Goal: Transaction & Acquisition: Purchase product/service

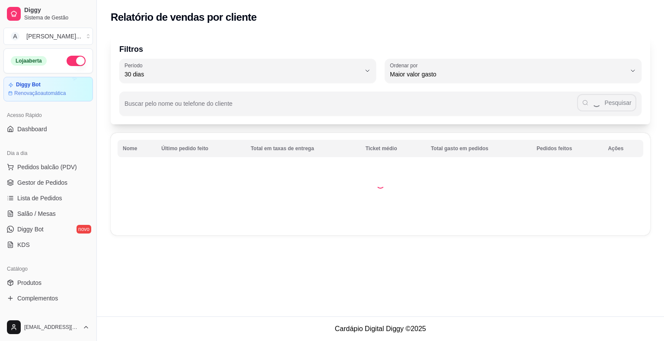
select select "30"
select select "HIGHEST_TOTAL_SPENT_WITH_ORDERS"
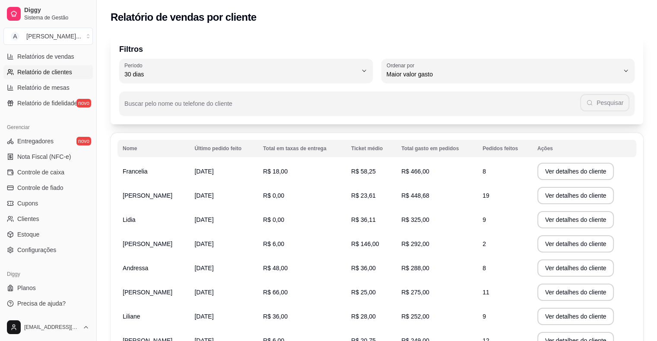
click at [337, 58] on div "Filtros 30 Período Hoje Ontem 7 dias 15 dias 30 dias 45 dias 60 dias Período 30…" at bounding box center [377, 80] width 533 height 90
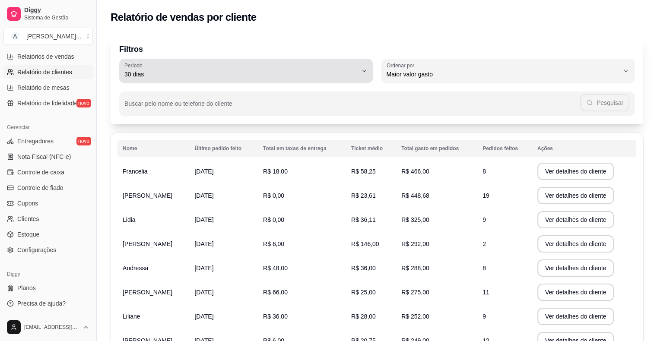
click at [337, 69] on div "30 dias" at bounding box center [240, 70] width 233 height 17
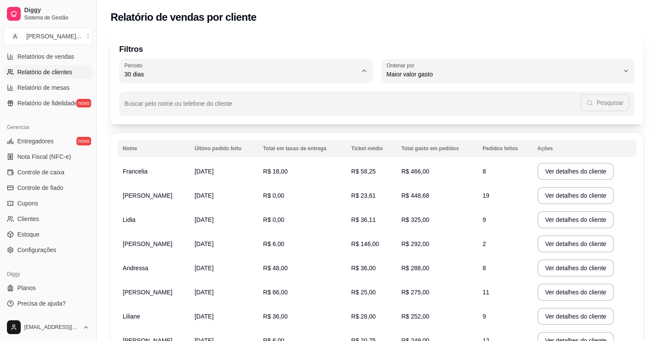
click at [151, 183] on span "60 dias" at bounding box center [242, 179] width 222 height 8
type input "60"
select select "60"
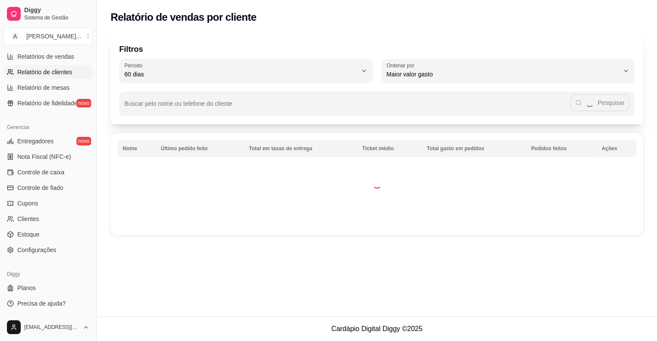
scroll to position [8, 0]
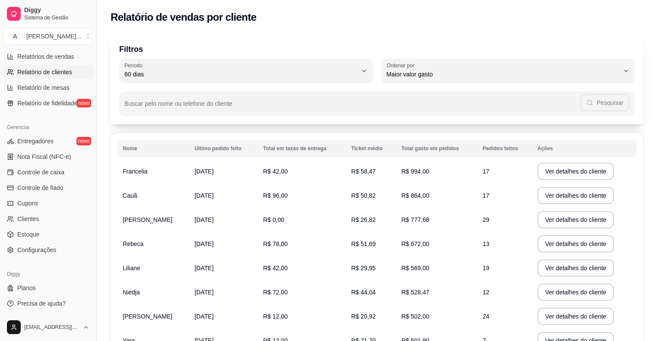
click at [127, 271] on span "Liliane" at bounding box center [131, 268] width 17 height 7
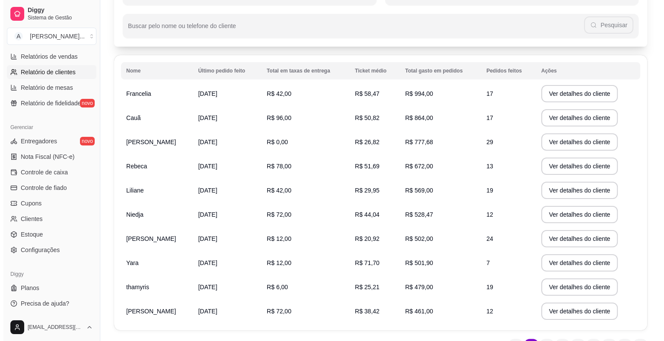
scroll to position [0, 0]
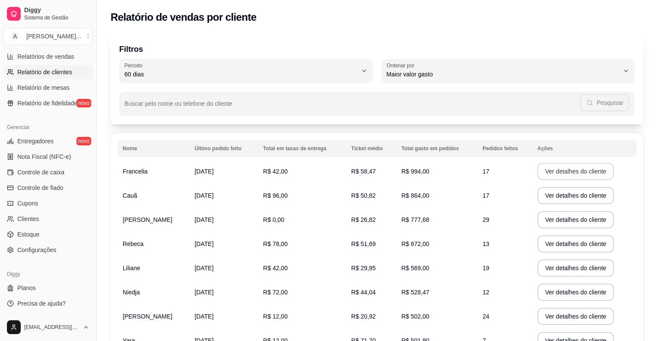
click at [560, 175] on button "Ver detalhes do cliente" at bounding box center [575, 171] width 77 height 17
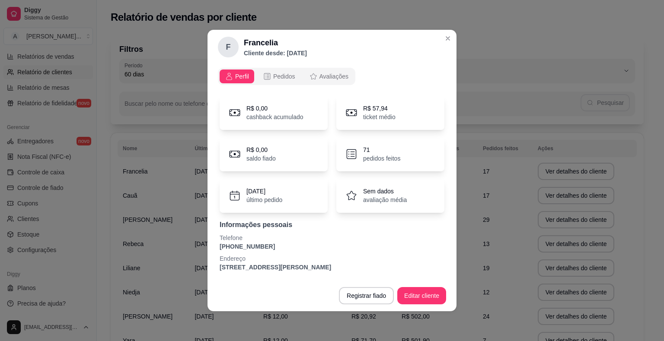
click at [356, 194] on icon at bounding box center [351, 195] width 13 height 13
click at [346, 198] on icon at bounding box center [351, 195] width 13 height 13
click at [356, 198] on icon at bounding box center [351, 195] width 13 height 13
click at [388, 197] on p "avaliação média" at bounding box center [385, 200] width 44 height 9
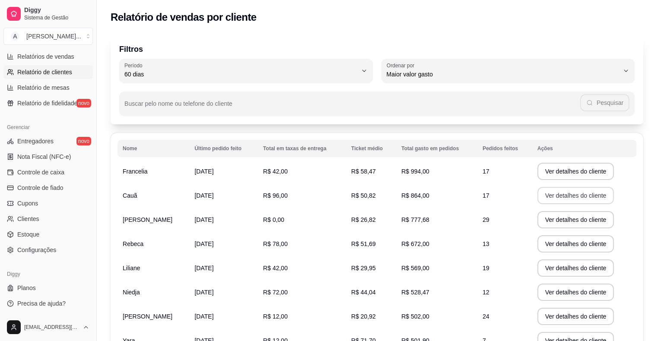
click at [570, 203] on button "Ver detalhes do cliente" at bounding box center [575, 195] width 77 height 17
click at [582, 194] on button "Ver detalhes do cliente" at bounding box center [575, 195] width 77 height 17
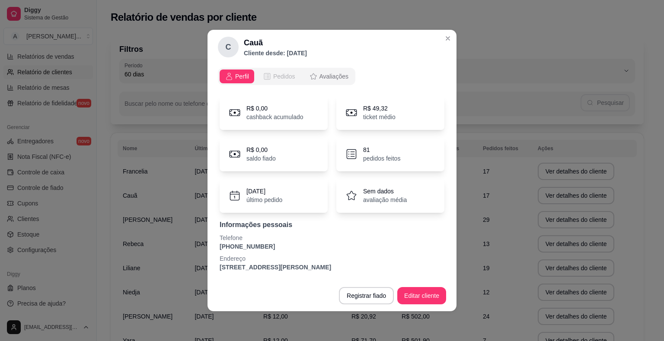
click at [293, 82] on button "Pedidos" at bounding box center [279, 77] width 43 height 14
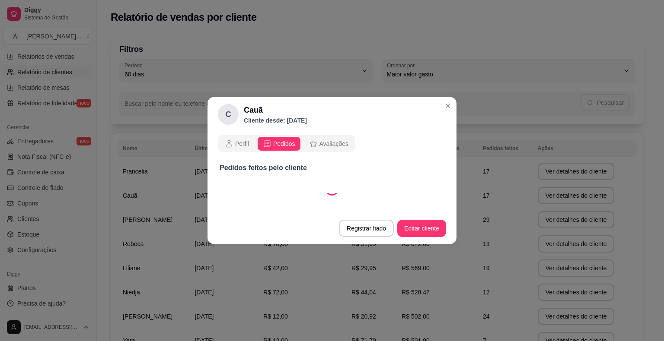
select select "30"
select select "ALL"
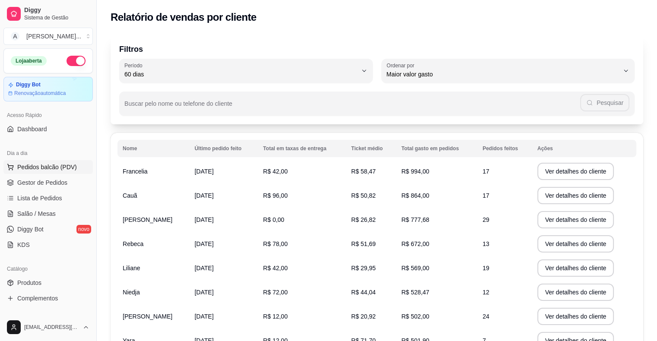
click at [35, 164] on span "Pedidos balcão (PDV)" at bounding box center [47, 167] width 60 height 9
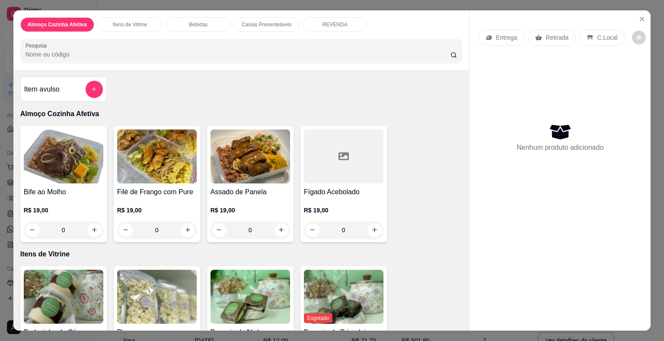
click at [0, 154] on div "Almoço Cozinha Afetiva Itens de Vitrine Bebidas Caixas Presenteáveis REVENDA Pe…" at bounding box center [332, 170] width 664 height 341
click at [640, 18] on icon "Close" at bounding box center [641, 19] width 7 height 7
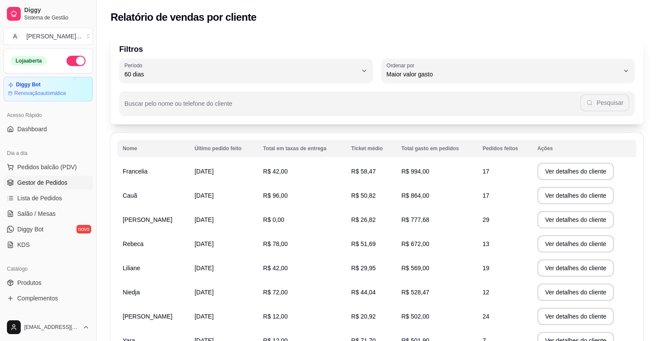
click at [47, 179] on span "Gestor de Pedidos" at bounding box center [42, 182] width 50 height 9
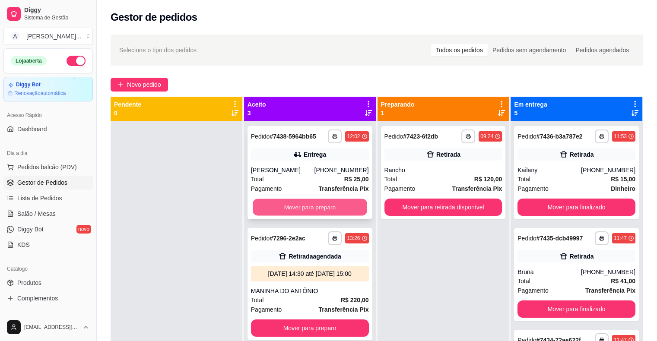
click at [267, 211] on button "Mover para preparo" at bounding box center [310, 207] width 114 height 17
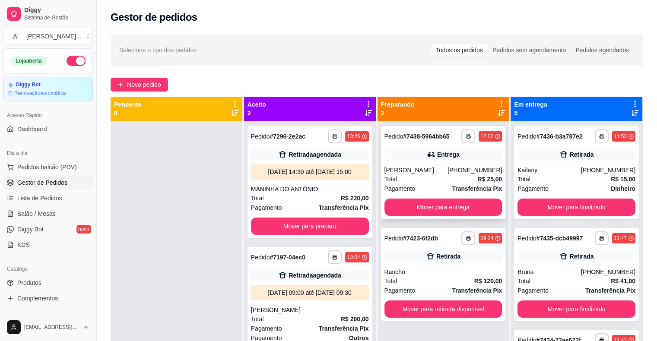
click at [436, 142] on div "**********" at bounding box center [444, 137] width 118 height 14
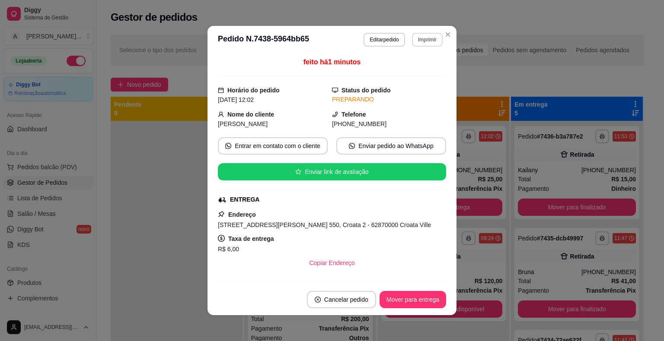
click at [412, 37] on button "Imprimir" at bounding box center [427, 40] width 31 height 14
click at [415, 69] on button "IMPRESSORA" at bounding box center [408, 69] width 60 height 13
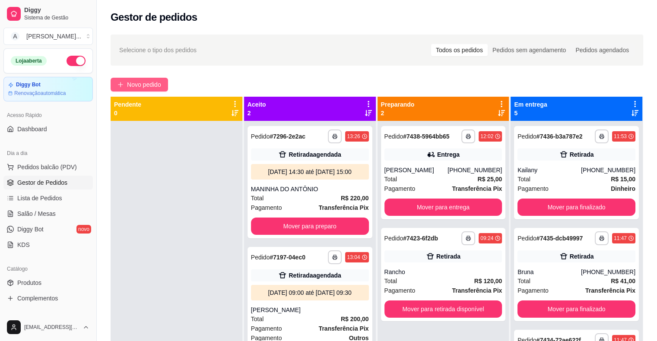
click at [121, 79] on button "Novo pedido" at bounding box center [139, 85] width 57 height 14
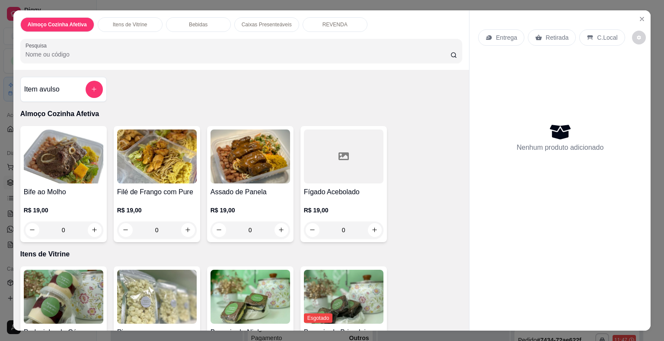
click at [342, 206] on p "R$ 19,00" at bounding box center [343, 210] width 79 height 9
click at [238, 182] on div "Assado de Panela R$ 19,00 0" at bounding box center [250, 184] width 86 height 116
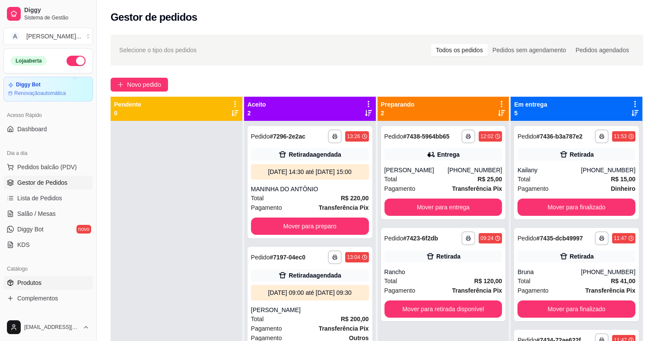
click at [31, 283] on span "Produtos" at bounding box center [29, 283] width 24 height 9
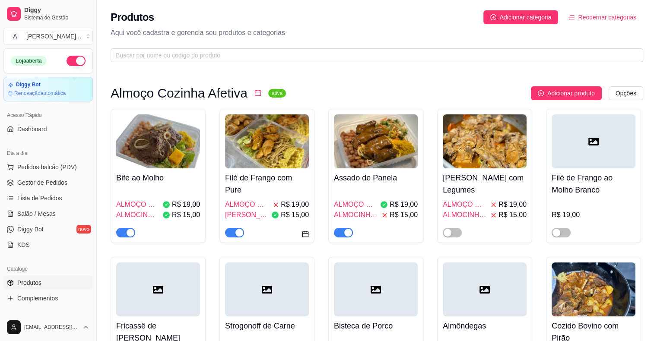
click at [376, 179] on h4 "Assado de Panela" at bounding box center [376, 178] width 84 height 12
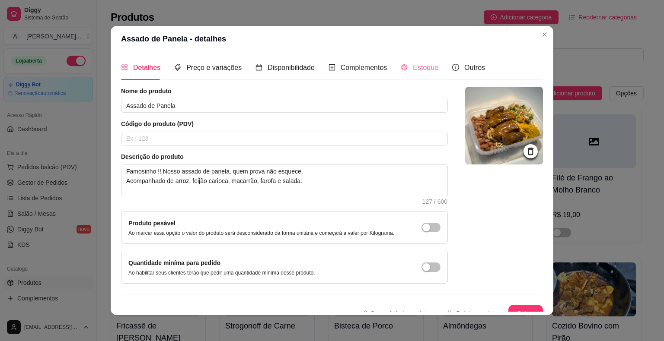
click at [408, 73] on div "Estoque" at bounding box center [420, 67] width 38 height 25
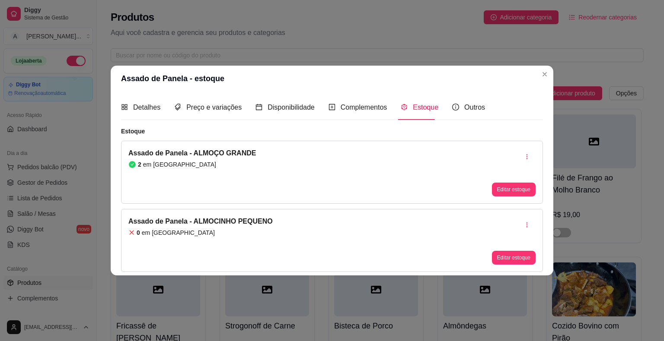
click at [512, 255] on button "Editar estoque" at bounding box center [514, 258] width 44 height 14
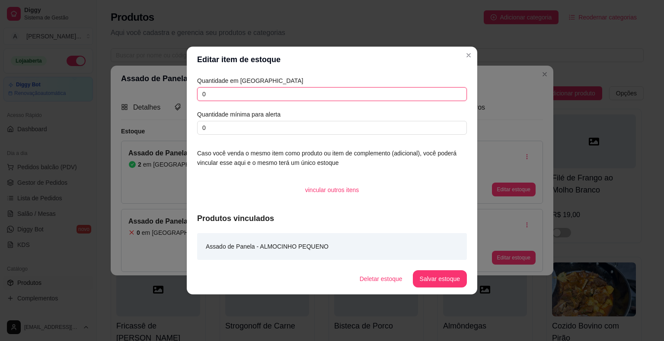
click at [254, 95] on input "0" at bounding box center [332, 94] width 270 height 14
type input "2"
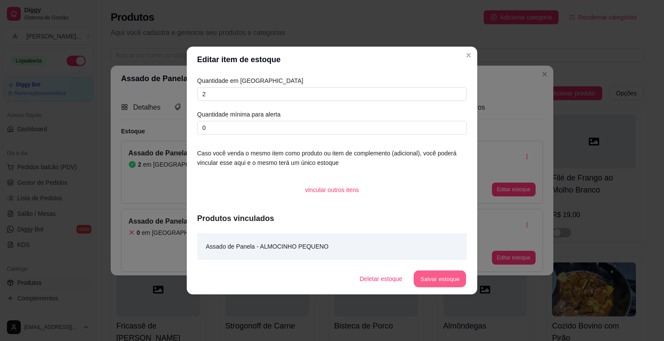
click at [445, 284] on button "Salvar estoque" at bounding box center [439, 279] width 53 height 17
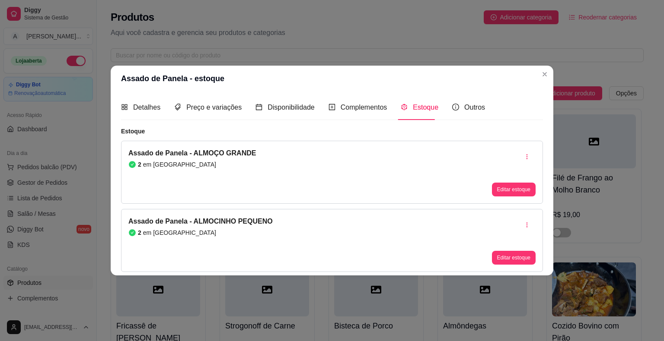
click at [153, 169] on div "Assado de Panela - ALMOÇO GRANDE 2 em [GEOGRAPHIC_DATA]" at bounding box center [191, 172] width 127 height 48
click at [534, 187] on div "Assado de Panela - ALMOÇO GRANDE 2 em estoque Editar estoque" at bounding box center [332, 172] width 422 height 63
click at [502, 191] on button "Editar estoque" at bounding box center [514, 190] width 44 height 14
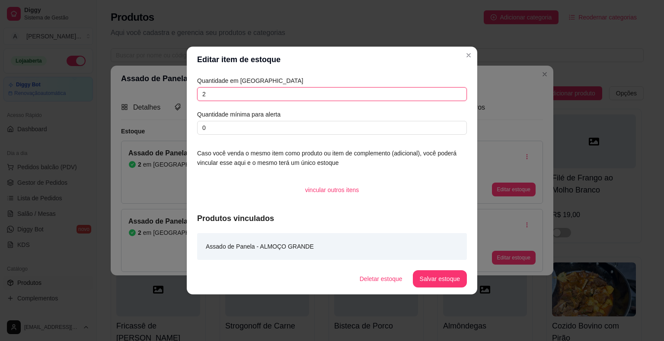
drag, startPoint x: 213, startPoint y: 89, endPoint x: 190, endPoint y: 90, distance: 22.9
click at [190, 90] on div "Quantidade em estoque 2 Quantidade mínima para alerta 0 Caso você venda o mesmo…" at bounding box center [332, 168] width 290 height 191
type input "0"
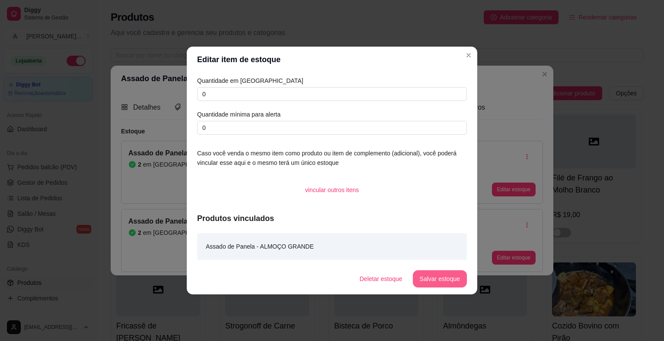
click at [448, 281] on button "Salvar estoque" at bounding box center [440, 278] width 54 height 17
click at [444, 282] on button "Salvar estoque" at bounding box center [440, 278] width 54 height 17
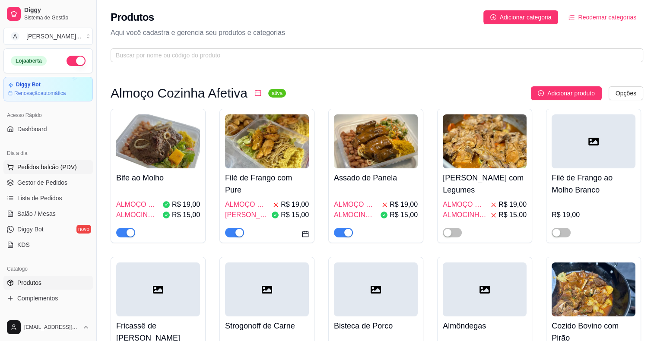
click at [25, 171] on button "Pedidos balcão (PDV)" at bounding box center [47, 167] width 89 height 14
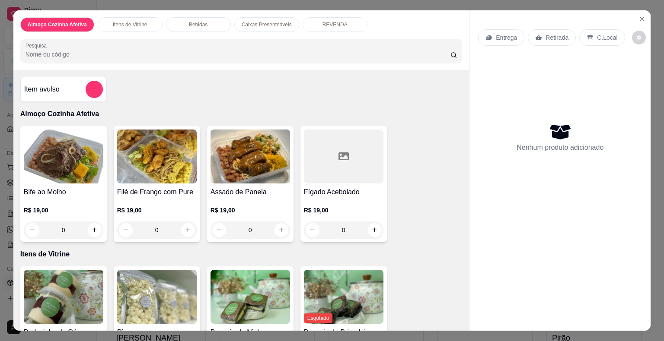
click at [273, 229] on div "0" at bounding box center [249, 230] width 79 height 17
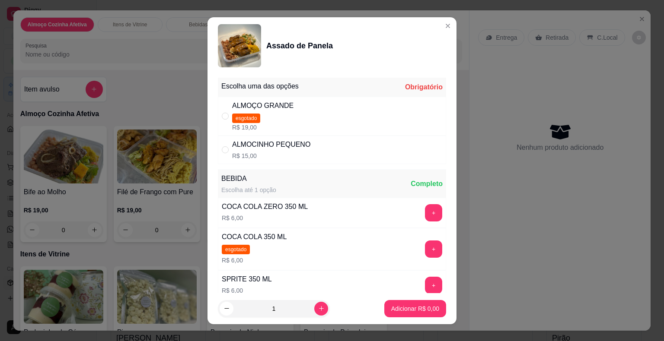
click at [292, 155] on p "R$ 15,00" at bounding box center [271, 156] width 78 height 9
radio input "true"
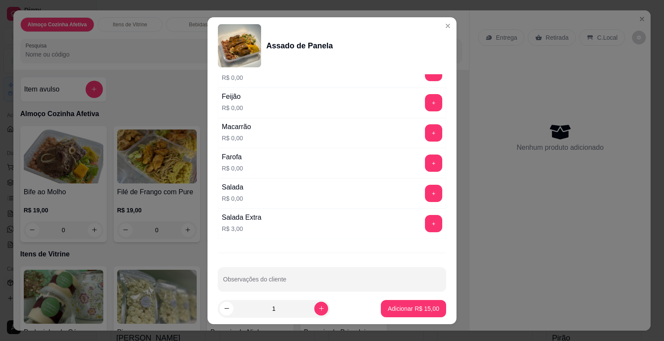
scroll to position [455, 0]
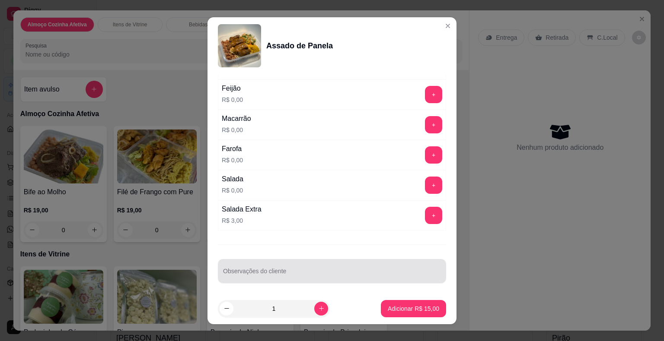
click at [346, 277] on div "Observações do cliente" at bounding box center [332, 271] width 228 height 24
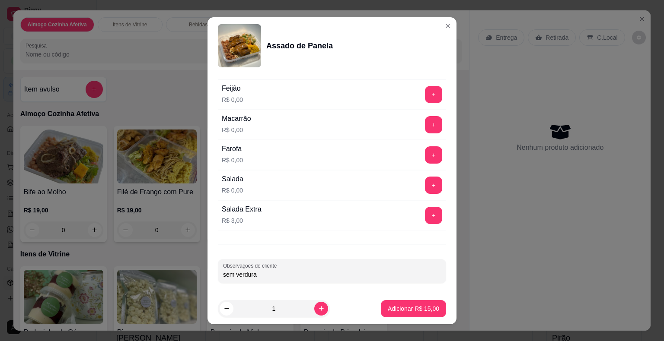
type input "sem verdura"
click at [396, 305] on p "Adicionar R$ 15,00" at bounding box center [413, 309] width 50 height 8
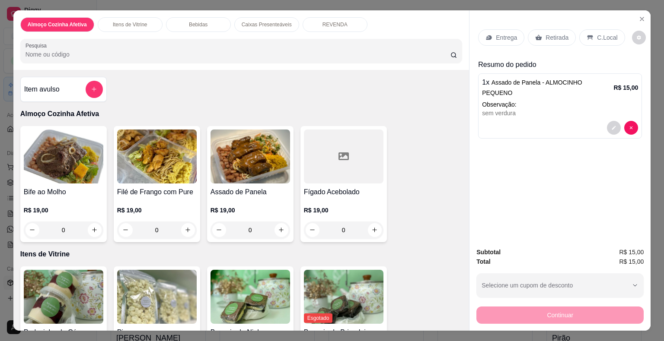
click at [91, 223] on div "0" at bounding box center [63, 230] width 79 height 17
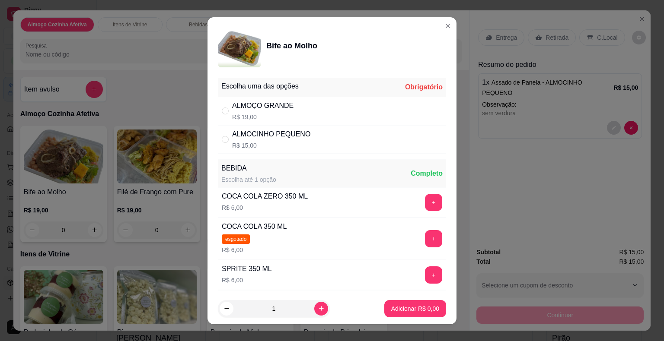
click at [269, 130] on div "ALMOCINHO PEQUENO" at bounding box center [271, 134] width 78 height 10
radio input "true"
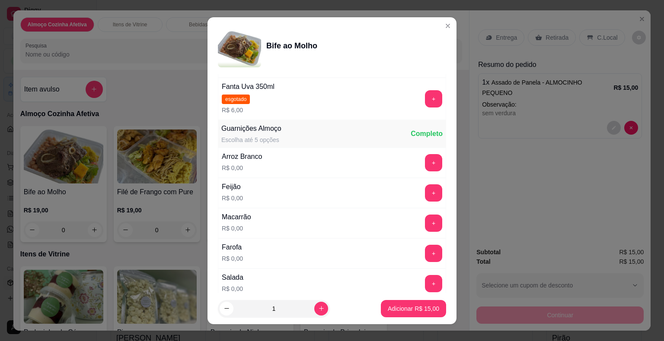
scroll to position [444, 0]
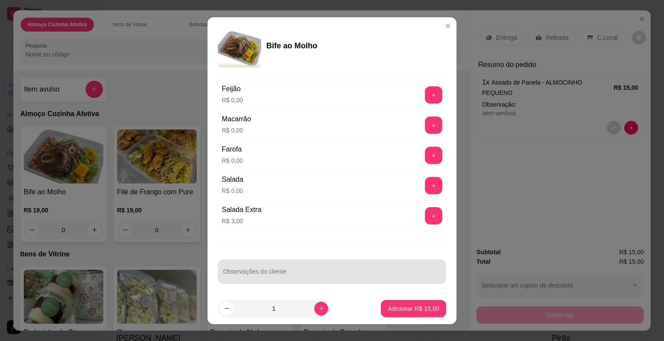
click at [335, 265] on div at bounding box center [332, 271] width 218 height 17
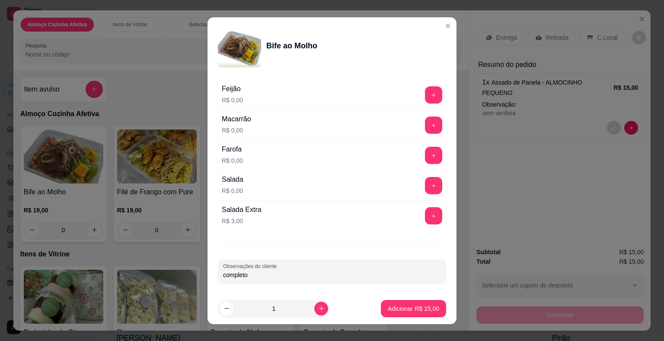
scroll to position [10, 0]
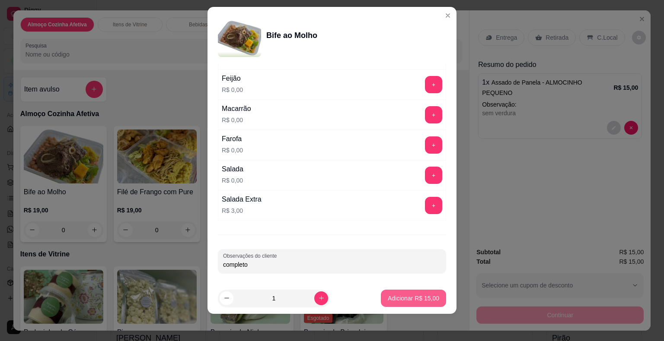
type input "completo"
click at [411, 298] on p "Adicionar R$ 15,00" at bounding box center [413, 298] width 51 height 9
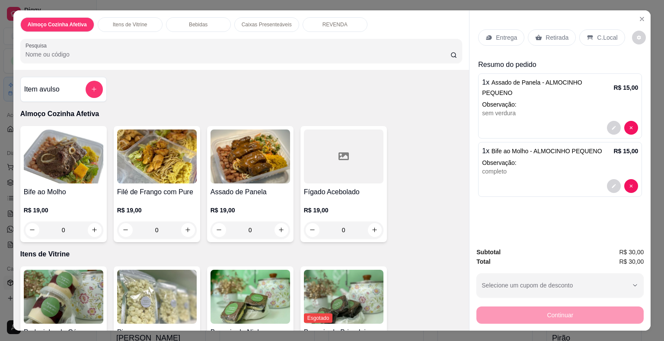
click at [258, 200] on div "R$ 19,00 0" at bounding box center [249, 217] width 79 height 41
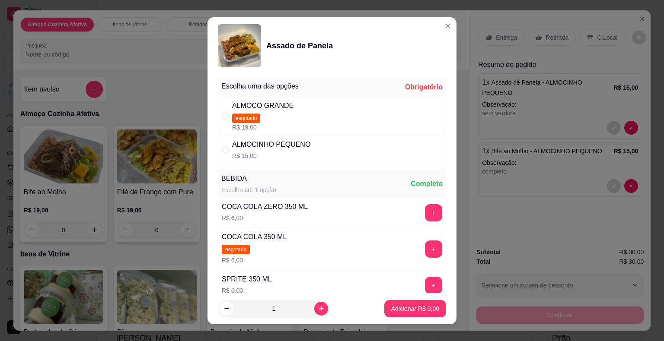
click at [294, 154] on p "R$ 15,00" at bounding box center [271, 156] width 78 height 9
radio input "true"
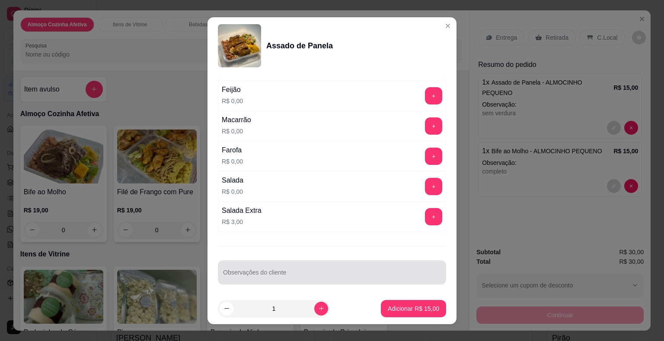
scroll to position [455, 0]
click at [371, 272] on input "Observações do cliente" at bounding box center [332, 274] width 218 height 9
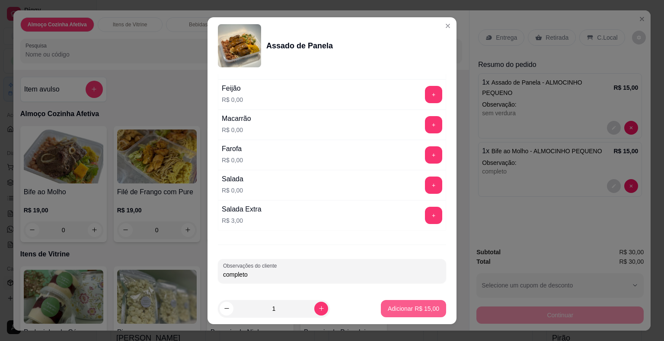
type input "completo"
click at [398, 305] on p "Adicionar R$ 15,00" at bounding box center [413, 309] width 50 height 8
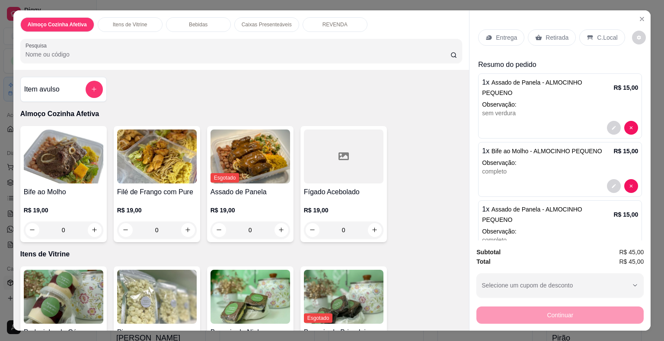
click at [97, 222] on div "0" at bounding box center [63, 230] width 79 height 17
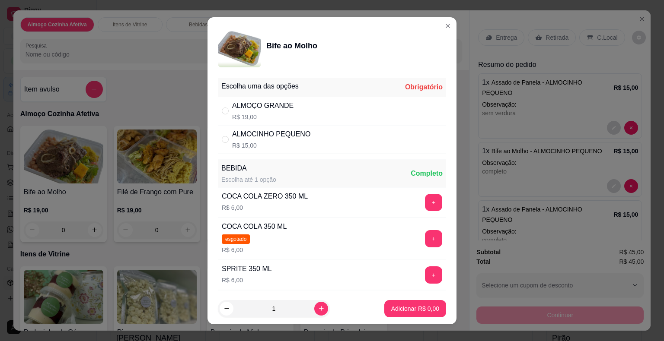
click at [284, 134] on div "ALMOCINHO PEQUENO" at bounding box center [271, 134] width 78 height 10
radio input "true"
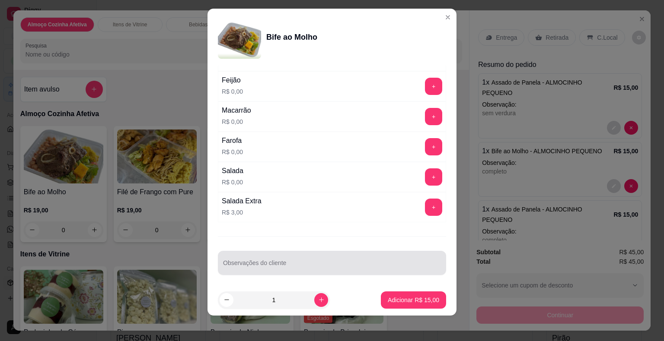
scroll to position [10, 0]
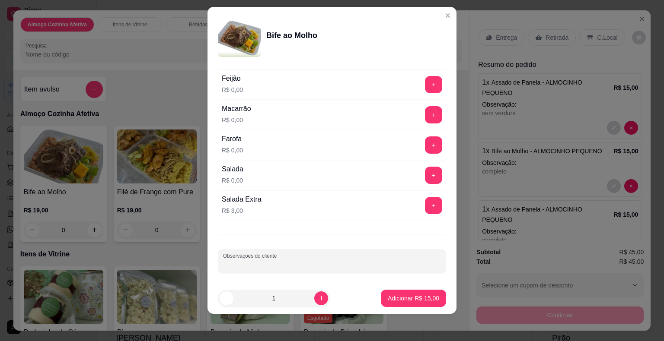
click at [336, 262] on input "Observações do cliente" at bounding box center [332, 265] width 218 height 9
type input "completo"
click at [388, 298] on p "Adicionar R$ 15,00" at bounding box center [413, 298] width 50 height 8
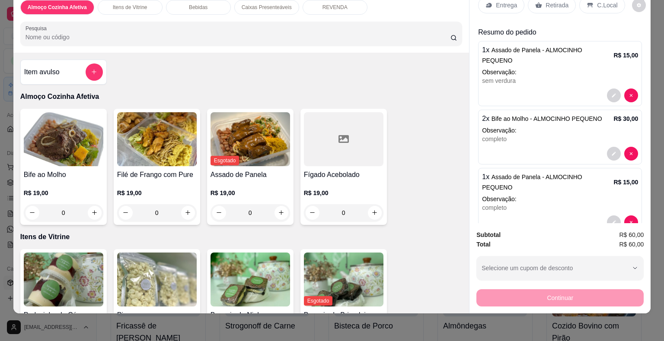
scroll to position [0, 0]
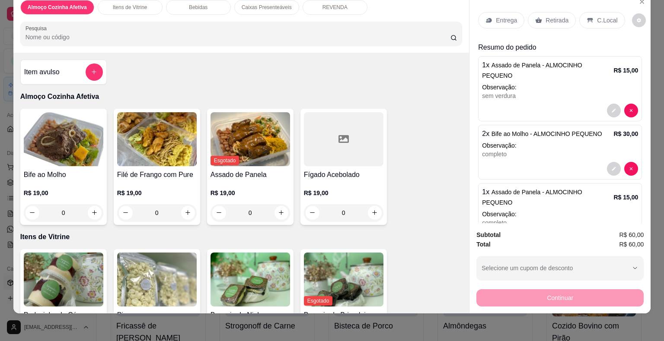
click at [597, 16] on p "C.Local" at bounding box center [607, 20] width 20 height 9
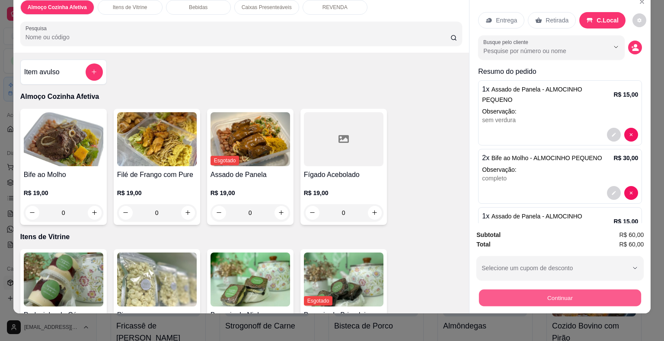
click at [559, 290] on button "Continuar" at bounding box center [560, 298] width 162 height 17
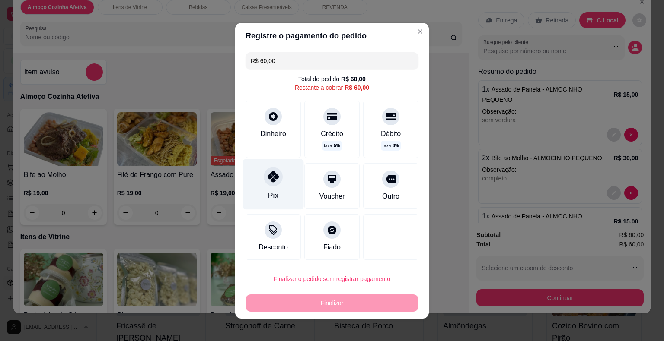
click at [268, 186] on div at bounding box center [273, 176] width 19 height 19
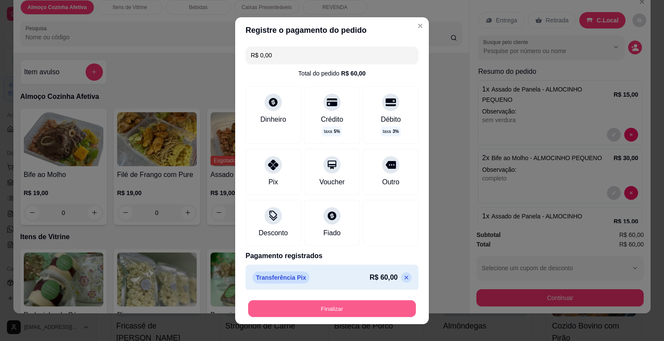
click at [324, 305] on button "Finalizar" at bounding box center [332, 308] width 168 height 17
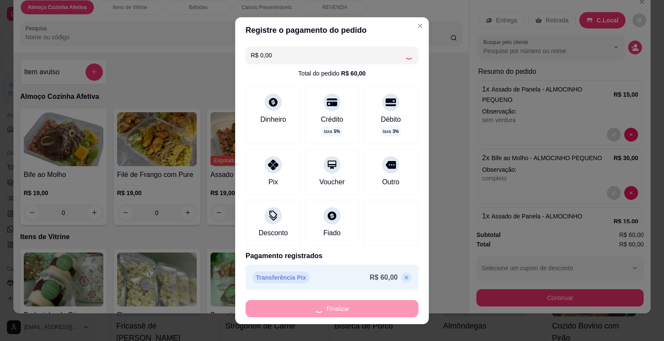
type input "-R$ 60,00"
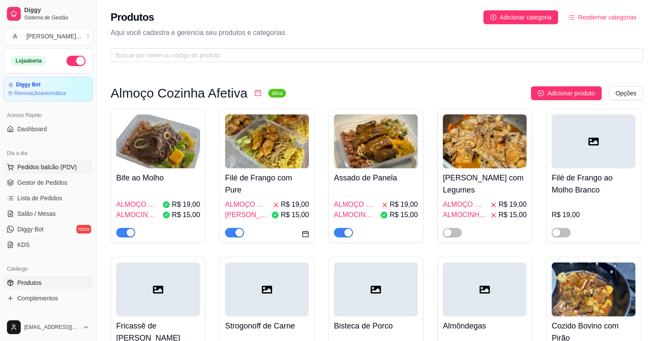
click at [54, 165] on span "Pedidos balcão (PDV)" at bounding box center [47, 167] width 60 height 9
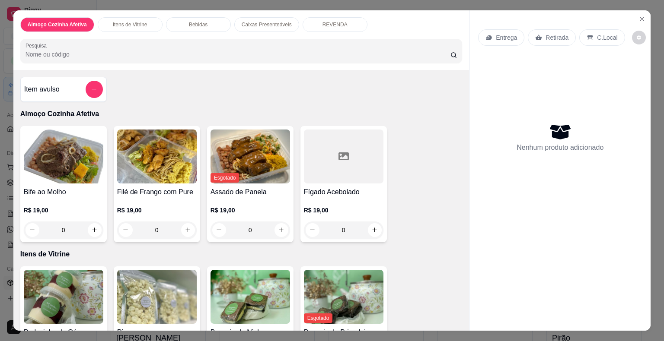
click at [4, 191] on div "Almoço Cozinha Afetiva Itens de Vitrine Bebidas Caixas Presenteáveis REVENDA Pe…" at bounding box center [332, 170] width 664 height 341
click at [638, 18] on icon "Close" at bounding box center [641, 19] width 7 height 7
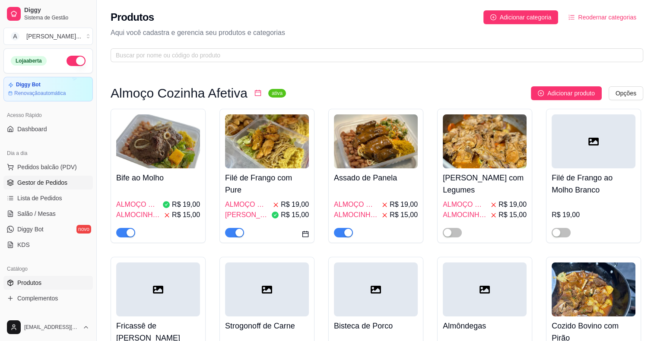
click at [48, 181] on span "Gestor de Pedidos" at bounding box center [42, 182] width 50 height 9
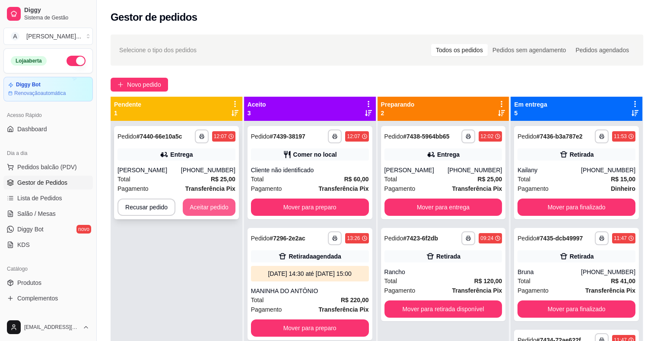
click at [188, 205] on button "Aceitar pedido" at bounding box center [209, 207] width 53 height 17
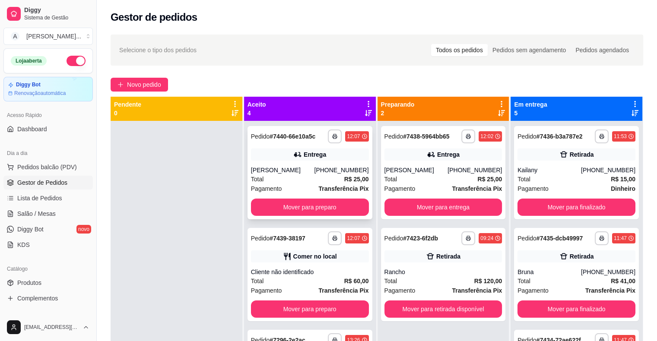
click at [270, 190] on span "Pagamento" at bounding box center [266, 189] width 31 height 10
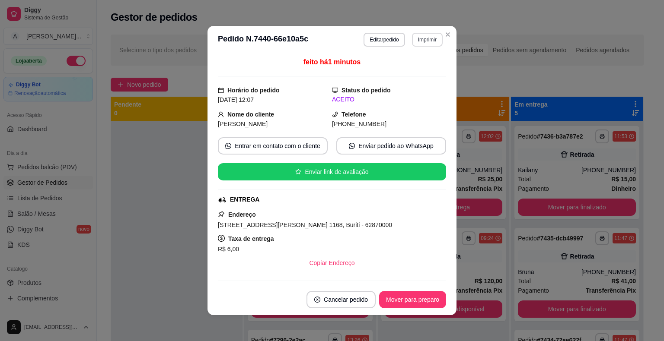
click at [413, 42] on button "Imprimir" at bounding box center [427, 40] width 31 height 14
click at [418, 72] on button "IMPRESSORA" at bounding box center [416, 65] width 50 height 11
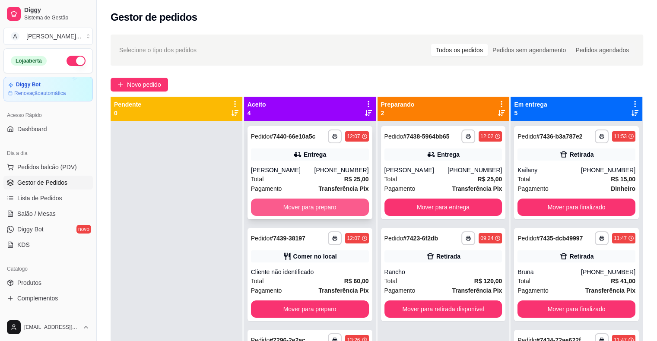
click at [277, 211] on button "Mover para preparo" at bounding box center [310, 207] width 118 height 17
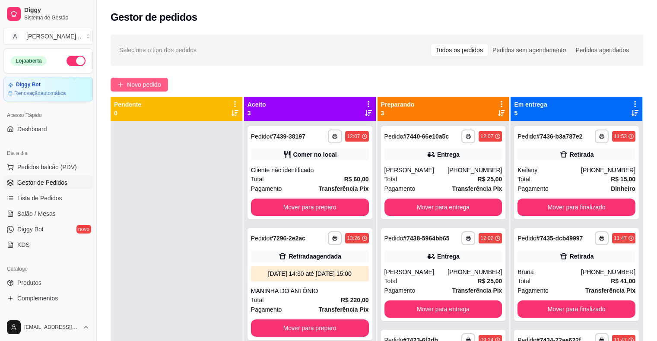
click at [139, 86] on span "Novo pedido" at bounding box center [144, 85] width 34 height 10
click at [31, 280] on span "Produtos" at bounding box center [29, 283] width 24 height 9
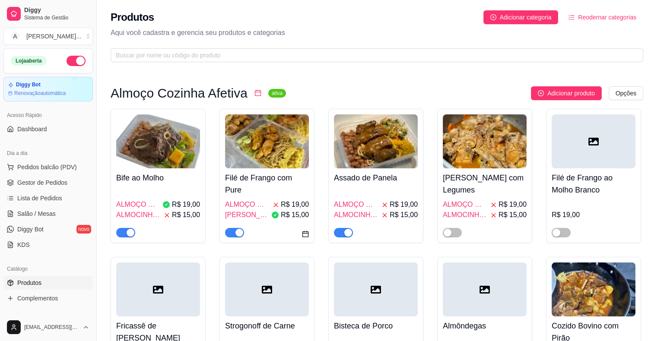
click at [360, 159] on img at bounding box center [376, 141] width 84 height 54
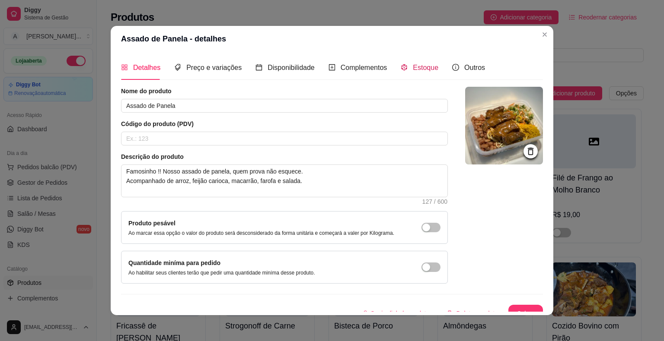
click at [424, 64] on span "Estoque" at bounding box center [425, 67] width 25 height 7
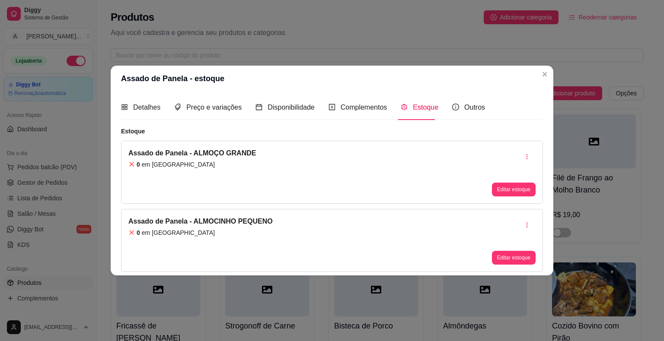
click at [519, 266] on div "Assado de Panela - ALMOCINHO PEQUENO 0 em estoque Editar estoque" at bounding box center [332, 240] width 422 height 63
click at [520, 262] on button "Editar estoque" at bounding box center [514, 258] width 44 height 14
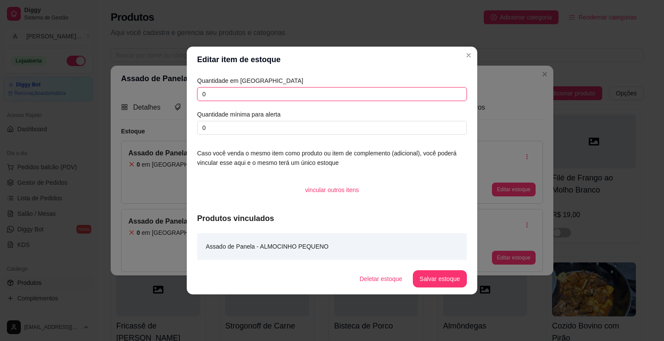
drag, startPoint x: 261, startPoint y: 95, endPoint x: 199, endPoint y: 95, distance: 62.7
click at [199, 95] on input "0" at bounding box center [332, 94] width 270 height 14
type input "1"
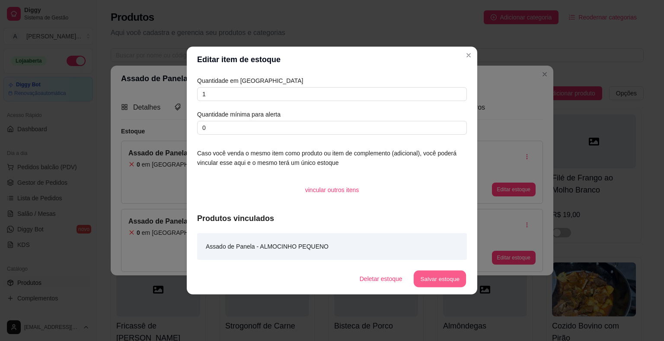
click at [436, 277] on button "Salvar estoque" at bounding box center [439, 279] width 53 height 17
click at [428, 280] on button "Salvar estoque" at bounding box center [439, 279] width 53 height 17
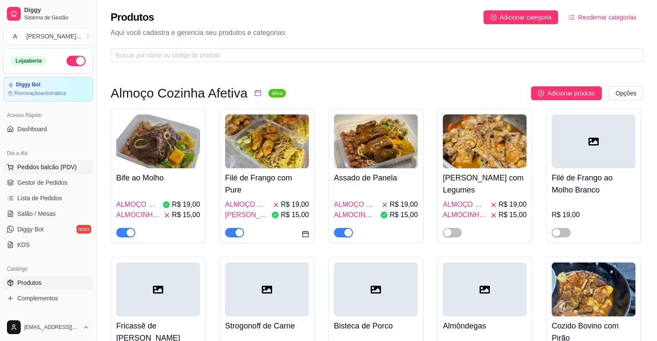
click at [45, 167] on span "Pedidos balcão (PDV)" at bounding box center [47, 167] width 60 height 9
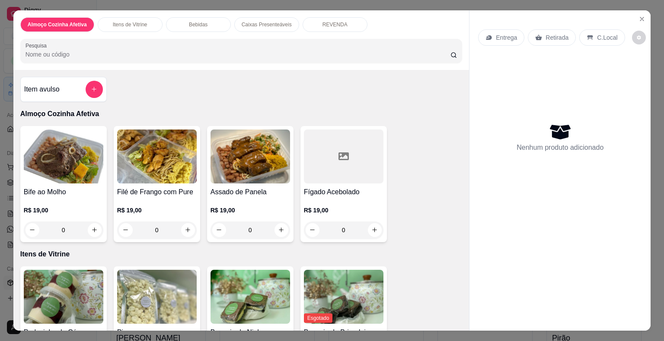
click at [279, 225] on div "0" at bounding box center [249, 230] width 79 height 17
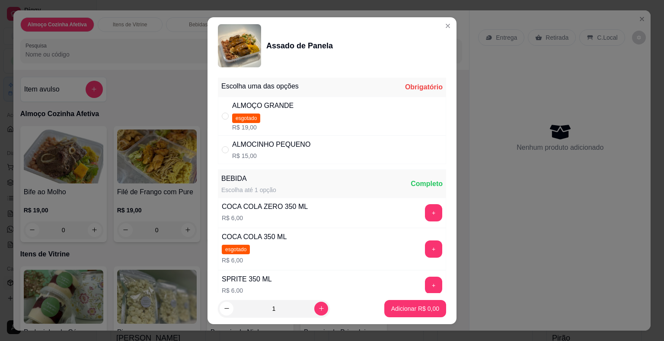
click at [300, 153] on p "R$ 15,00" at bounding box center [271, 156] width 78 height 9
radio input "true"
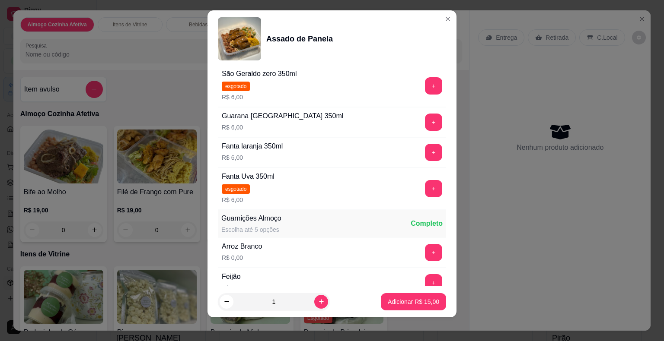
scroll to position [10, 0]
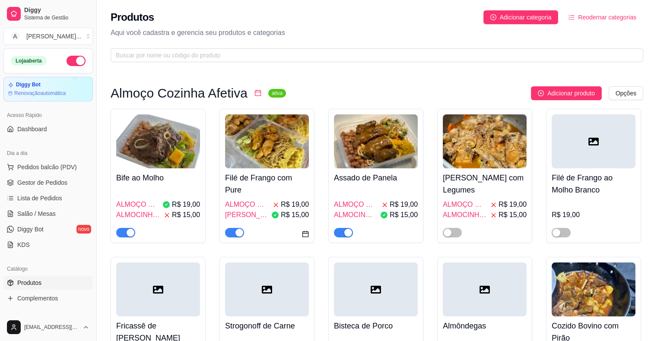
click at [287, 161] on img at bounding box center [267, 141] width 84 height 54
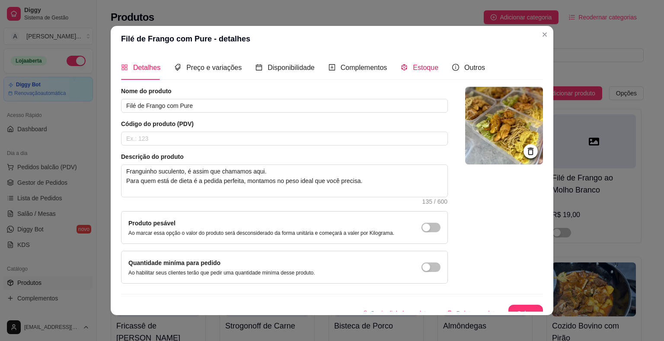
click at [413, 67] on span "Estoque" at bounding box center [425, 67] width 25 height 7
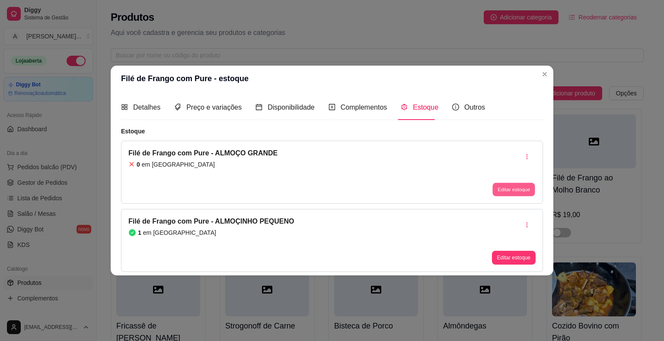
click at [509, 196] on button "Editar estoque" at bounding box center [513, 189] width 42 height 13
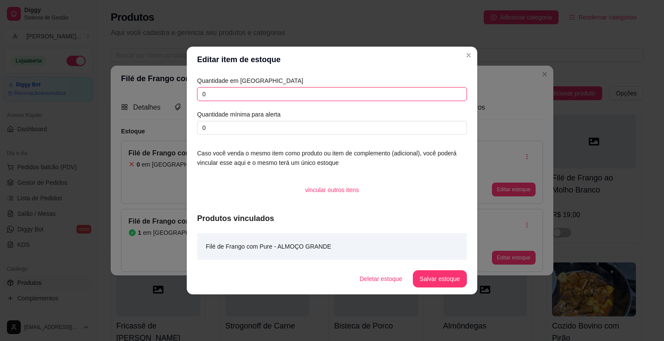
click at [264, 93] on input "0" at bounding box center [332, 94] width 270 height 14
type input "1"
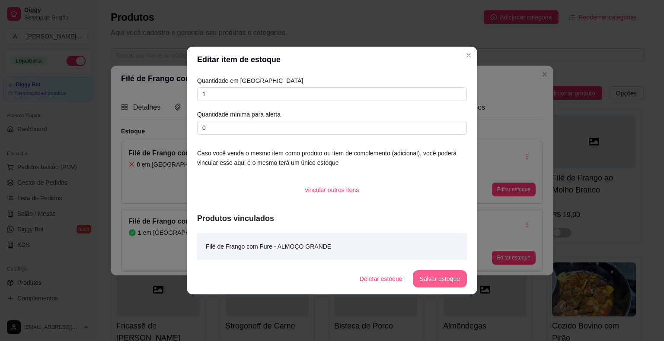
click at [445, 278] on button "Salvar estoque" at bounding box center [440, 278] width 54 height 17
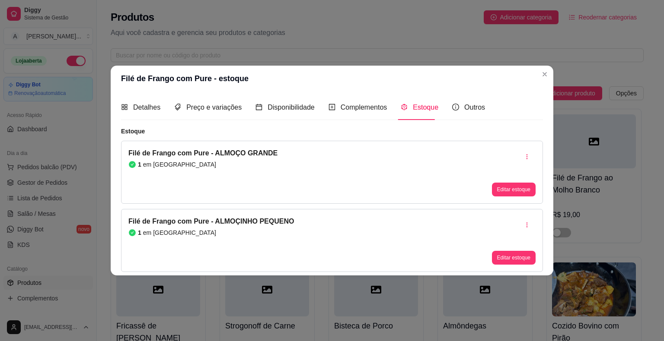
click at [198, 230] on div "1 em [GEOGRAPHIC_DATA]" at bounding box center [210, 233] width 165 height 9
click at [508, 258] on button "Editar estoque" at bounding box center [514, 258] width 44 height 14
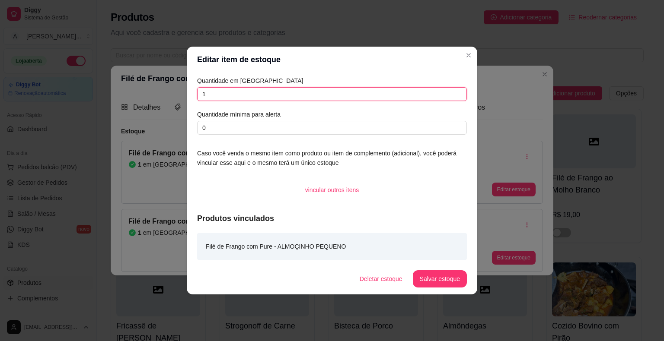
click at [350, 89] on input "1" at bounding box center [332, 94] width 270 height 14
type input "2"
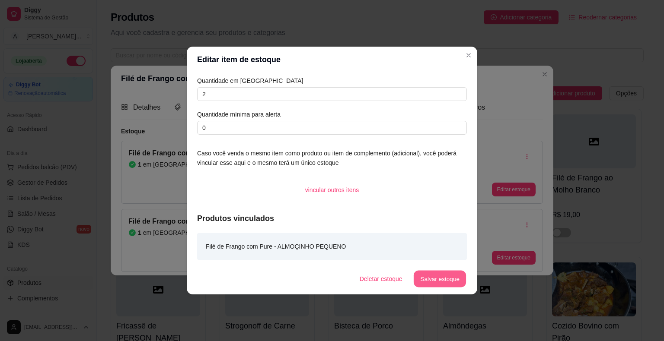
click at [446, 281] on button "Salvar estoque" at bounding box center [439, 279] width 53 height 17
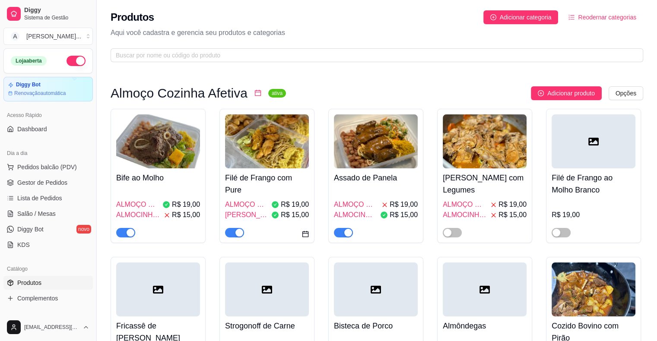
click at [187, 181] on h4 "Bife ao Molho" at bounding box center [158, 178] width 84 height 12
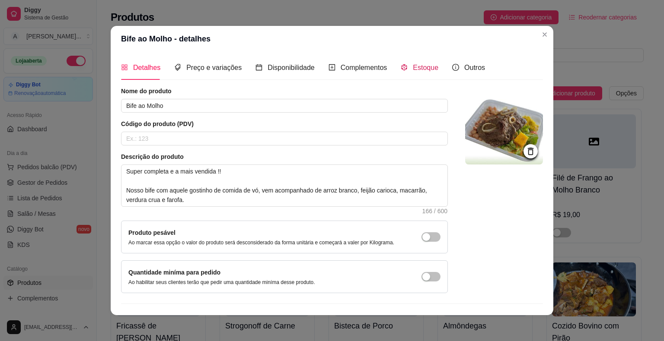
click at [414, 64] on span "Estoque" at bounding box center [425, 67] width 25 height 7
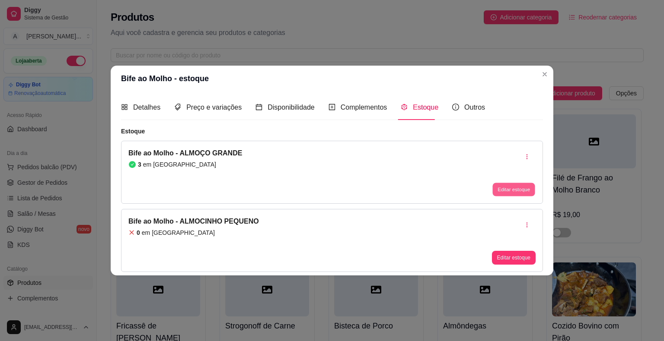
click at [508, 189] on button "Editar estoque" at bounding box center [513, 189] width 42 height 13
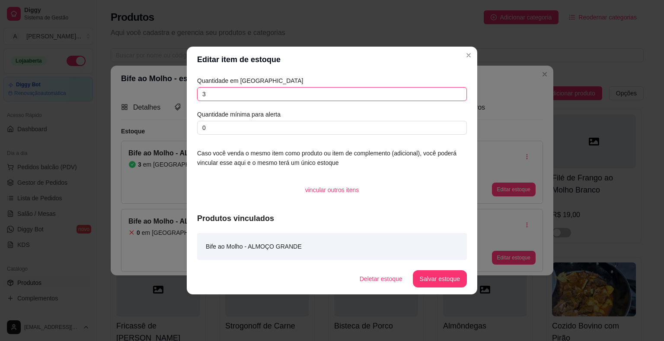
click at [258, 91] on input "3" at bounding box center [332, 94] width 270 height 14
type input "2"
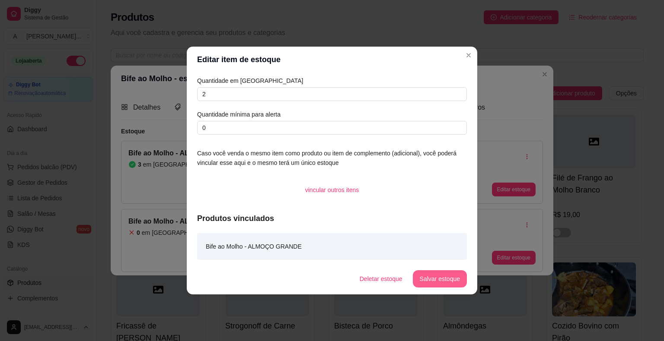
click at [437, 279] on button "Salvar estoque" at bounding box center [440, 278] width 54 height 17
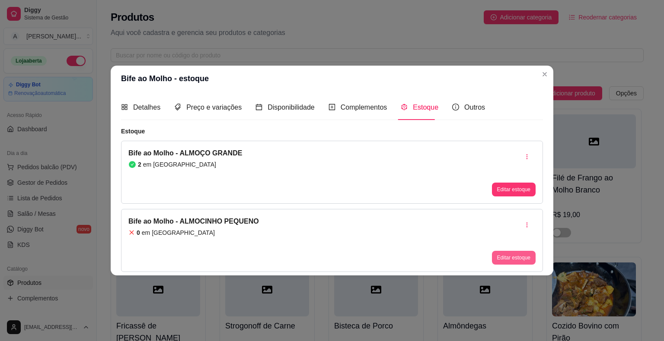
click at [526, 263] on button "Editar estoque" at bounding box center [514, 258] width 44 height 14
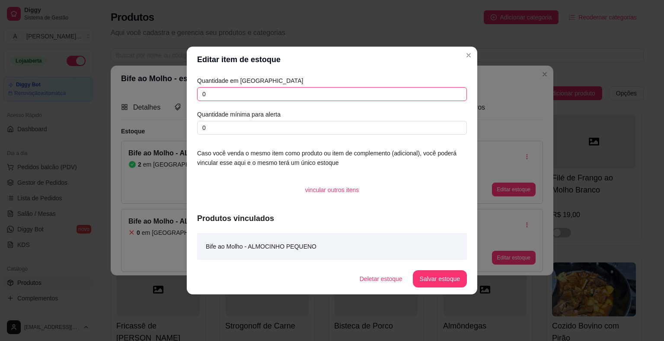
click at [283, 91] on input "0" at bounding box center [332, 94] width 270 height 14
type input "2"
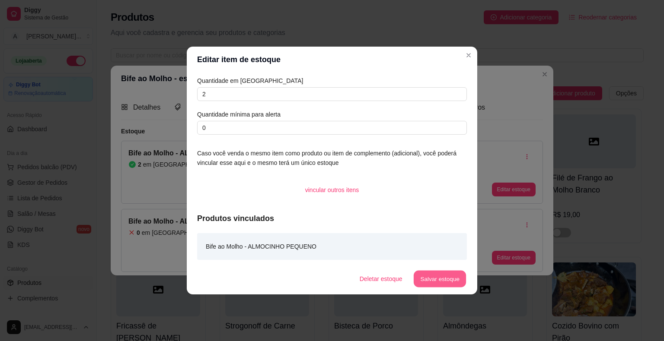
click at [425, 277] on button "Salvar estoque" at bounding box center [439, 279] width 53 height 17
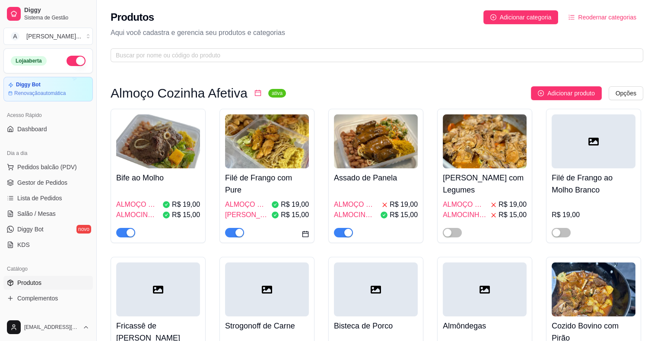
click at [377, 191] on div "ALMOÇO GRANDE R$ 19,00 ALMOCINHO PEQUENO R$ 15,00" at bounding box center [376, 213] width 84 height 50
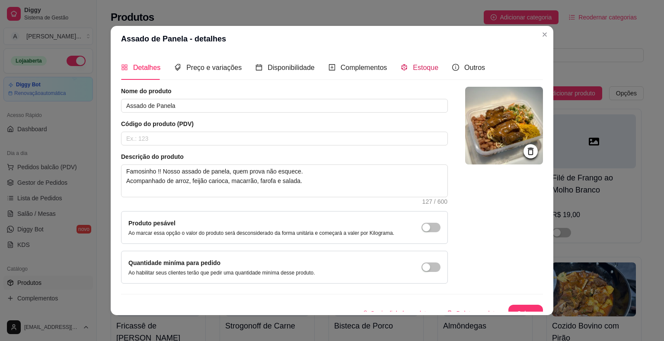
click at [418, 64] on span "Estoque" at bounding box center [425, 67] width 25 height 7
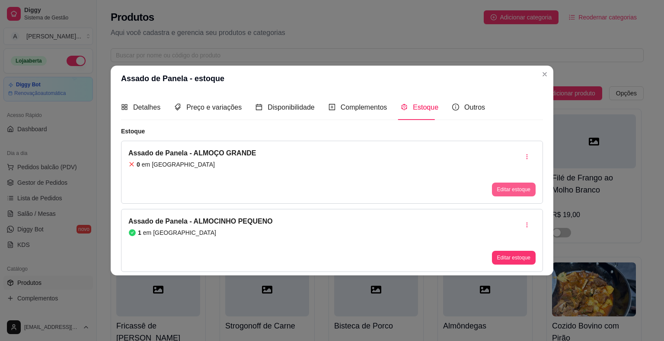
click at [506, 187] on button "Editar estoque" at bounding box center [514, 190] width 44 height 14
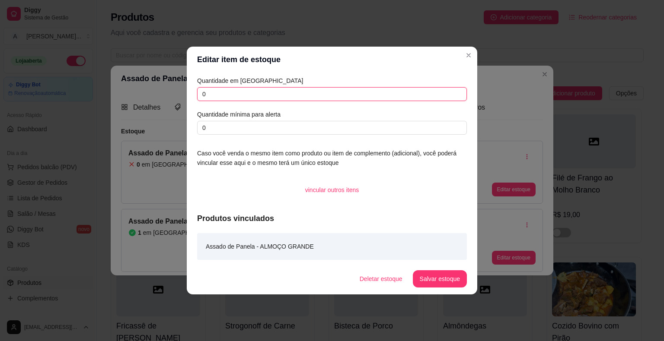
click at [216, 92] on input "0" at bounding box center [332, 94] width 270 height 14
type input "2"
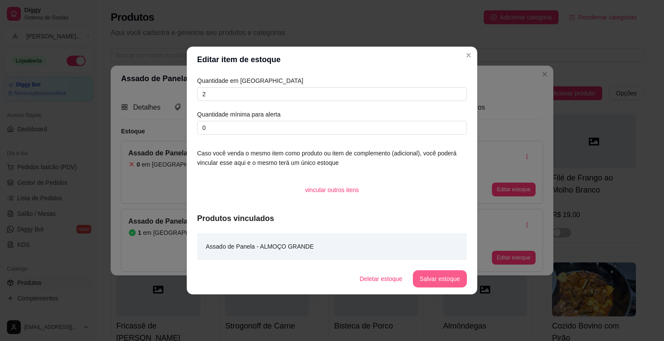
click at [438, 276] on button "Salvar estoque" at bounding box center [440, 278] width 54 height 17
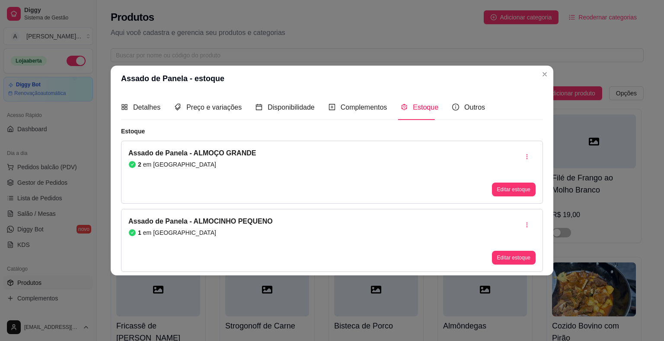
click at [494, 223] on div "Editar estoque" at bounding box center [514, 240] width 44 height 48
click at [522, 258] on button "Editar estoque" at bounding box center [514, 258] width 44 height 14
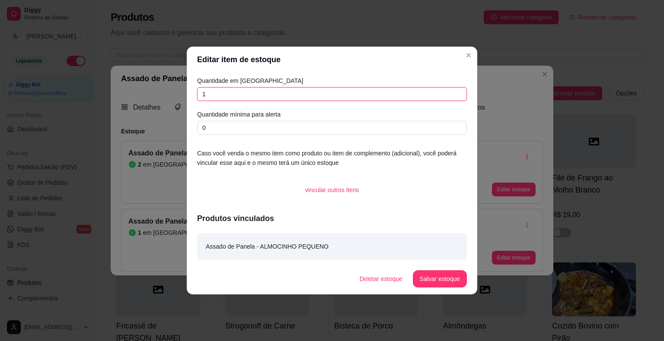
click at [258, 96] on input "1" at bounding box center [332, 94] width 270 height 14
type input "2"
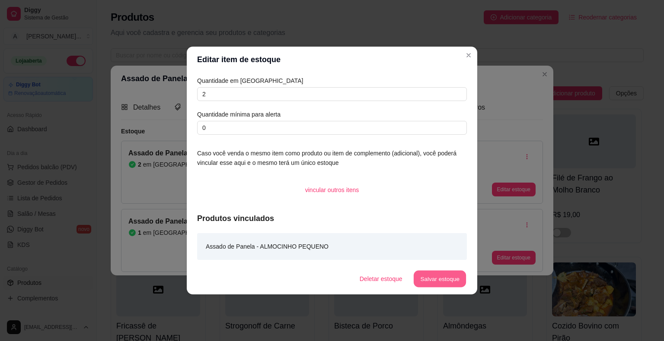
click at [445, 285] on button "Salvar estoque" at bounding box center [439, 279] width 53 height 17
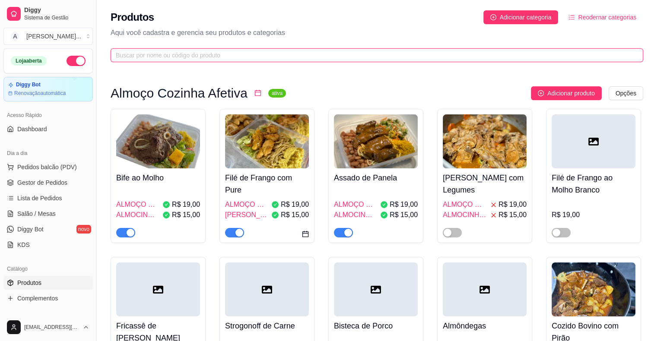
click at [244, 57] on input "text" at bounding box center [373, 56] width 515 height 10
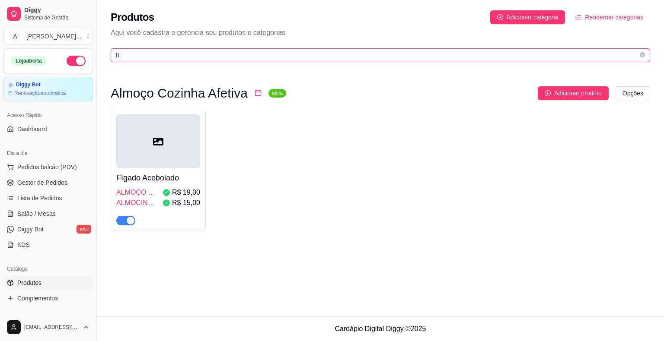
type input "fí"
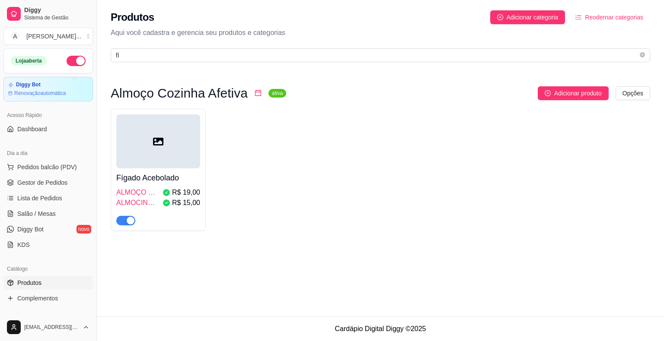
click at [156, 191] on span "ALMOÇO GRANDE" at bounding box center [137, 193] width 43 height 10
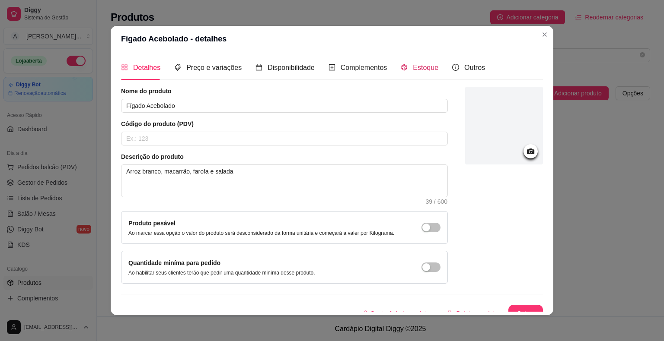
click at [423, 67] on span "Estoque" at bounding box center [425, 67] width 25 height 7
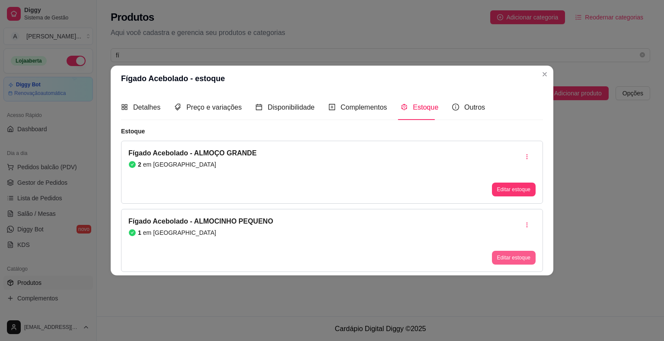
click at [508, 255] on button "Editar estoque" at bounding box center [514, 258] width 44 height 14
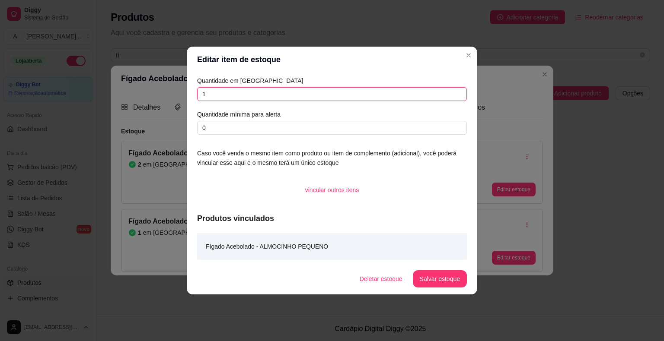
click at [235, 91] on input "1" at bounding box center [332, 94] width 270 height 14
type input "2"
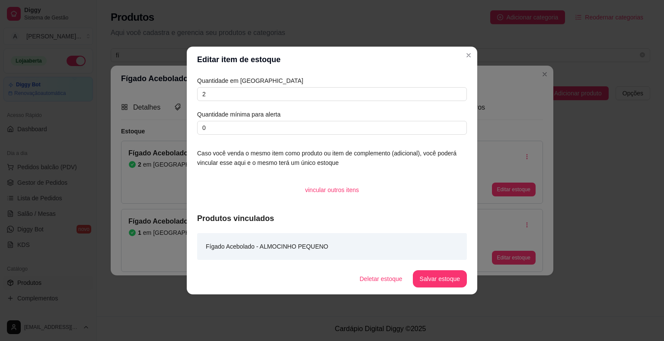
click at [445, 270] on button "Salvar estoque" at bounding box center [440, 278] width 54 height 17
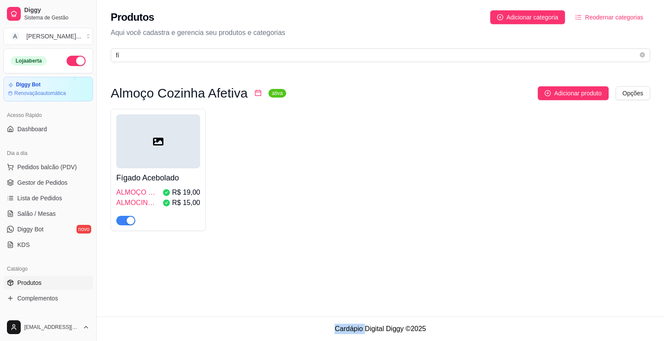
click at [483, 310] on div "Produtos Adicionar categoria Reodernar categorias Aqui você cadastra e gerencia…" at bounding box center [380, 158] width 567 height 317
click at [35, 164] on span "Pedidos balcão (PDV)" at bounding box center [47, 167] width 60 height 9
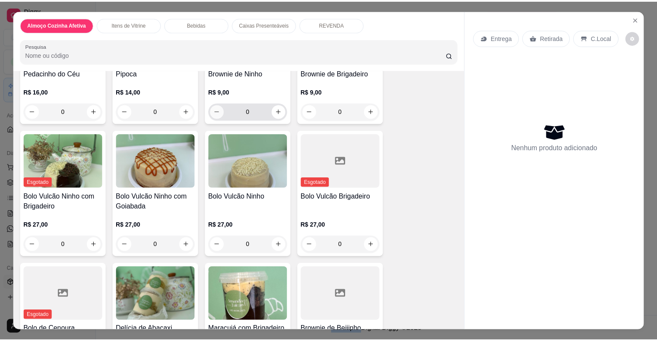
scroll to position [389, 0]
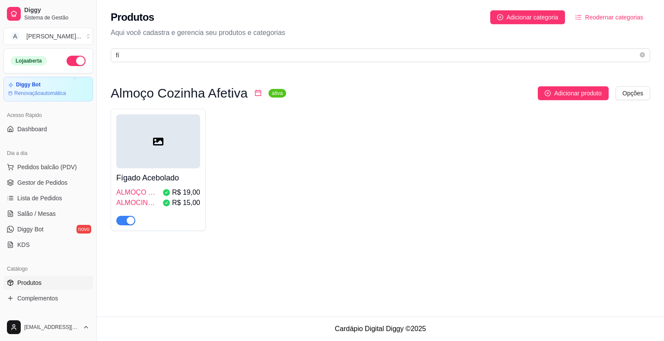
click at [131, 62] on div "Produtos Adicionar categoria Reodernar categorias Aqui você cadastra e gerencia…" at bounding box center [380, 33] width 567 height 67
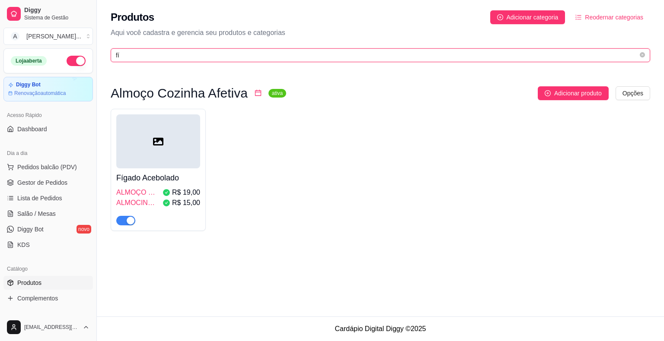
click at [131, 60] on input "fí" at bounding box center [377, 56] width 522 height 10
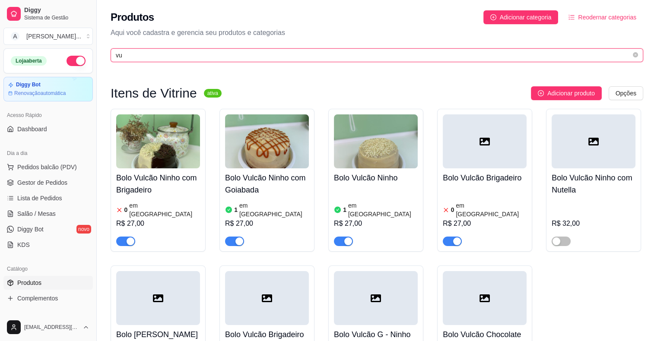
type input "vu"
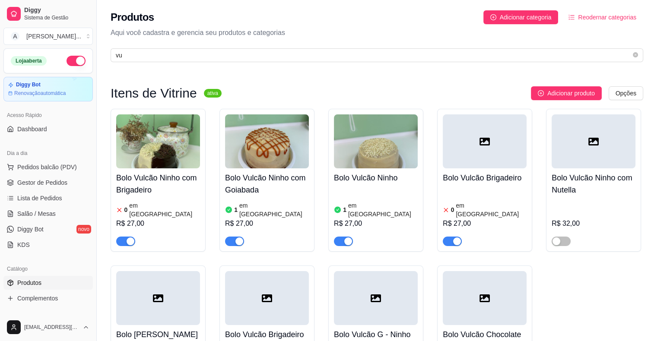
click at [232, 237] on span "button" at bounding box center [234, 242] width 19 height 10
click at [342, 237] on span "button" at bounding box center [343, 242] width 19 height 10
click at [453, 238] on div "button" at bounding box center [457, 242] width 8 height 8
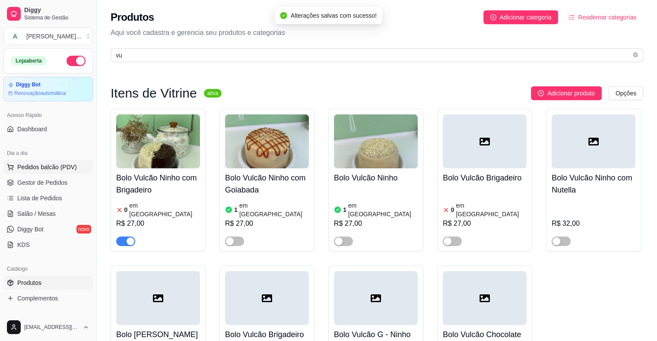
click at [38, 165] on span "Pedidos balcão (PDV)" at bounding box center [47, 167] width 60 height 9
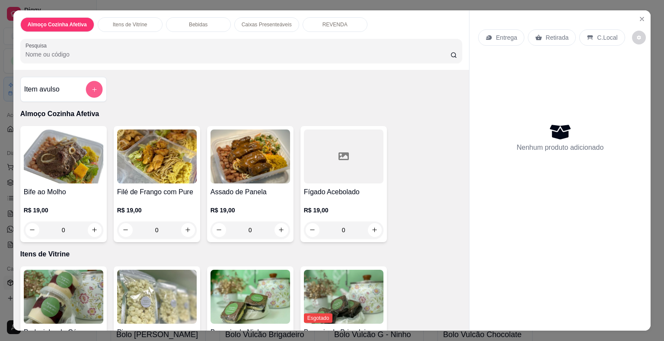
click at [91, 86] on icon "add-separate-item" at bounding box center [94, 89] width 6 height 6
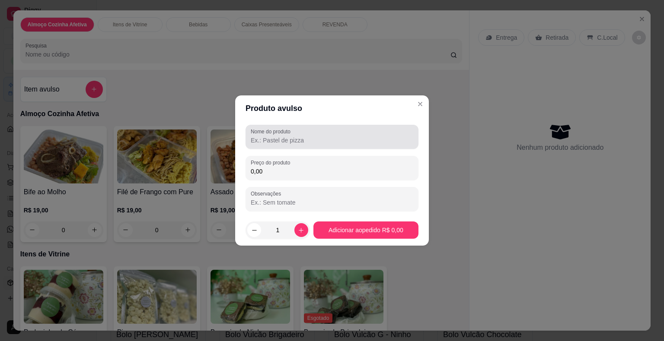
click at [281, 135] on label "Nome do produto" at bounding box center [272, 131] width 43 height 7
click at [281, 136] on input "Nome do produto" at bounding box center [332, 140] width 162 height 9
type input "bolo vulcão"
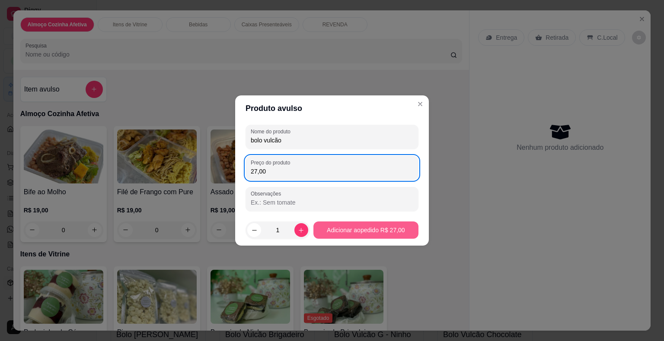
type input "27,00"
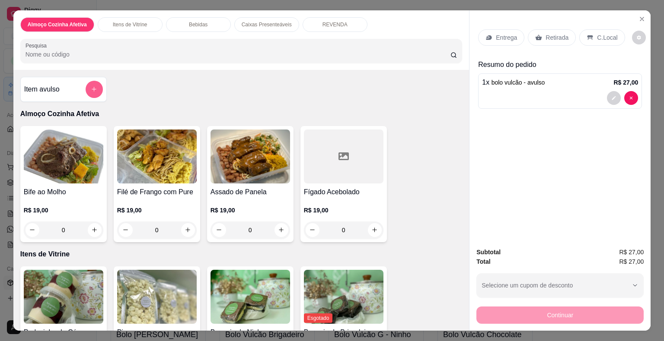
click at [94, 83] on button "add-separate-item" at bounding box center [94, 89] width 17 height 17
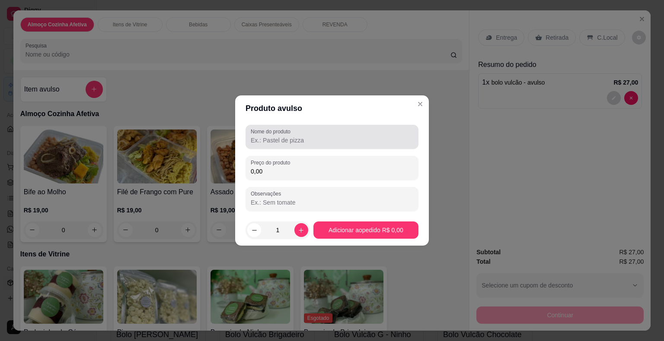
click at [265, 132] on label "Nome do produto" at bounding box center [272, 131] width 43 height 7
click at [265, 136] on input "Nome do produto" at bounding box center [332, 140] width 162 height 9
type input "adicional de brigadeiro"
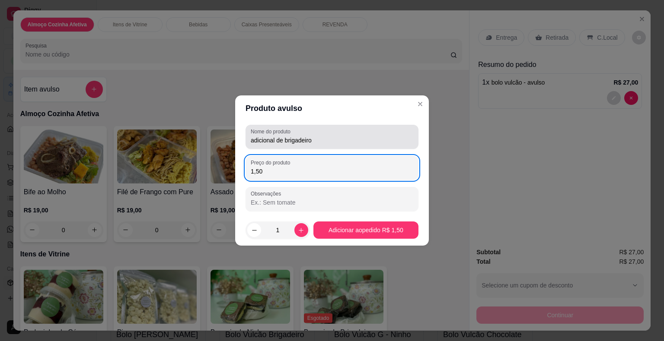
type input "1,50"
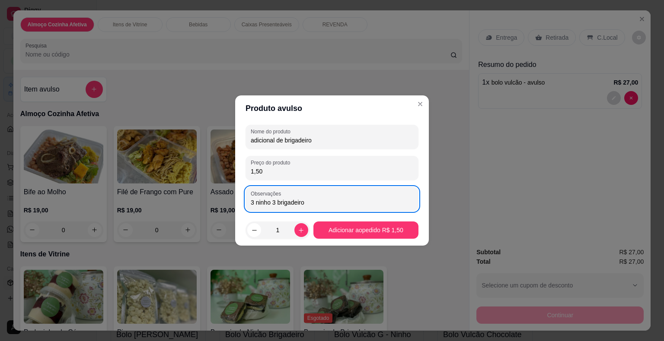
type input "3 ninho 3 brigadeiro"
drag, startPoint x: 296, startPoint y: 240, endPoint x: 293, endPoint y: 229, distance: 11.4
click at [296, 240] on footer "1 Adicionar ao pedido R$ 1,50" at bounding box center [332, 230] width 194 height 31
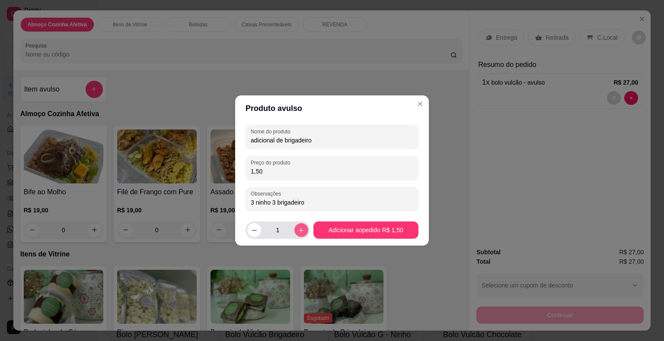
click at [294, 228] on button "increase-product-quantity" at bounding box center [301, 230] width 14 height 14
click at [294, 228] on button "increase-product-quantity" at bounding box center [300, 229] width 13 height 13
click at [294, 228] on button "increase-product-quantity" at bounding box center [301, 230] width 14 height 14
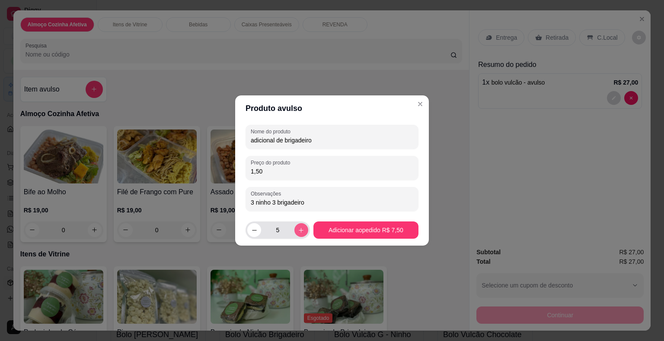
type input "6"
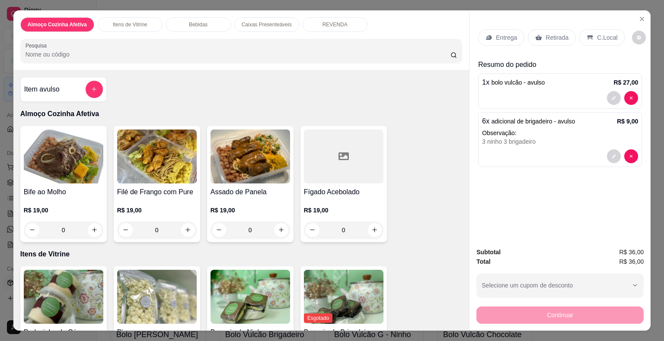
click at [555, 35] on p "Retirada" at bounding box center [556, 37] width 23 height 9
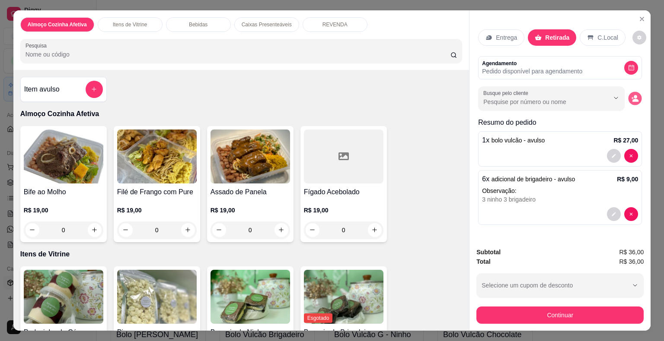
click at [631, 95] on icon "decrease-product-quantity" at bounding box center [634, 98] width 7 height 7
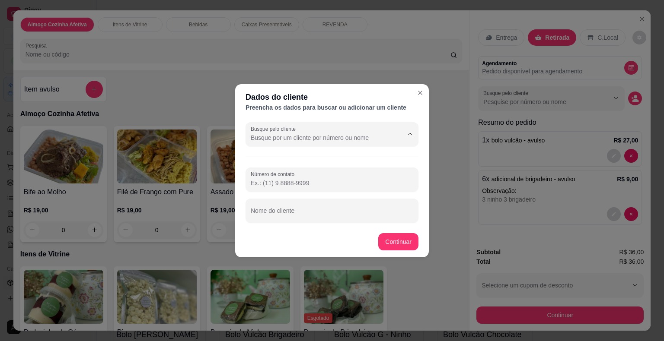
click at [377, 137] on input "Busque pelo cliente" at bounding box center [320, 138] width 138 height 9
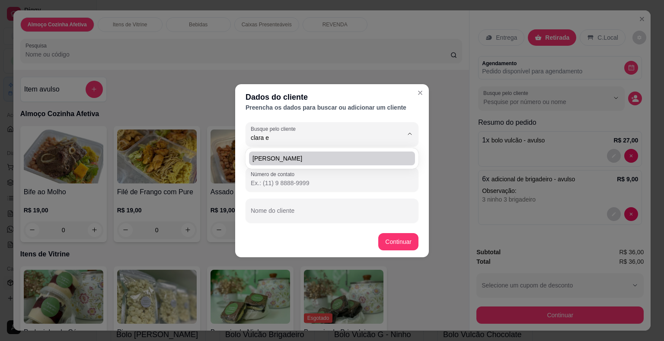
click at [308, 157] on span "[PERSON_NAME]" at bounding box center [327, 158] width 150 height 9
type input "[PERSON_NAME]"
type input "[PHONE_NUMBER]"
type input "[PERSON_NAME]"
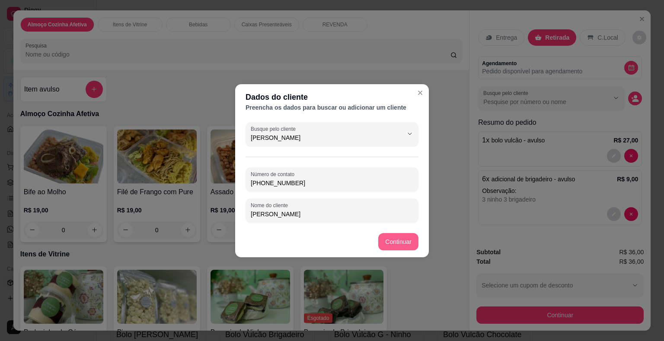
type input "[PERSON_NAME]"
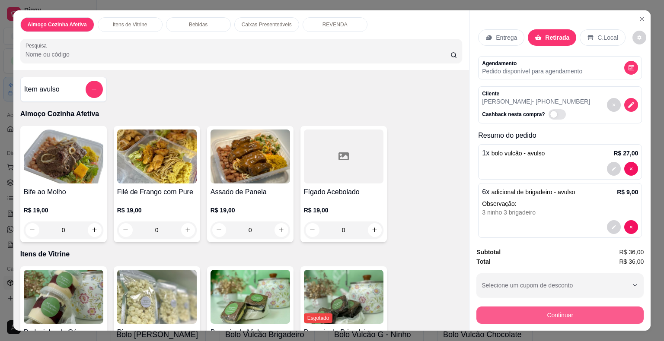
click at [533, 312] on button "Continuar" at bounding box center [559, 315] width 167 height 17
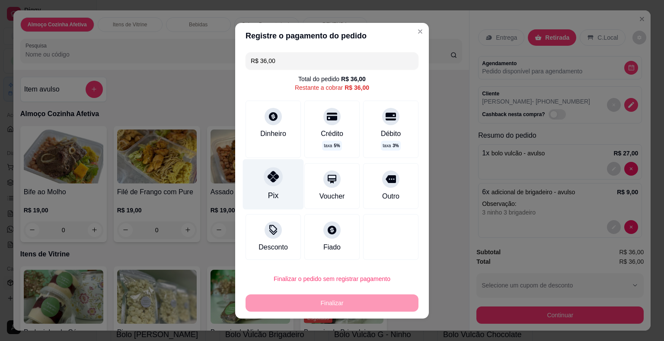
click at [272, 185] on div at bounding box center [273, 176] width 19 height 19
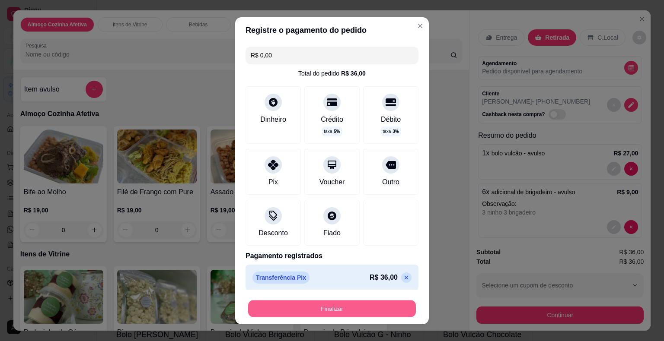
click at [384, 303] on button "Finalizar" at bounding box center [332, 308] width 168 height 17
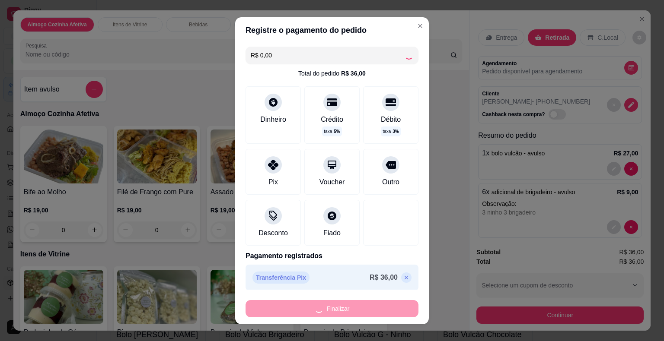
type input "-R$ 36,00"
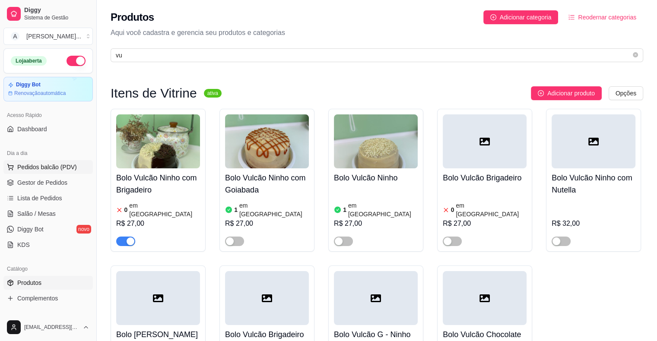
click at [43, 168] on span "Pedidos balcão (PDV)" at bounding box center [47, 167] width 60 height 9
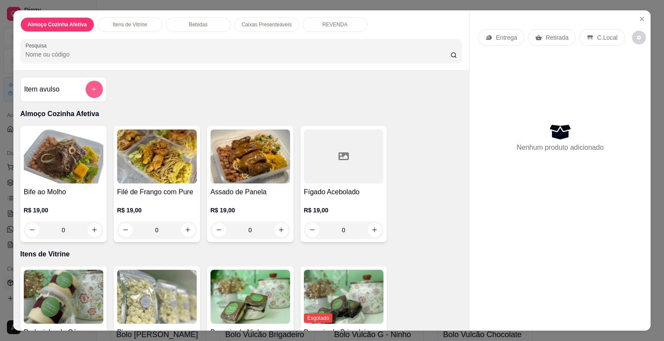
click at [94, 89] on button "add-separate-item" at bounding box center [94, 89] width 17 height 17
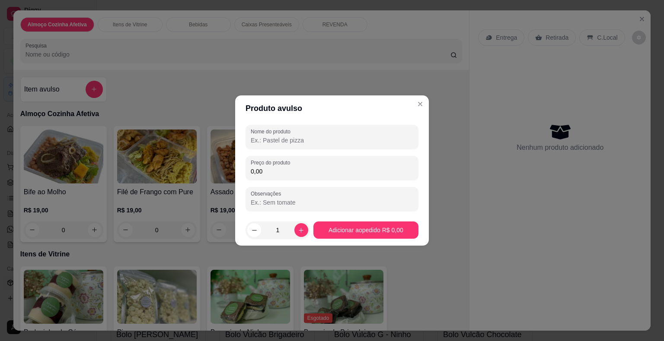
click at [268, 142] on input "Nome do produto" at bounding box center [332, 140] width 162 height 9
type input "bolo vulcão"
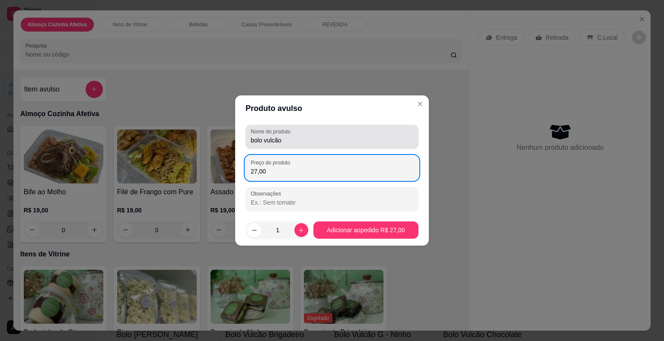
type input "27,00"
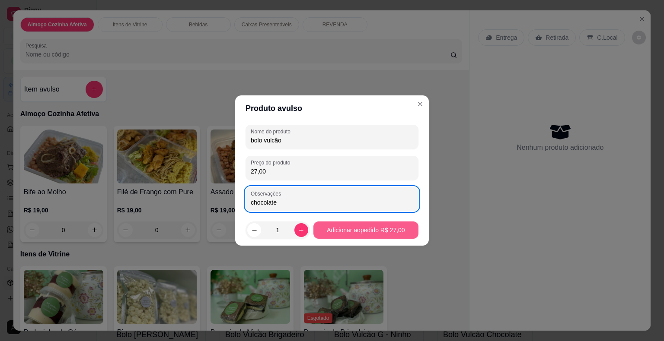
type input "chocolate"
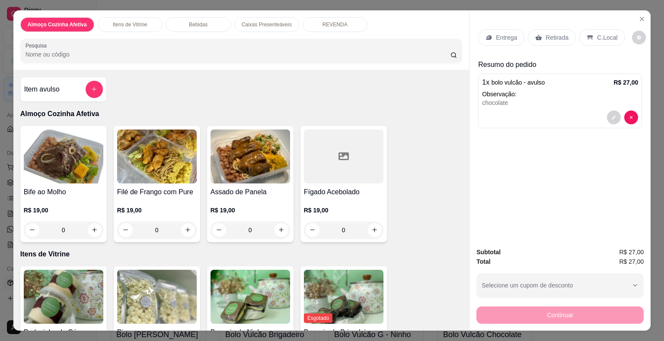
click at [541, 39] on div "Retirada" at bounding box center [552, 37] width 48 height 16
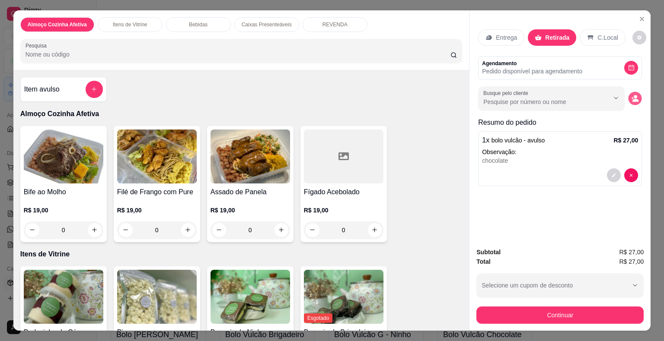
click at [634, 101] on button "decrease-product-quantity" at bounding box center [634, 98] width 13 height 13
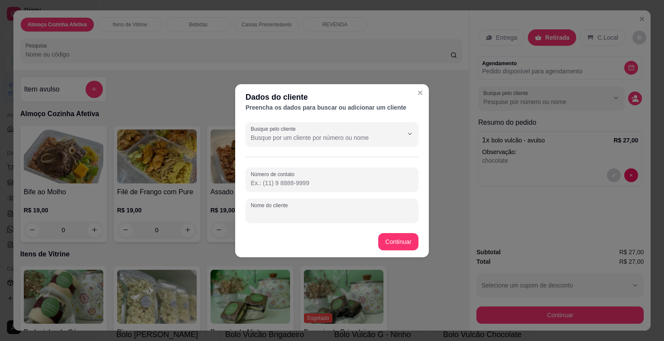
click at [283, 213] on input "Nome do cliente" at bounding box center [332, 214] width 162 height 9
type input "dra leiliane"
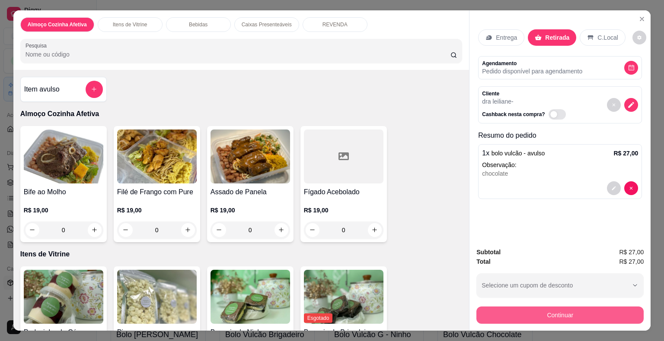
click at [526, 307] on button "Continuar" at bounding box center [559, 315] width 167 height 17
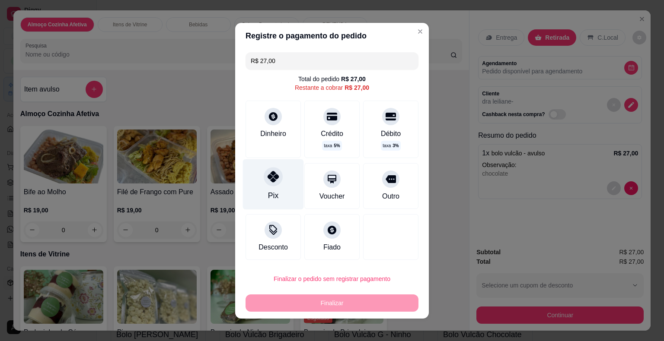
click at [277, 188] on div "Pix" at bounding box center [273, 184] width 61 height 51
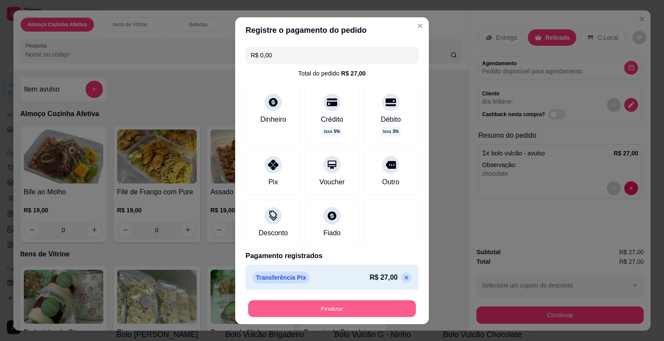
click at [337, 312] on button "Finalizar" at bounding box center [332, 308] width 168 height 17
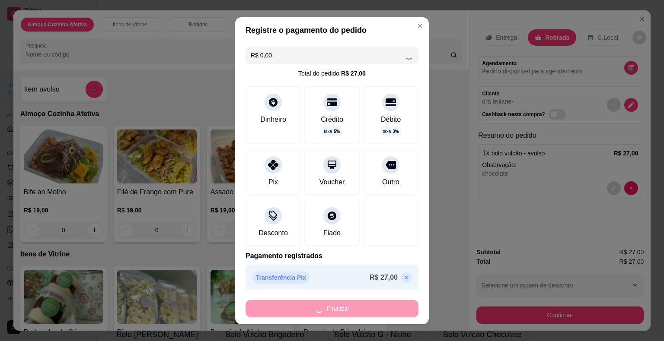
type input "-R$ 27,00"
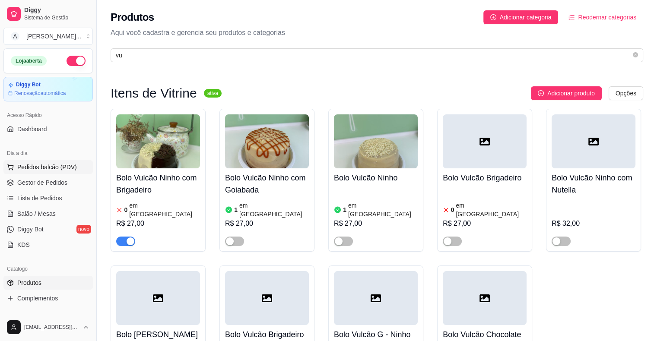
click at [35, 169] on span "Pedidos balcão (PDV)" at bounding box center [47, 167] width 60 height 9
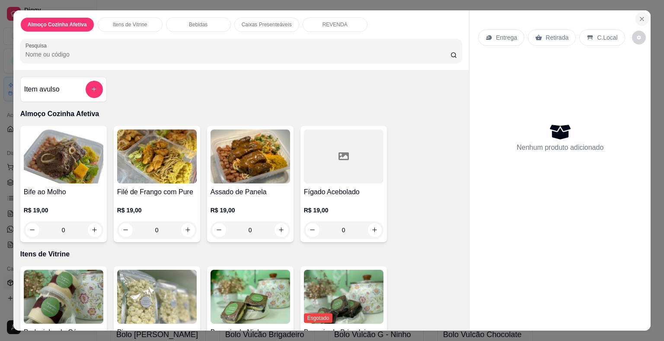
click at [639, 16] on icon "Close" at bounding box center [641, 19] width 7 height 7
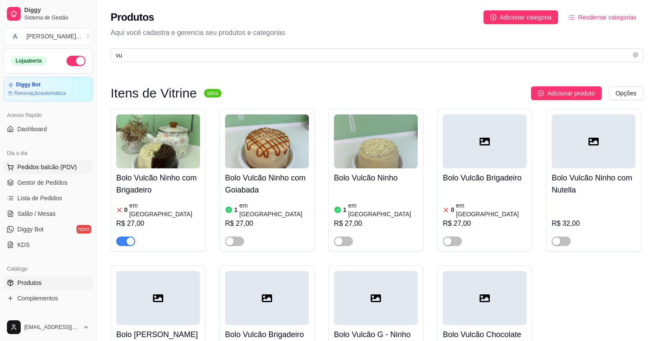
click at [43, 170] on span "Pedidos balcão (PDV)" at bounding box center [47, 167] width 60 height 9
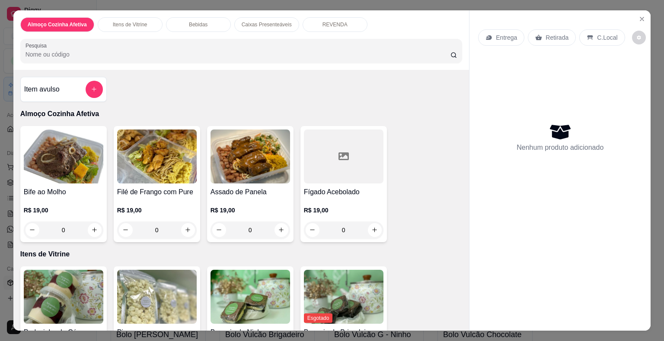
click at [96, 232] on div "0" at bounding box center [63, 230] width 79 height 17
click at [639, 18] on icon "Close" at bounding box center [641, 19] width 7 height 7
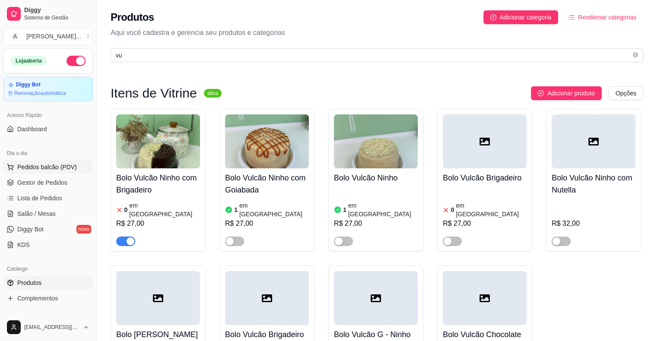
click at [31, 172] on button "Pedidos balcão (PDV)" at bounding box center [47, 167] width 89 height 14
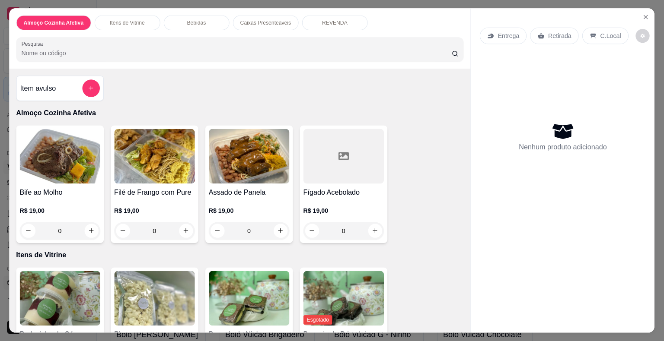
click at [41, 188] on h4 "Bife ao Molho" at bounding box center [60, 192] width 80 height 10
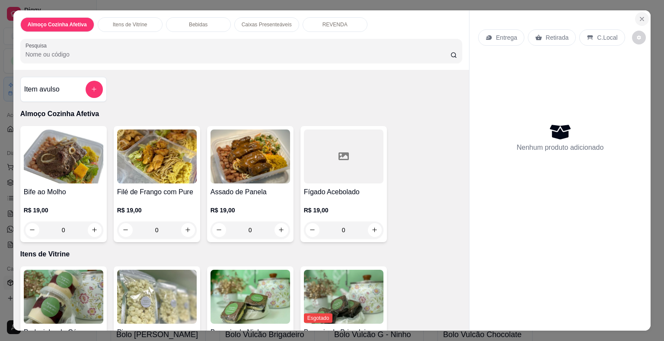
click at [638, 16] on icon "Close" at bounding box center [641, 19] width 7 height 7
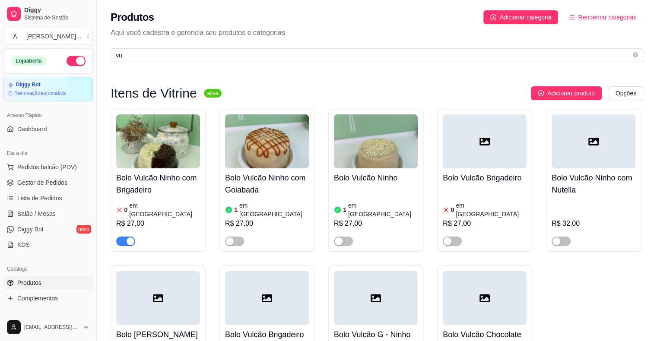
click at [36, 191] on ul "Pedidos balcão (PDV) Gestor de Pedidos Lista de Pedidos Salão / Mesas Diggy Bot…" at bounding box center [47, 206] width 89 height 92
click at [41, 187] on link "Gestor de Pedidos" at bounding box center [47, 183] width 89 height 14
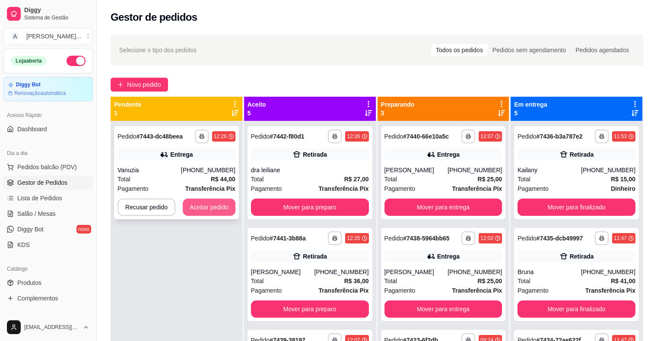
click at [200, 208] on button "Aceitar pedido" at bounding box center [209, 207] width 53 height 17
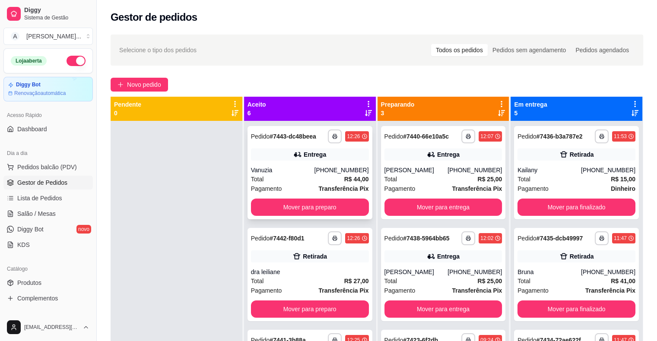
click at [264, 163] on div "**********" at bounding box center [310, 172] width 125 height 93
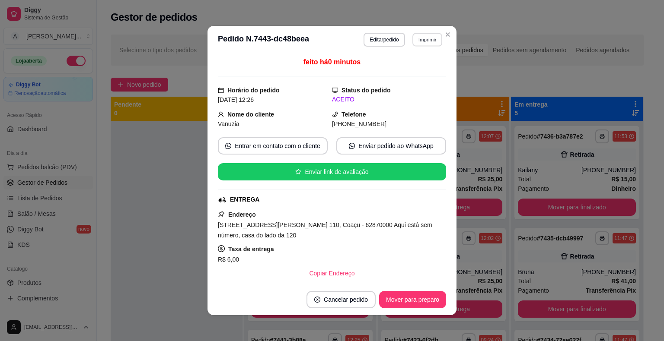
click at [421, 41] on button "Imprimir" at bounding box center [427, 39] width 30 height 13
click at [416, 65] on button "IMPRESSORA" at bounding box center [409, 70] width 63 height 14
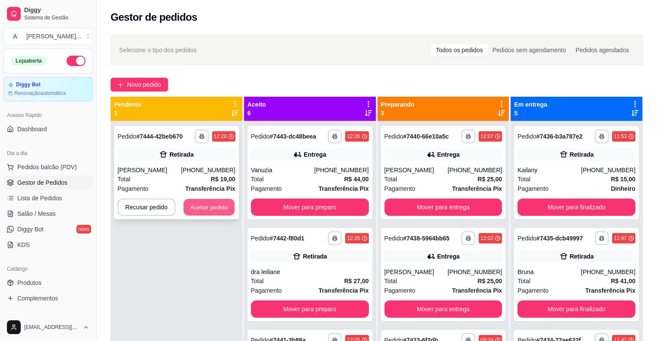
click at [194, 203] on button "Aceitar pedido" at bounding box center [209, 207] width 51 height 17
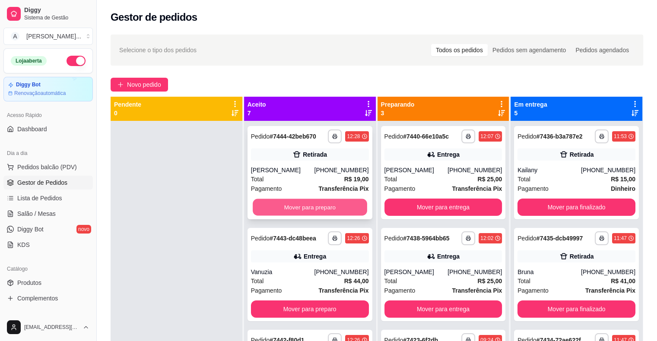
click at [304, 212] on button "Mover para preparo" at bounding box center [310, 207] width 114 height 17
click at [304, 212] on button "Mover para preparo" at bounding box center [310, 207] width 118 height 17
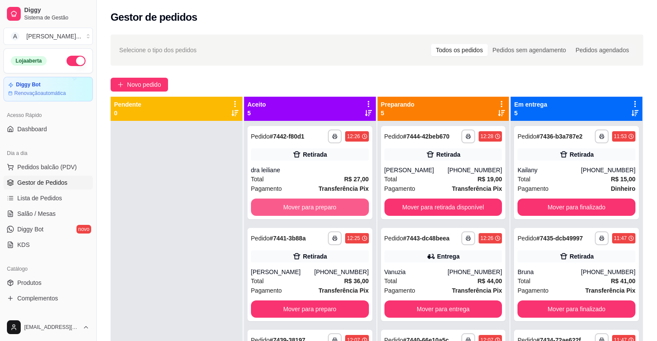
click at [304, 212] on button "Mover para preparo" at bounding box center [310, 207] width 118 height 17
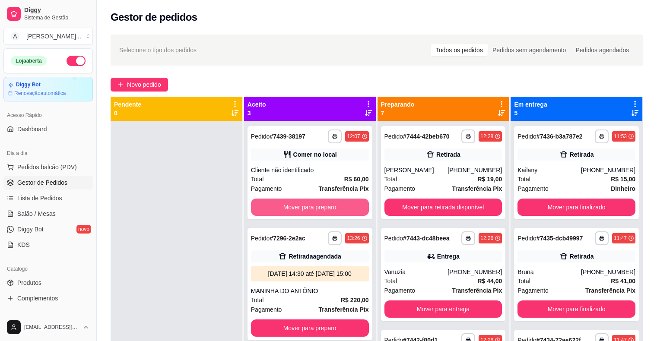
click at [304, 212] on button "Mover para preparo" at bounding box center [310, 207] width 118 height 17
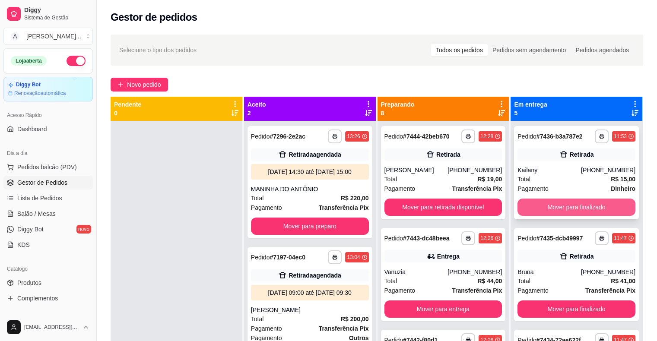
click at [568, 207] on button "Mover para finalizado" at bounding box center [577, 207] width 118 height 17
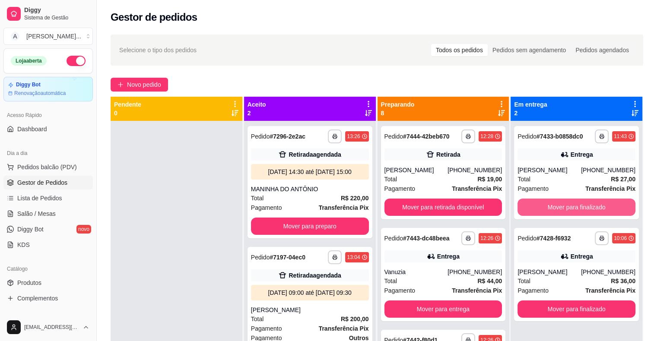
click at [568, 207] on button "Mover para finalizado" at bounding box center [577, 207] width 118 height 17
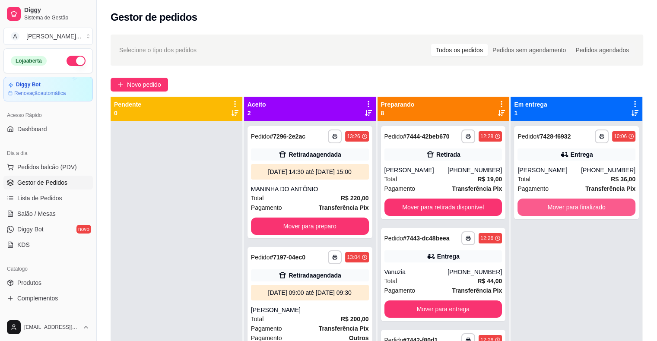
click at [568, 207] on button "Mover para finalizado" at bounding box center [577, 207] width 118 height 17
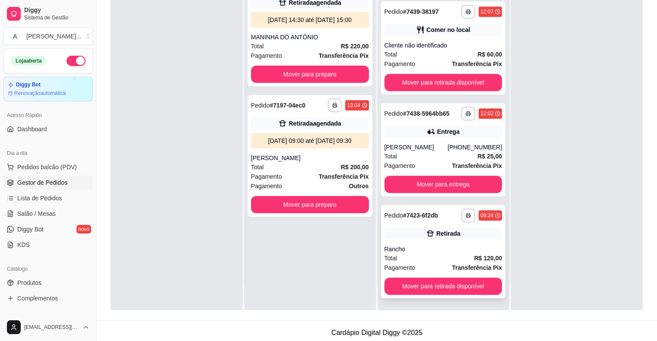
scroll to position [131, 0]
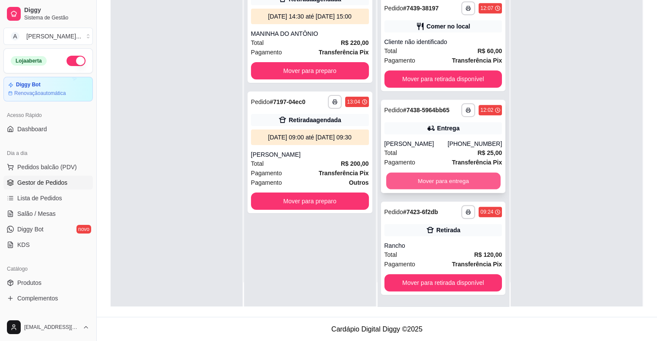
click at [458, 179] on button "Mover para entrega" at bounding box center [443, 181] width 114 height 17
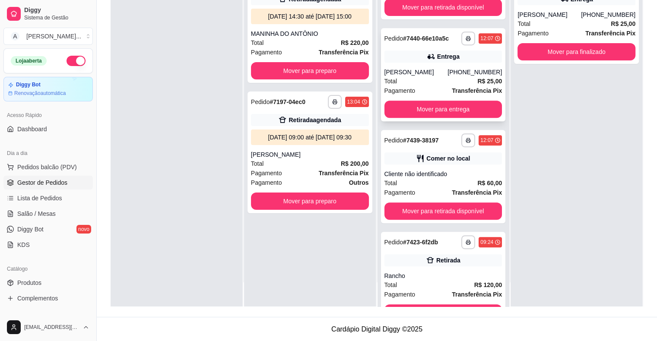
scroll to position [337, 0]
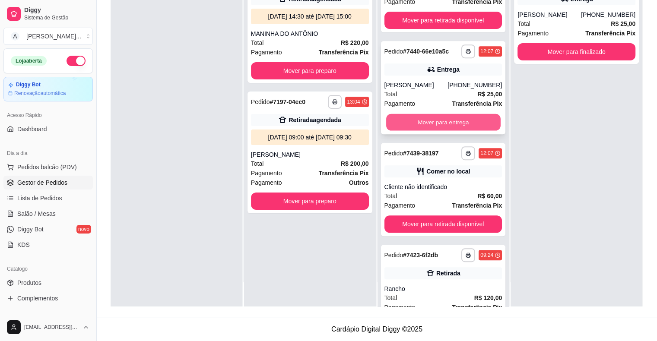
click at [451, 121] on button "Mover para entrega" at bounding box center [443, 122] width 114 height 17
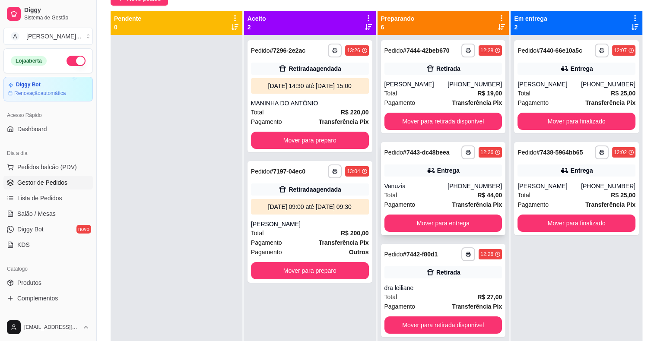
scroll to position [45, 0]
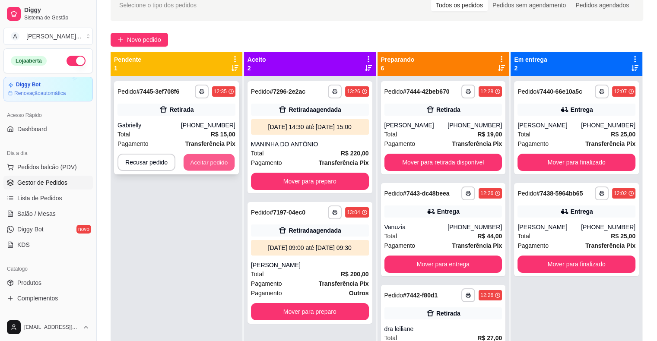
click at [200, 161] on button "Aceitar pedido" at bounding box center [209, 162] width 51 height 17
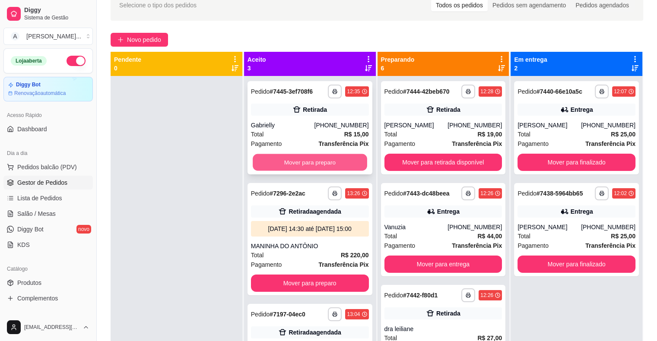
click at [311, 163] on button "Mover para preparo" at bounding box center [310, 162] width 114 height 17
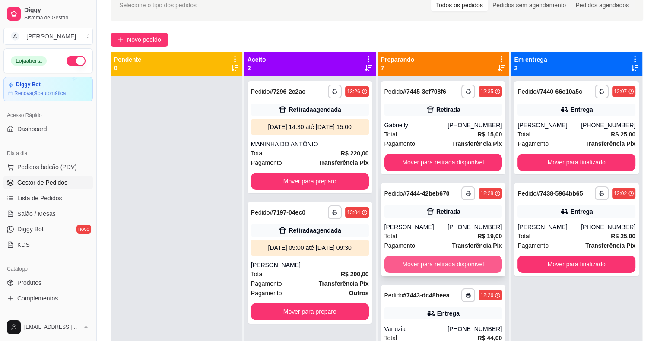
click at [444, 258] on button "Mover para retirada disponível" at bounding box center [444, 264] width 118 height 17
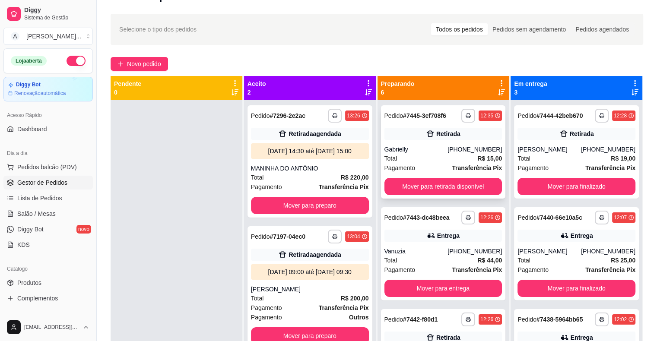
scroll to position [0, 0]
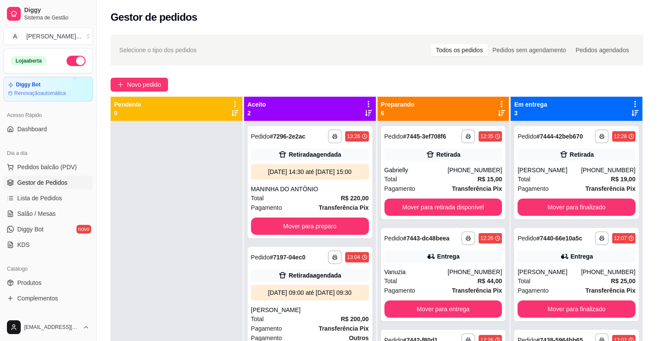
click at [121, 175] on div at bounding box center [177, 291] width 132 height 341
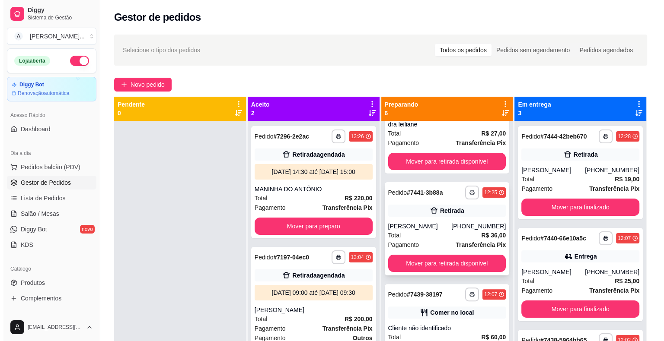
scroll to position [279, 0]
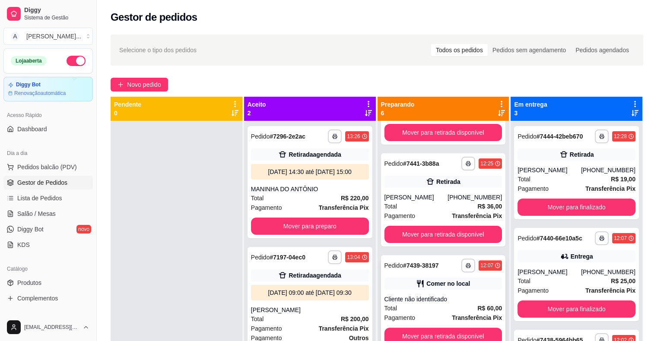
click at [442, 276] on div "**********" at bounding box center [443, 301] width 125 height 93
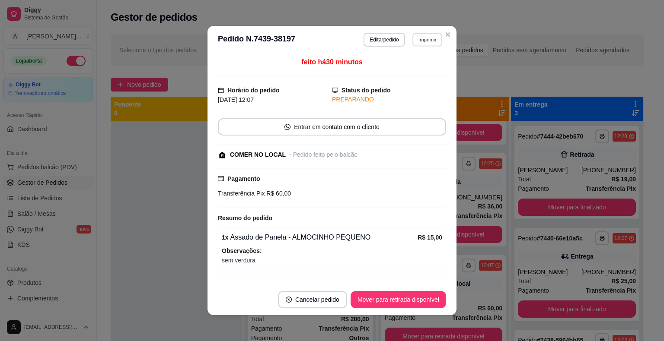
click at [426, 38] on button "Imprimir" at bounding box center [427, 39] width 30 height 13
click at [422, 68] on button "IMPRESSORA" at bounding box center [409, 70] width 63 height 14
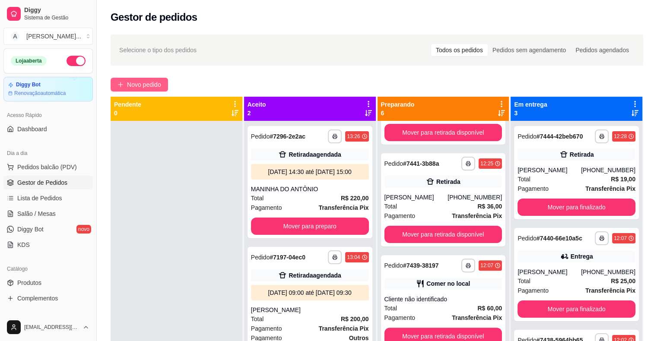
click at [131, 85] on span "Novo pedido" at bounding box center [144, 85] width 34 height 10
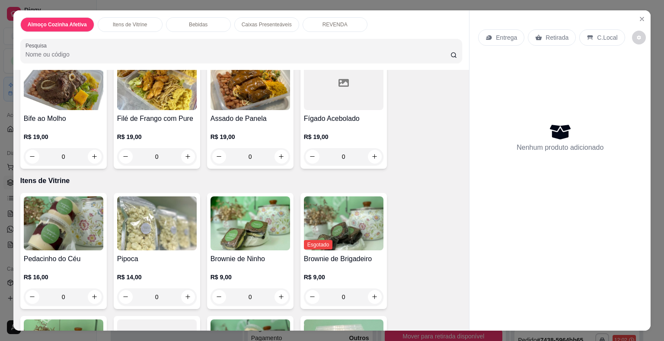
scroll to position [173, 0]
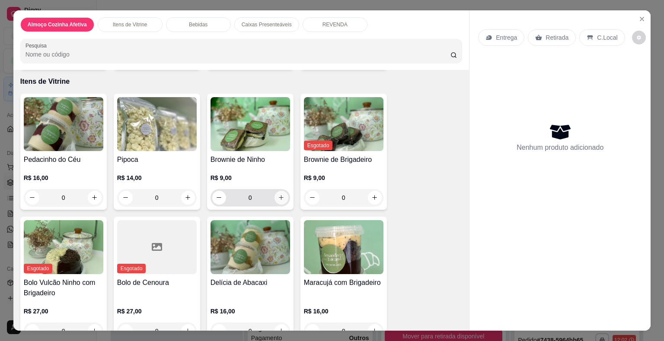
click at [280, 194] on icon "increase-product-quantity" at bounding box center [281, 197] width 6 height 6
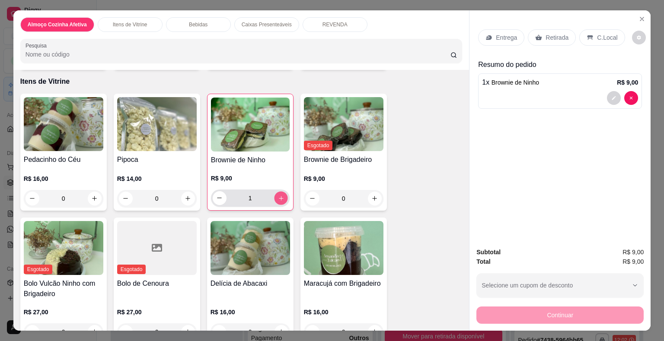
click at [281, 191] on button "increase-product-quantity" at bounding box center [280, 197] width 13 height 13
type input "2"
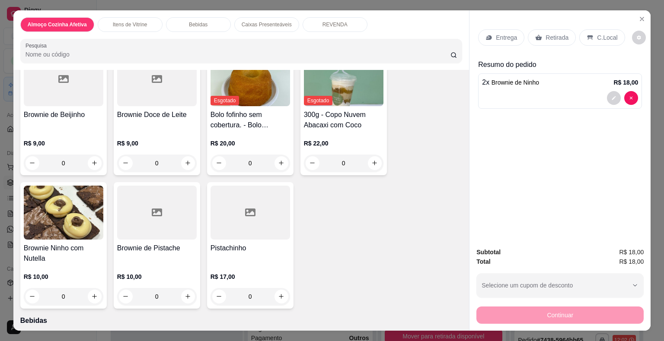
scroll to position [432, 0]
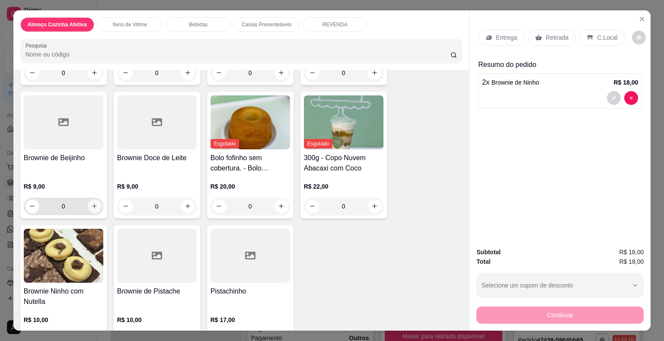
click at [91, 205] on icon "increase-product-quantity" at bounding box center [94, 206] width 6 height 6
type input "1"
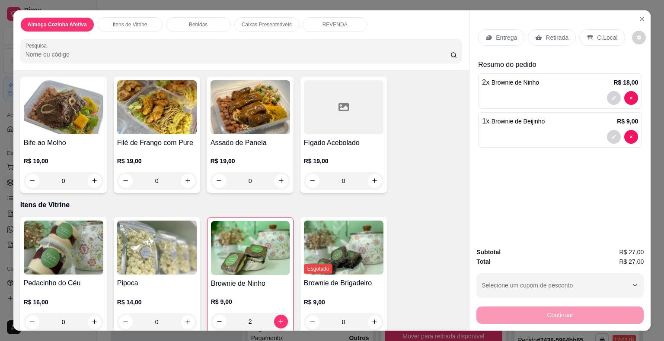
scroll to position [0, 0]
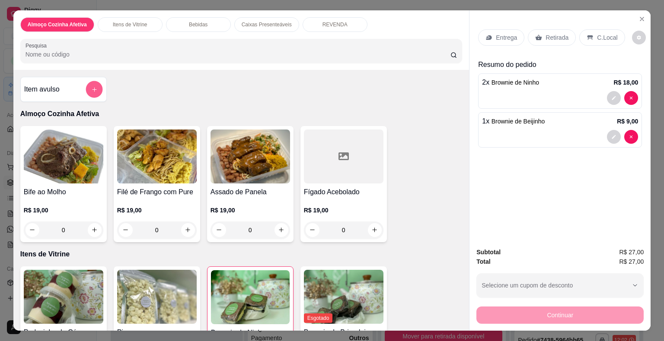
click at [95, 89] on button "add-separate-item" at bounding box center [94, 89] width 17 height 17
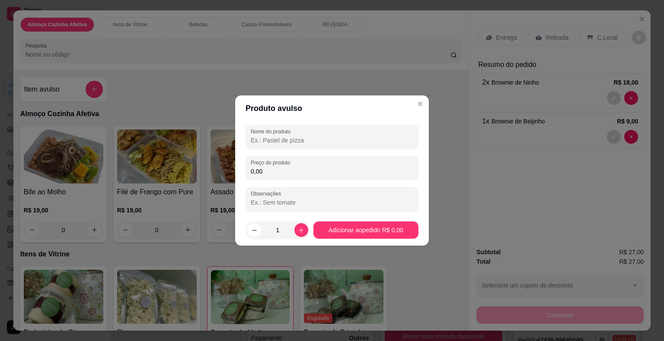
click at [252, 140] on input "Nome do produto" at bounding box center [332, 140] width 162 height 9
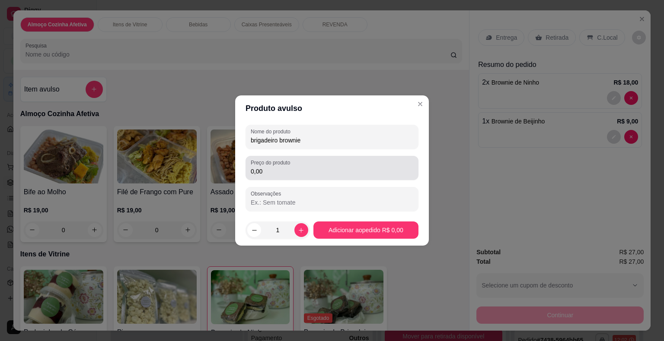
type input "brigadeiro brownie"
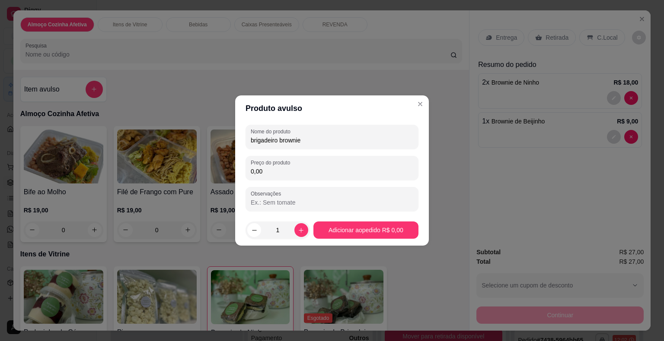
click at [280, 181] on div "Nome do produto brigadeiro brownie Preço do produto 0,00 Observações" at bounding box center [331, 168] width 173 height 86
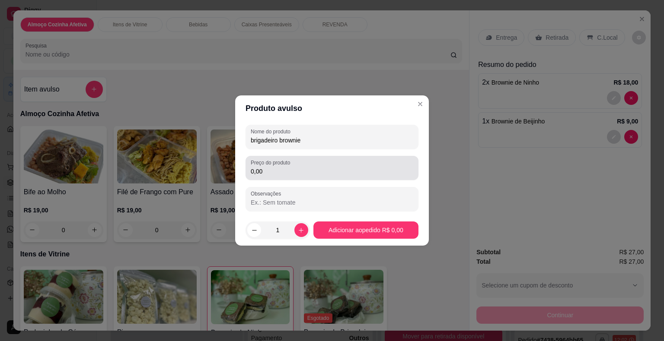
click at [279, 177] on div "Preço do produto 0,00" at bounding box center [331, 168] width 173 height 24
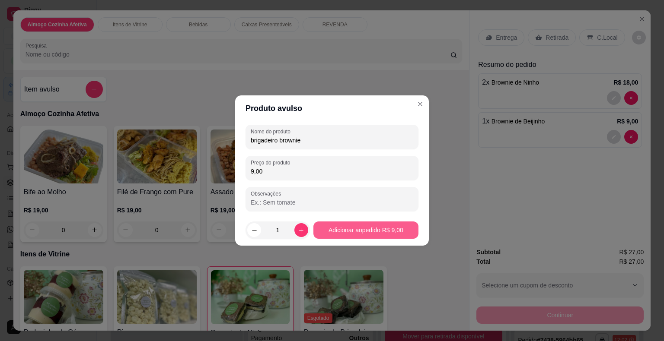
type input "9,00"
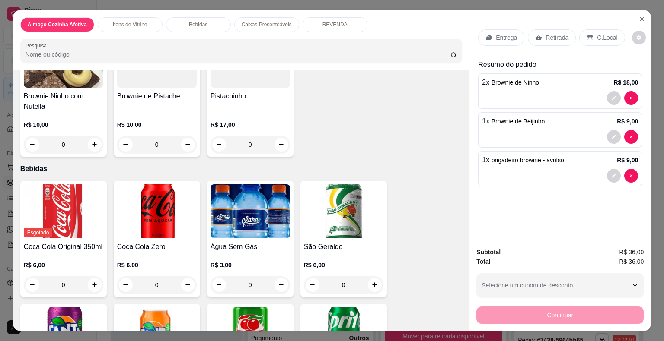
scroll to position [648, 0]
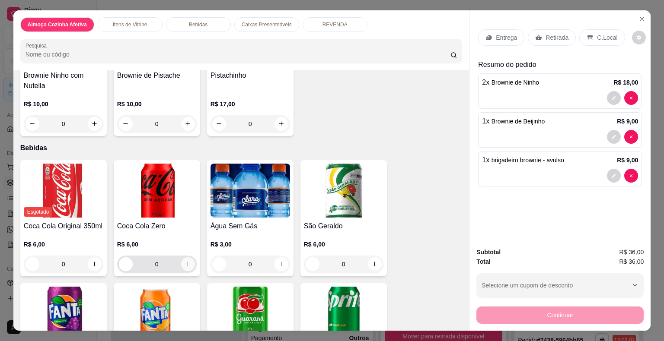
click at [186, 261] on icon "increase-product-quantity" at bounding box center [187, 264] width 6 height 6
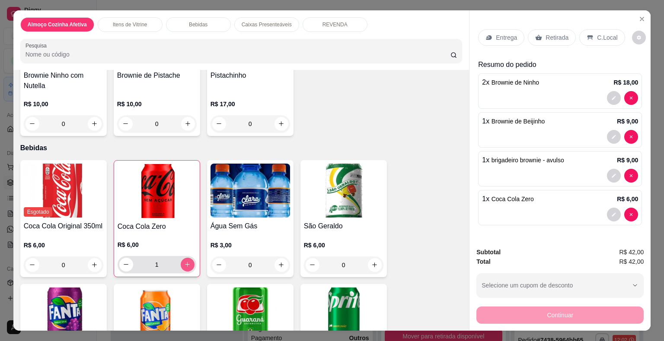
click at [186, 261] on icon "increase-product-quantity" at bounding box center [187, 264] width 6 height 6
type input "3"
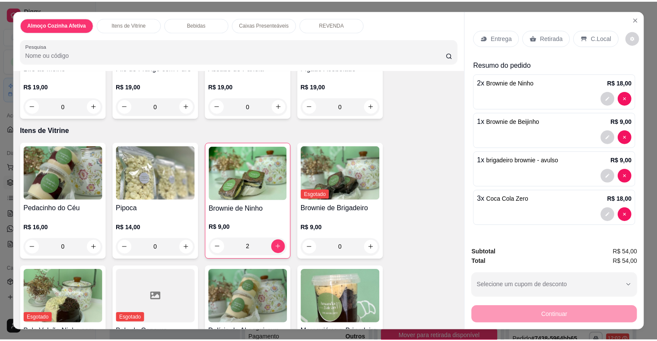
scroll to position [130, 0]
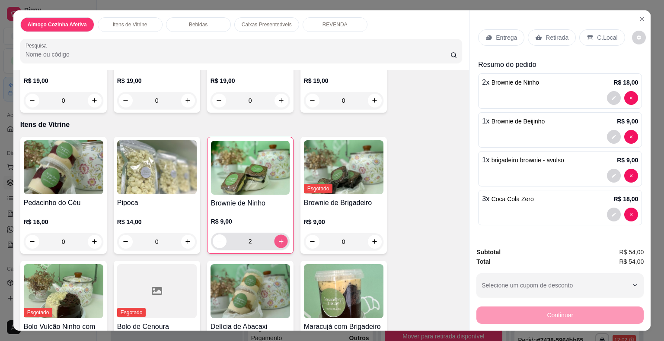
click at [279, 239] on icon "increase-product-quantity" at bounding box center [281, 241] width 4 height 4
type input "3"
click at [550, 38] on p "Retirada" at bounding box center [556, 37] width 23 height 9
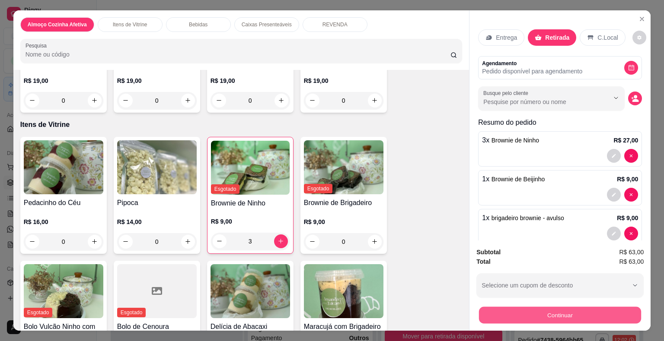
click at [572, 310] on button "Continuar" at bounding box center [560, 315] width 162 height 17
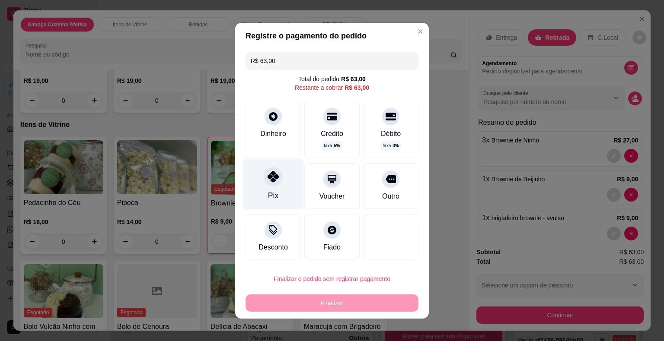
click at [268, 177] on icon at bounding box center [272, 176] width 11 height 11
type input "R$ 0,00"
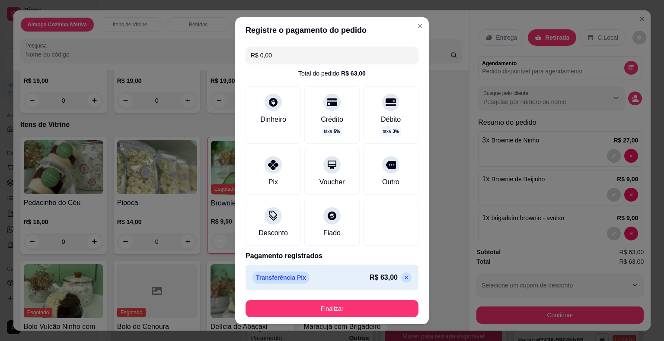
click at [383, 318] on footer "Finalizar" at bounding box center [332, 307] width 194 height 35
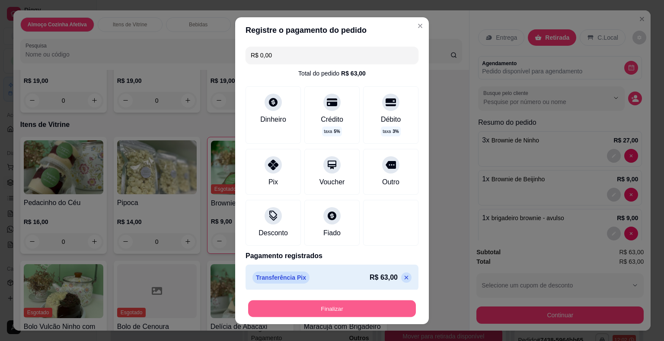
click at [398, 309] on button "Finalizar" at bounding box center [332, 308] width 168 height 17
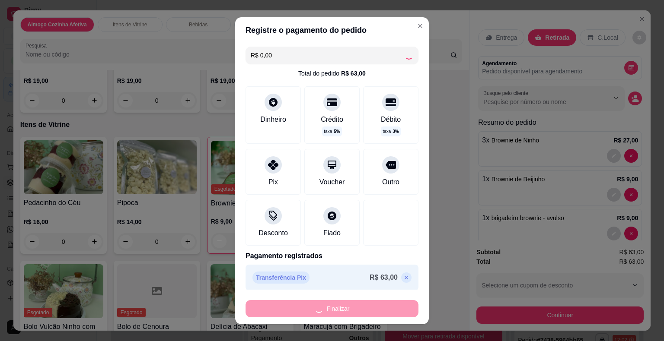
type input "0"
type input "-R$ 63,00"
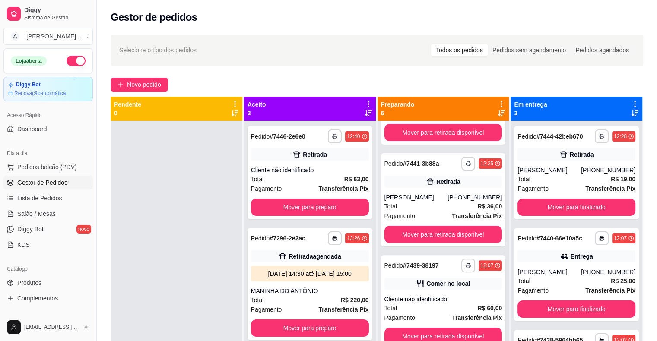
click at [212, 256] on div at bounding box center [177, 291] width 132 height 341
click at [332, 211] on button "Mover para preparo" at bounding box center [310, 207] width 118 height 17
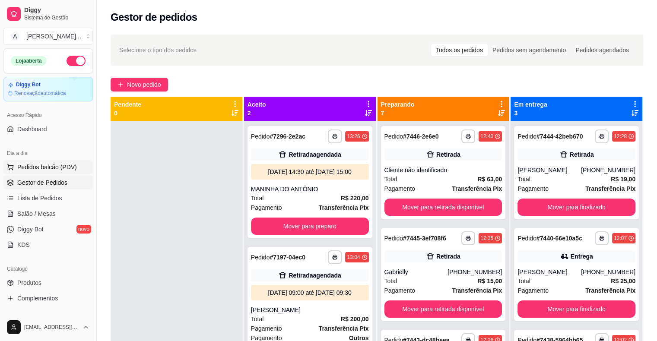
click at [58, 163] on span "Pedidos balcão (PDV)" at bounding box center [47, 167] width 60 height 9
click at [28, 292] on link "Complementos" at bounding box center [47, 299] width 89 height 14
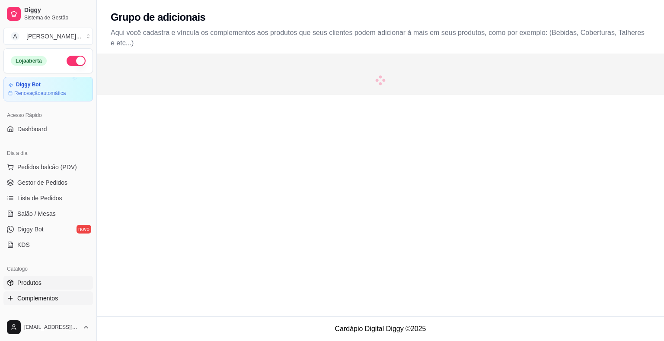
click at [28, 280] on span "Produtos" at bounding box center [29, 283] width 24 height 9
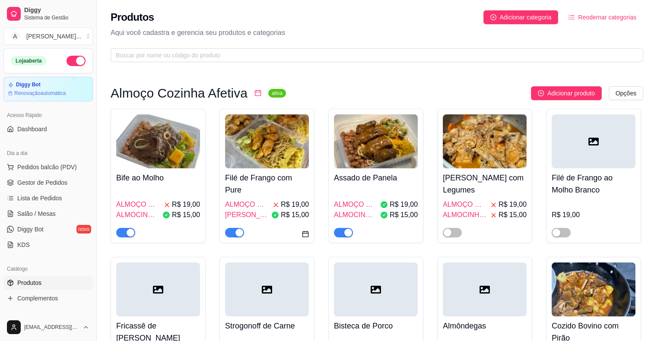
click at [258, 134] on img at bounding box center [267, 141] width 84 height 54
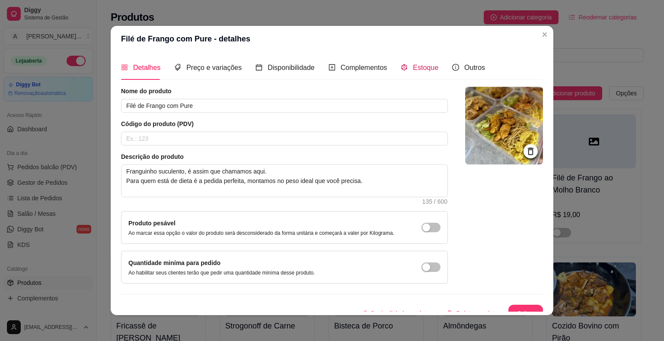
click at [420, 70] on span "Estoque" at bounding box center [425, 67] width 25 height 7
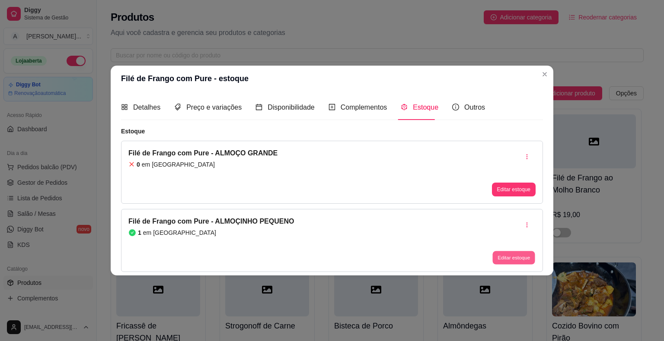
click at [511, 253] on button "Editar estoque" at bounding box center [513, 257] width 42 height 13
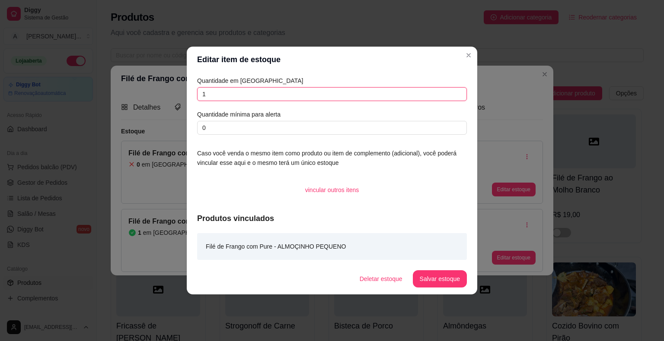
click at [255, 90] on input "1" at bounding box center [332, 94] width 270 height 14
type input "0"
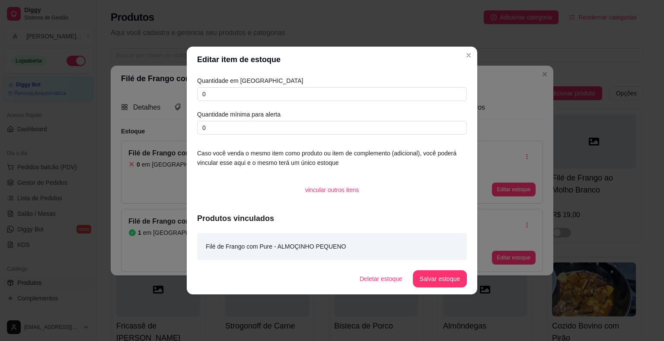
click at [442, 288] on footer "Deletar estoque Salvar estoque" at bounding box center [332, 279] width 290 height 31
click at [438, 280] on button "Salvar estoque" at bounding box center [440, 278] width 54 height 17
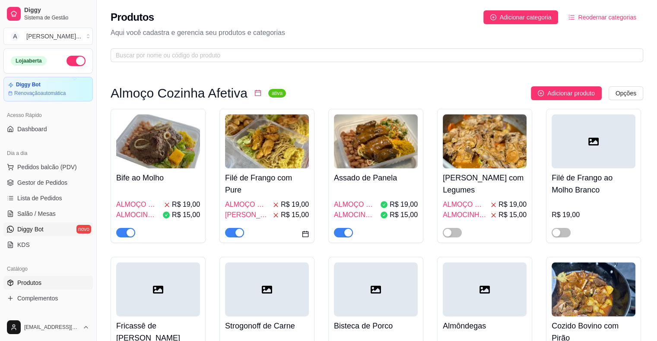
click at [44, 227] on link "Diggy Bot novo" at bounding box center [47, 230] width 89 height 14
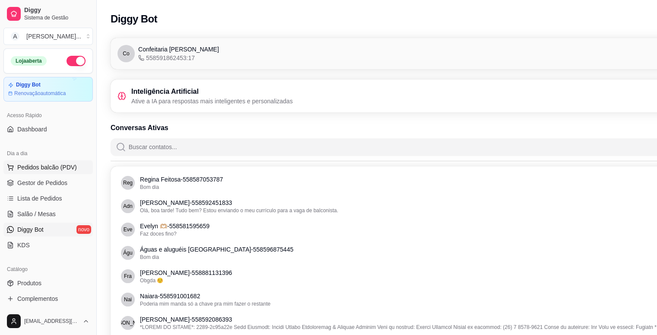
click at [50, 164] on span "Pedidos balcão (PDV)" at bounding box center [47, 167] width 60 height 9
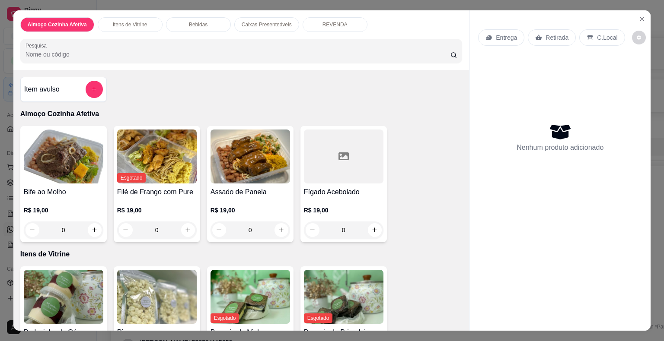
click at [3, 76] on div "Almoço Cozinha Afetiva Itens de Vitrine Bebidas Caixas Presenteáveis REVENDA Pe…" at bounding box center [332, 170] width 664 height 341
click at [642, 16] on icon "Close" at bounding box center [641, 19] width 7 height 7
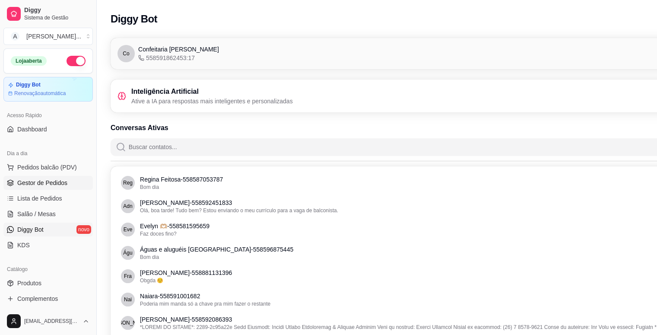
click at [24, 182] on span "Gestor de Pedidos" at bounding box center [42, 182] width 50 height 9
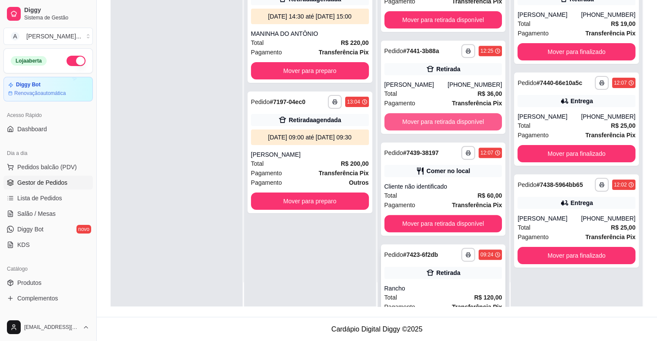
scroll to position [381, 0]
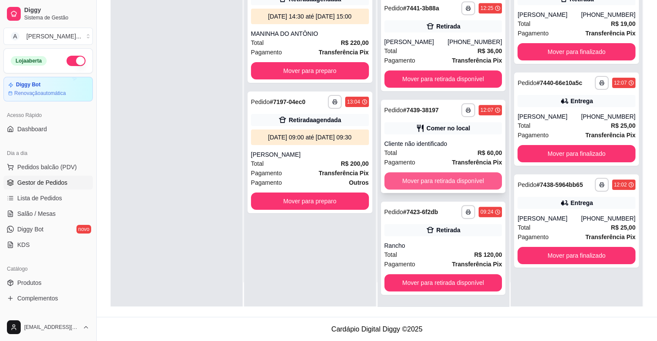
click at [418, 185] on button "Mover para retirada disponível" at bounding box center [444, 180] width 118 height 17
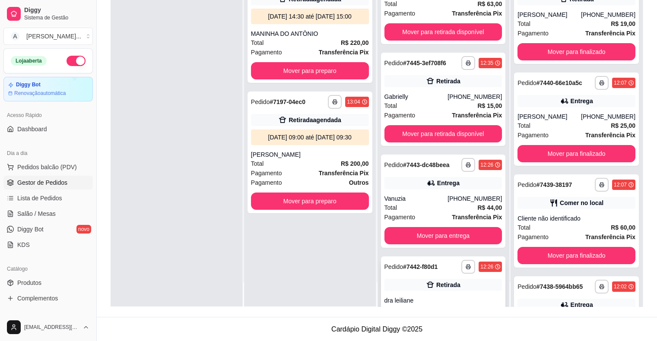
scroll to position [19, 0]
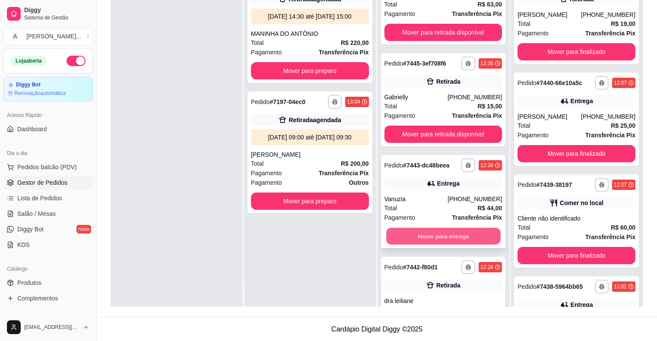
click at [411, 232] on button "Mover para entrega" at bounding box center [443, 236] width 114 height 17
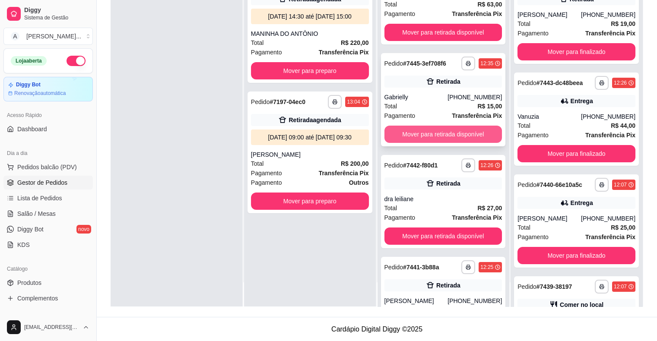
click at [416, 140] on button "Mover para retirada disponível" at bounding box center [444, 134] width 118 height 17
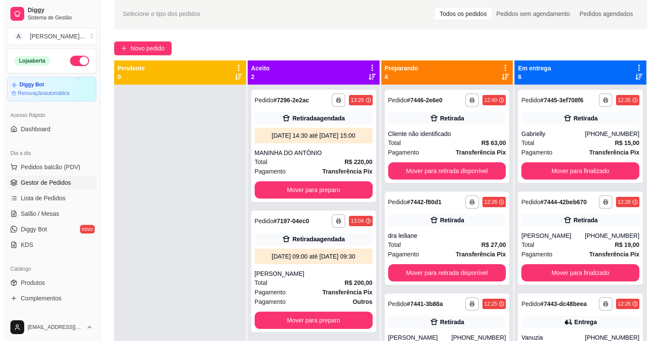
scroll to position [0, 0]
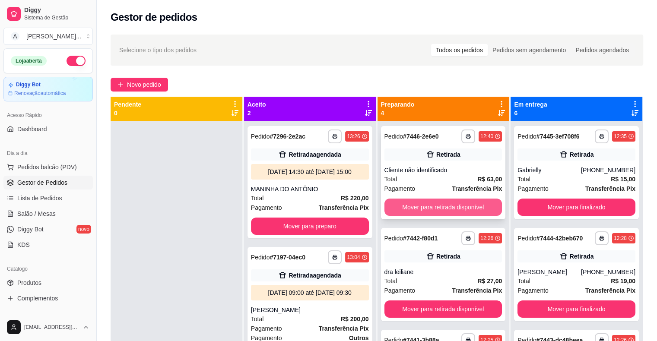
click at [452, 205] on button "Mover para retirada disponível" at bounding box center [444, 207] width 118 height 17
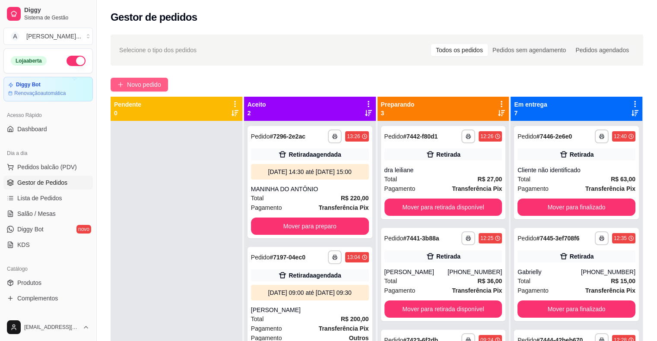
click at [150, 82] on span "Novo pedido" at bounding box center [144, 85] width 34 height 10
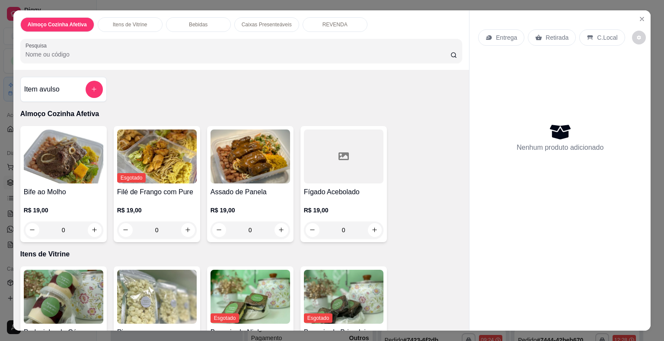
click at [368, 233] on div "0" at bounding box center [343, 230] width 79 height 17
click at [92, 229] on div "0" at bounding box center [63, 230] width 79 height 17
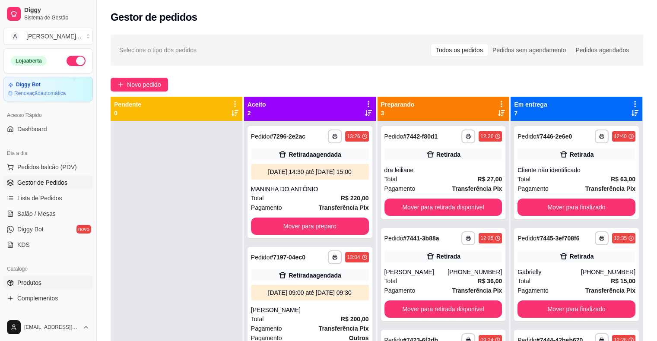
click at [39, 283] on span "Produtos" at bounding box center [29, 283] width 24 height 9
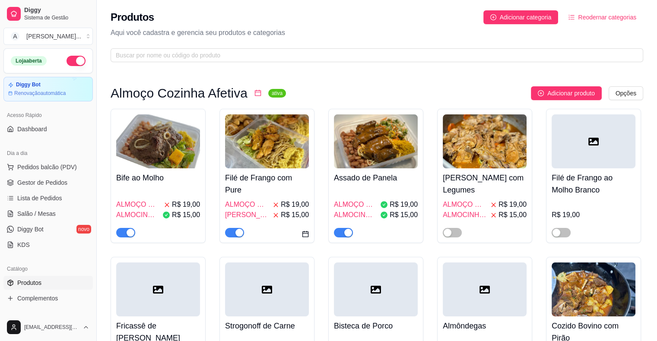
click at [180, 175] on h4 "Bife ao Molho" at bounding box center [158, 178] width 84 height 12
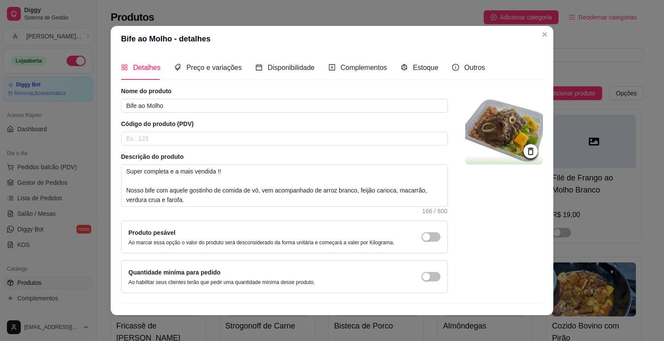
click at [413, 77] on div "Estoque" at bounding box center [420, 67] width 38 height 25
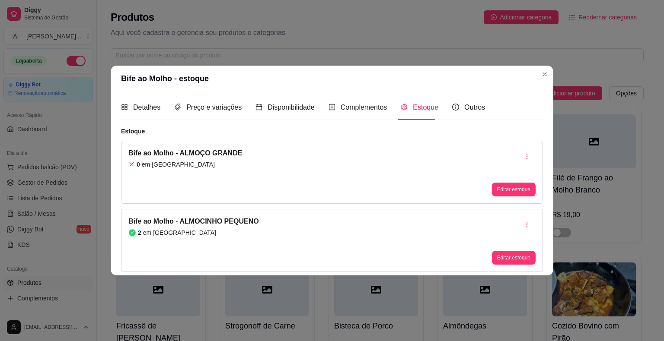
click at [410, 69] on header "Bife ao Molho - estoque" at bounding box center [332, 79] width 442 height 26
click at [499, 251] on button "Editar estoque" at bounding box center [514, 258] width 44 height 14
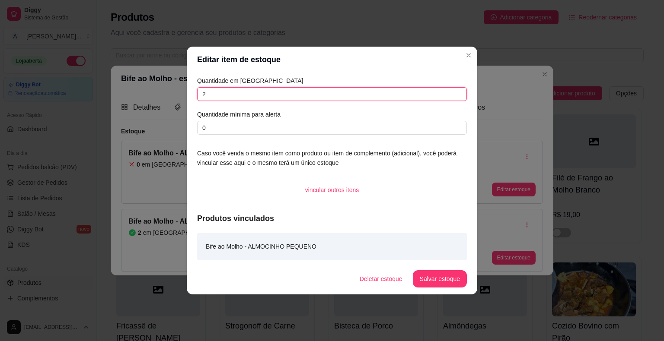
drag, startPoint x: 258, startPoint y: 93, endPoint x: 178, endPoint y: 91, distance: 79.5
click at [178, 91] on div "Editar item de estoque Quantidade em estoque 2 Quantidade mínima para alerta 0 …" at bounding box center [332, 170] width 664 height 341
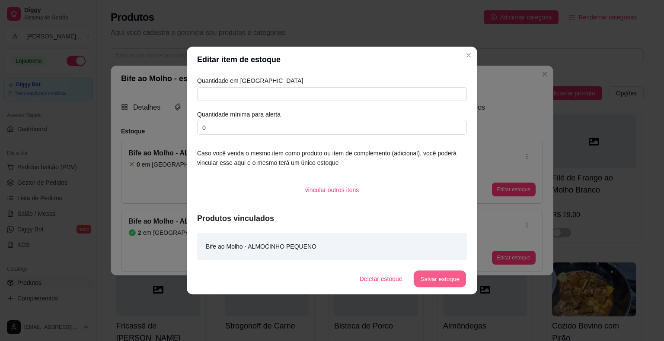
click at [432, 279] on button "Salvar estoque" at bounding box center [439, 279] width 53 height 17
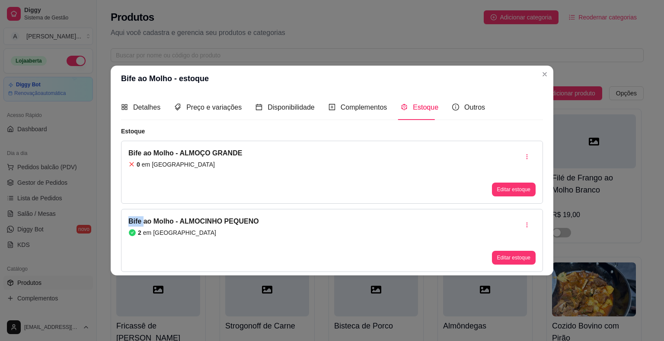
click at [502, 165] on div "Editar estoque" at bounding box center [514, 172] width 44 height 48
click at [518, 197] on div "Bife ao Molho - ALMOÇO GRANDE 0 em estoque Editar estoque" at bounding box center [332, 172] width 422 height 63
click at [517, 193] on button "Editar estoque" at bounding box center [514, 190] width 44 height 14
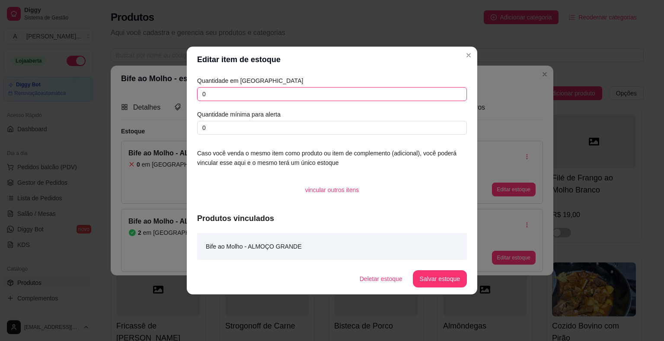
drag, startPoint x: 280, startPoint y: 96, endPoint x: 285, endPoint y: 96, distance: 5.2
click at [282, 96] on input "0" at bounding box center [332, 94] width 270 height 14
click at [287, 96] on input "0" at bounding box center [332, 94] width 270 height 14
type input "1"
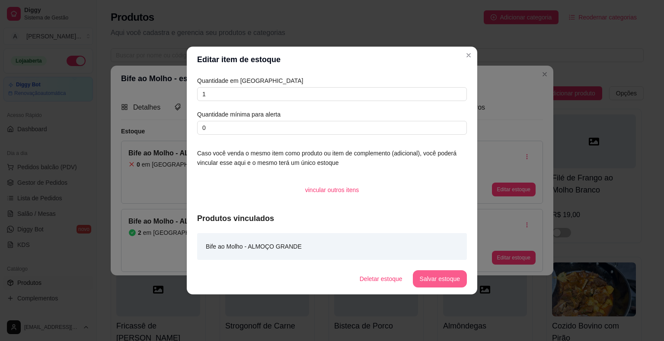
click at [440, 279] on button "Salvar estoque" at bounding box center [440, 278] width 54 height 17
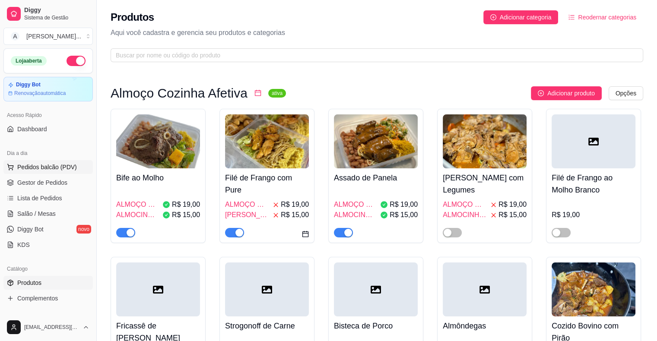
click at [46, 163] on span "Pedidos balcão (PDV)" at bounding box center [47, 167] width 60 height 9
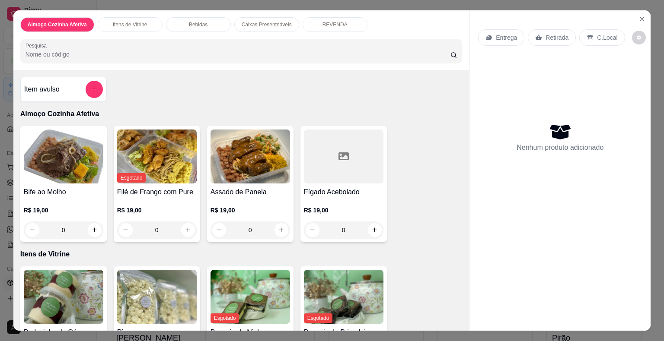
click at [90, 227] on div "0" at bounding box center [63, 230] width 79 height 17
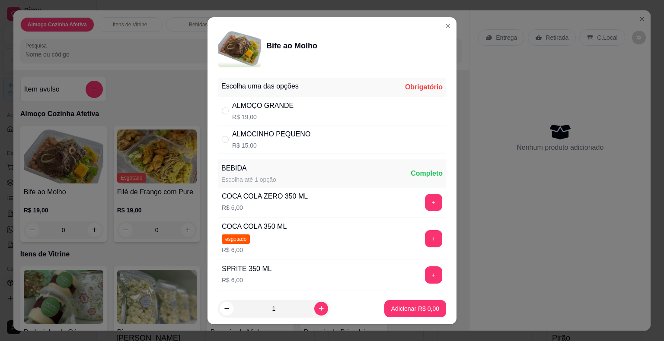
click at [333, 106] on div "ALMOÇO GRANDE R$ 19,00" at bounding box center [332, 111] width 228 height 29
radio input "true"
click at [394, 305] on p "Adicionar R$ 19,00" at bounding box center [413, 309] width 50 height 8
type input "1"
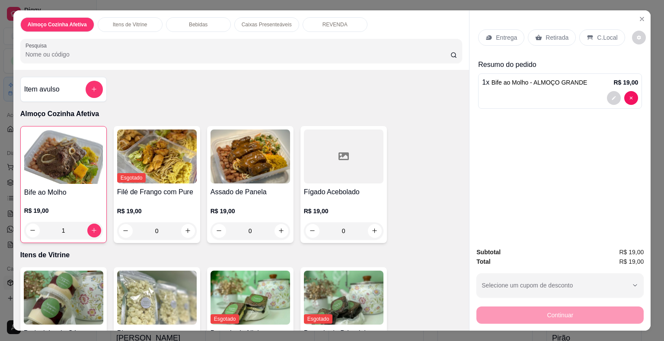
click at [513, 34] on div "Entrega" at bounding box center [501, 37] width 46 height 16
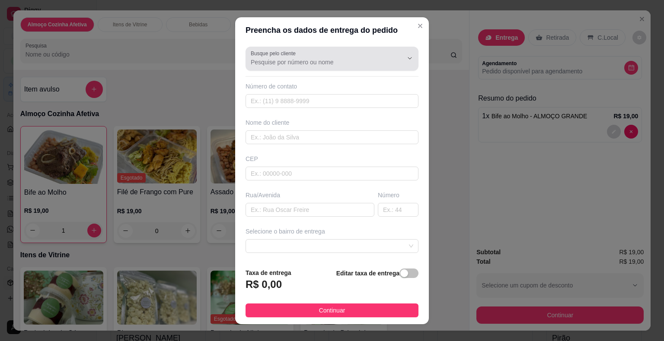
click at [344, 56] on div at bounding box center [332, 58] width 162 height 17
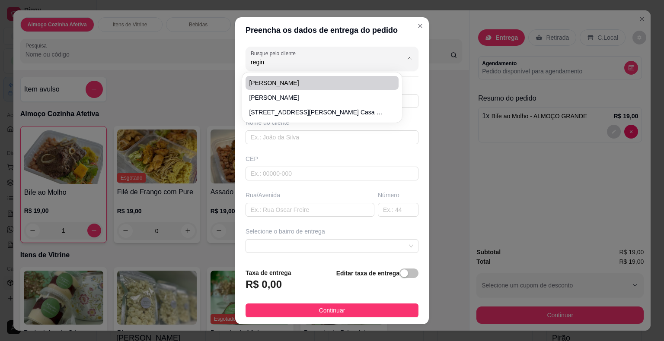
click at [334, 80] on span "[PERSON_NAME]" at bounding box center [317, 83] width 137 height 9
type input "[PERSON_NAME]"
type input "8587053787"
type input "[PERSON_NAME]"
type input "Rua caboclo Nogueira"
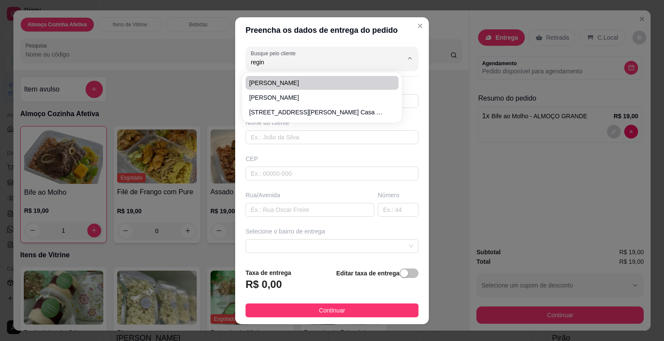
type input "269"
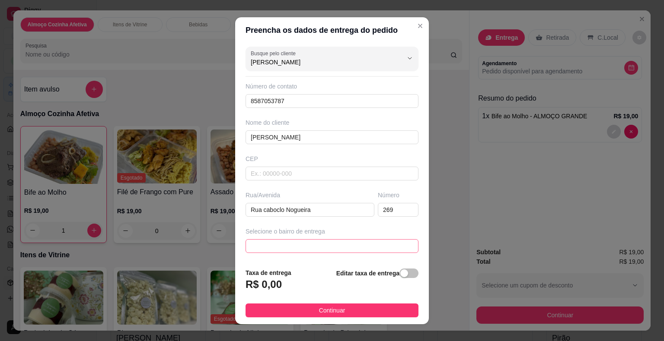
click at [342, 239] on div at bounding box center [331, 246] width 173 height 14
type input "[PERSON_NAME]"
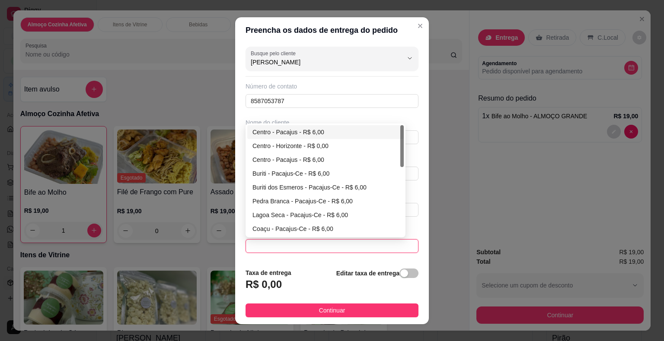
click at [281, 131] on div "Centro - Pacajus - R$ 6,00" at bounding box center [325, 132] width 146 height 10
type input "Pacajus"
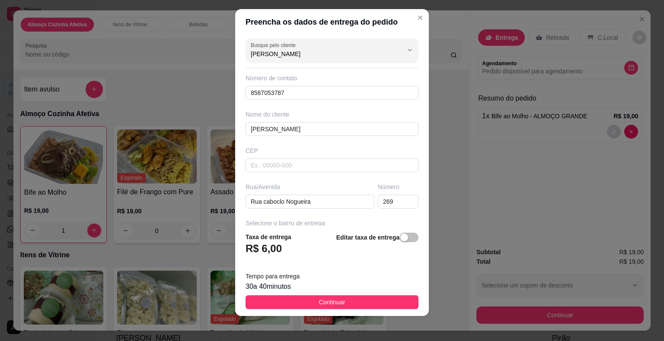
scroll to position [10, 0]
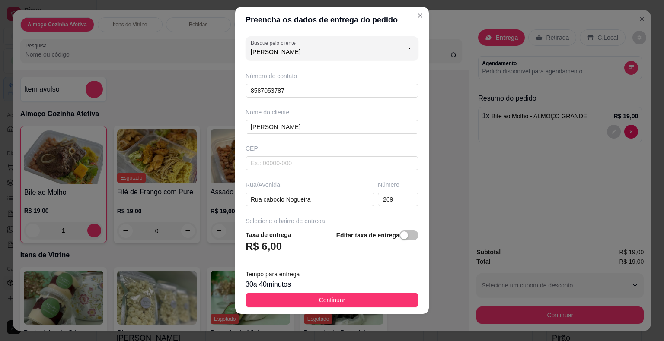
click at [361, 297] on button "Continuar" at bounding box center [331, 300] width 173 height 14
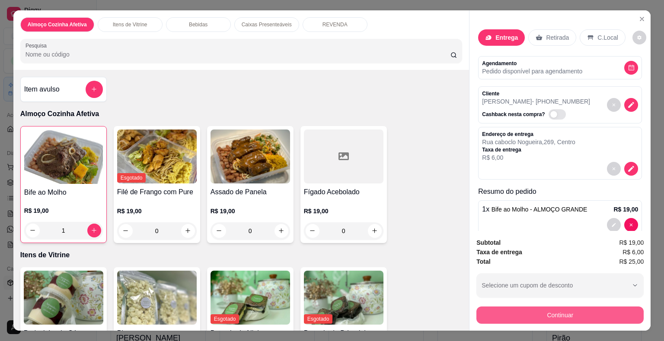
click at [542, 313] on button "Continuar" at bounding box center [559, 315] width 167 height 17
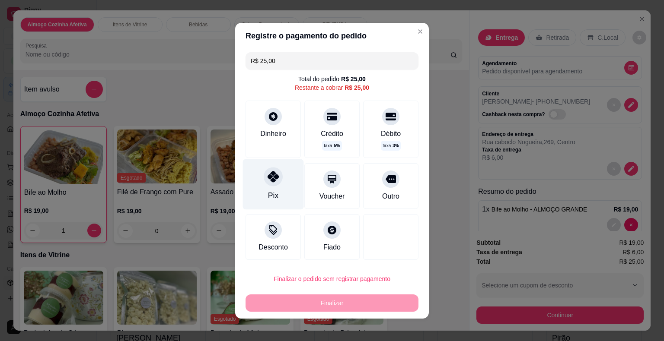
click at [267, 175] on icon at bounding box center [272, 176] width 11 height 11
type input "R$ 0,00"
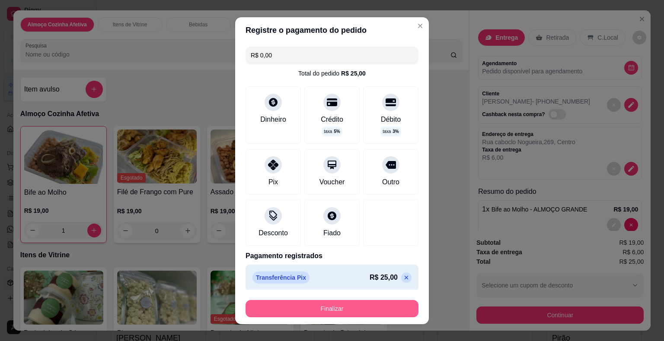
click at [350, 309] on button "Finalizar" at bounding box center [331, 308] width 173 height 17
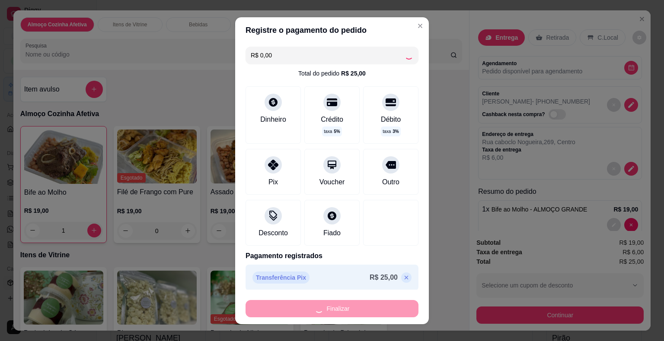
type input "0"
type input "-R$ 25,00"
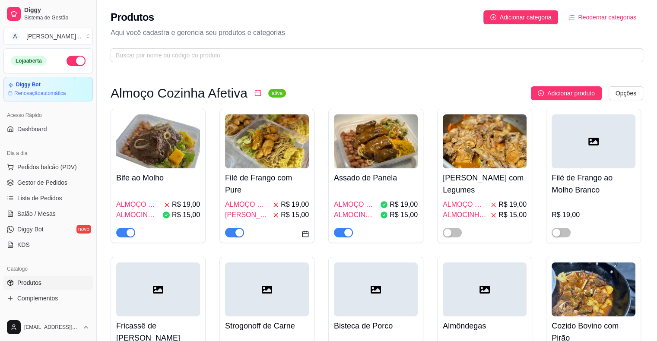
click at [150, 202] on span "ALMOÇO GRANDE" at bounding box center [138, 205] width 44 height 10
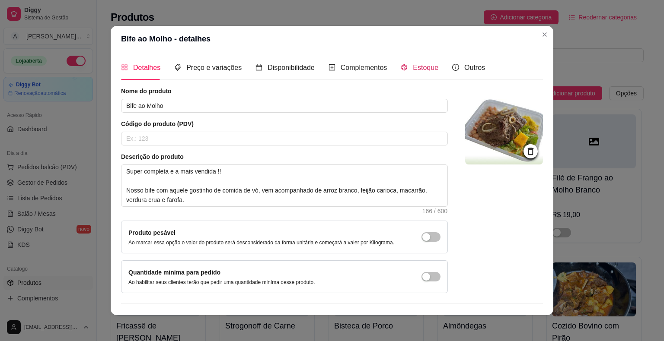
click at [406, 69] on div "Estoque" at bounding box center [420, 67] width 38 height 11
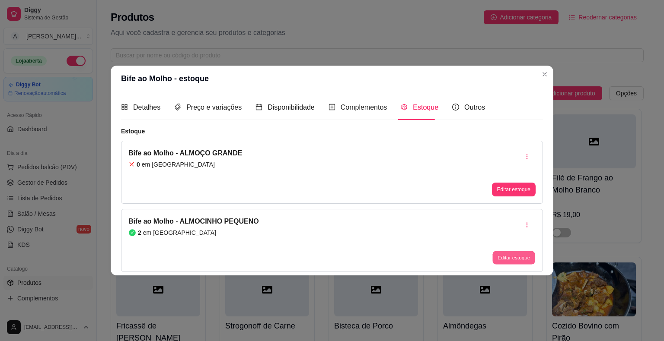
click at [509, 260] on button "Editar estoque" at bounding box center [513, 257] width 42 height 13
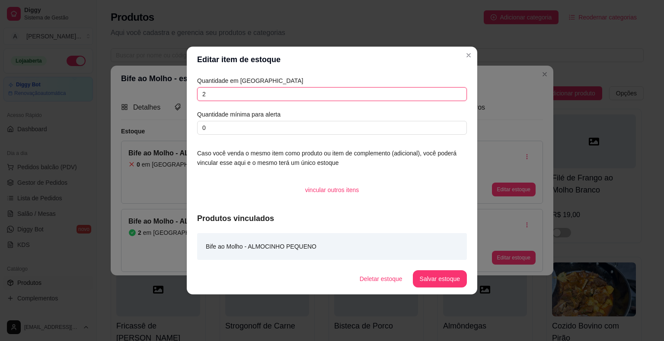
click at [231, 92] on input "2" at bounding box center [332, 94] width 270 height 14
type input "0"
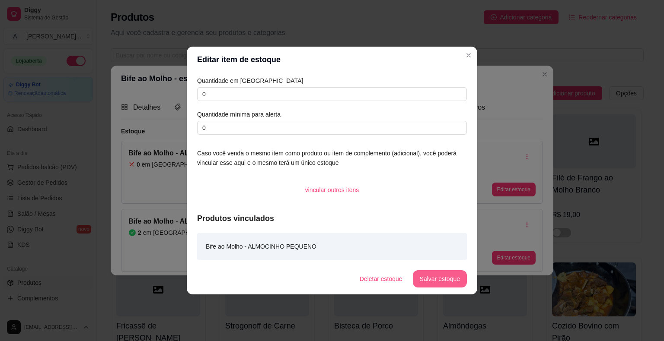
click at [450, 278] on button "Salvar estoque" at bounding box center [440, 278] width 54 height 17
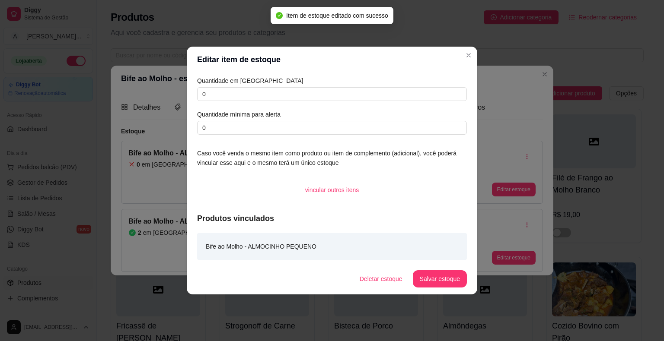
click at [495, 229] on div "Editar estoque" at bounding box center [514, 240] width 44 height 48
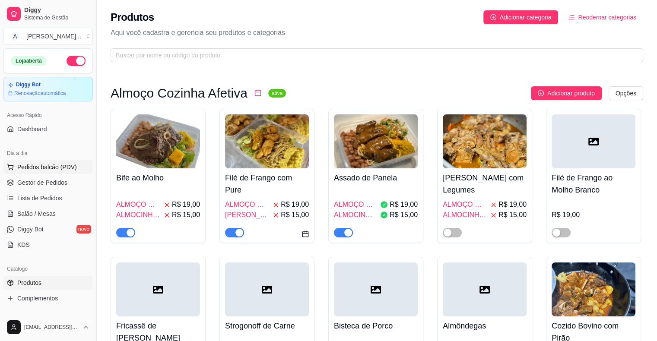
click at [47, 169] on span "Pedidos balcão (PDV)" at bounding box center [47, 167] width 60 height 9
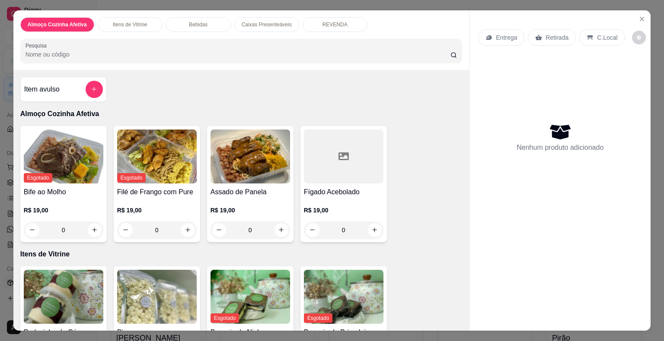
click at [0, 142] on div "Almoço Cozinha Afetiva Itens de Vitrine Bebidas Caixas Presenteáveis REVENDA Pe…" at bounding box center [332, 170] width 664 height 341
click at [640, 16] on icon "Close" at bounding box center [641, 19] width 7 height 7
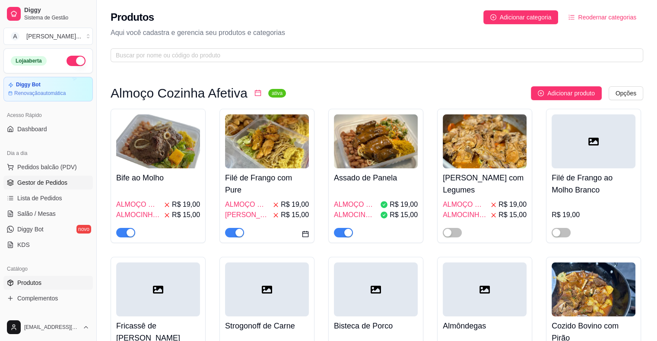
click at [45, 184] on span "Gestor de Pedidos" at bounding box center [42, 182] width 50 height 9
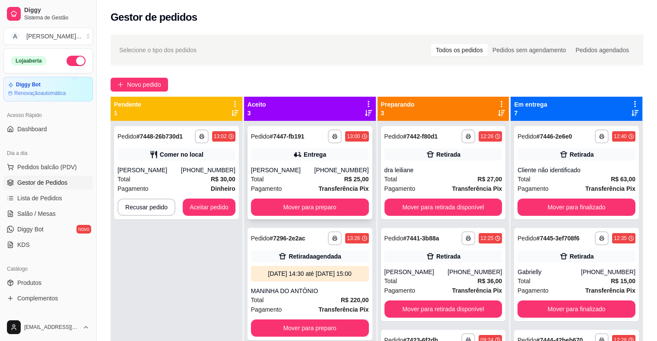
click at [297, 174] on div "[PERSON_NAME]" at bounding box center [283, 170] width 64 height 9
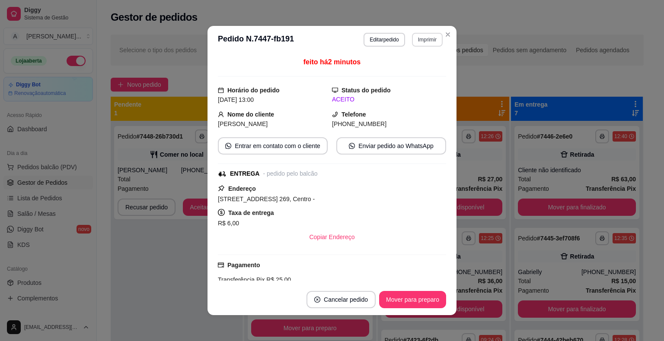
click at [422, 39] on button "Imprimir" at bounding box center [427, 40] width 31 height 14
click at [413, 72] on button "IMPRESSORA" at bounding box center [409, 70] width 63 height 14
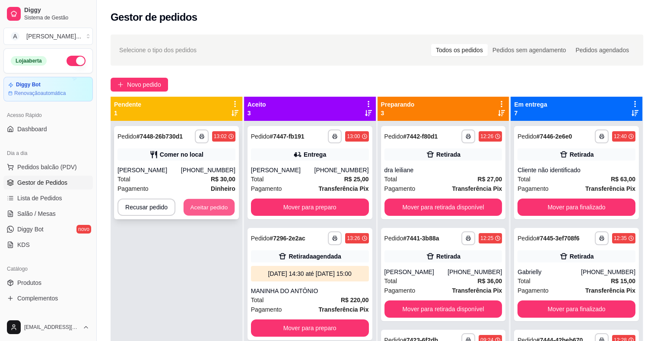
click at [210, 211] on button "Aceitar pedido" at bounding box center [209, 207] width 51 height 17
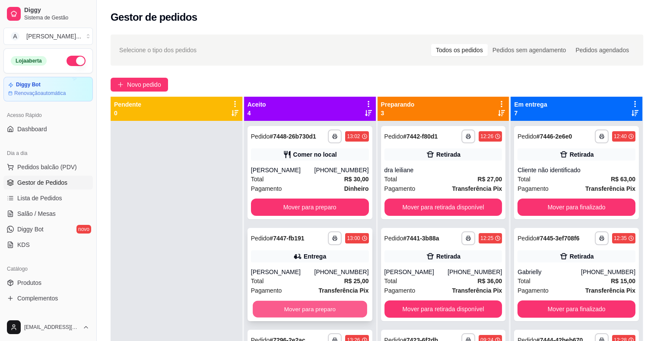
click at [315, 313] on button "Mover para preparo" at bounding box center [310, 309] width 114 height 17
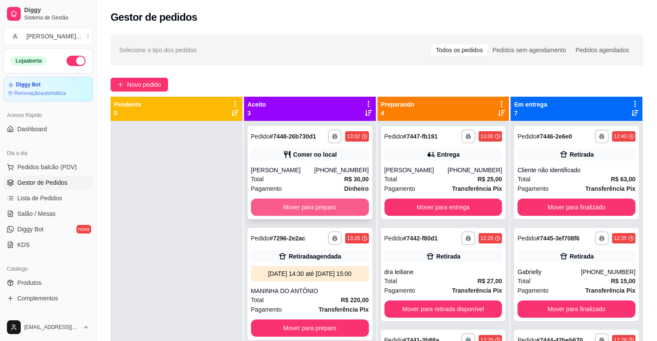
click at [307, 216] on button "Mover para preparo" at bounding box center [310, 207] width 118 height 17
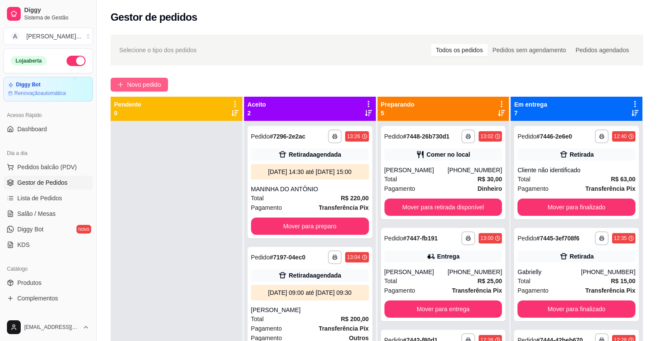
click at [131, 86] on span "Novo pedido" at bounding box center [144, 85] width 34 height 10
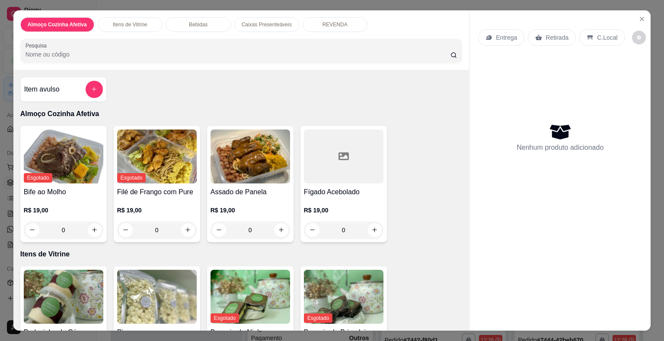
click at [279, 229] on div "0" at bounding box center [249, 230] width 79 height 17
click at [280, 223] on div "0" at bounding box center [249, 230] width 79 height 17
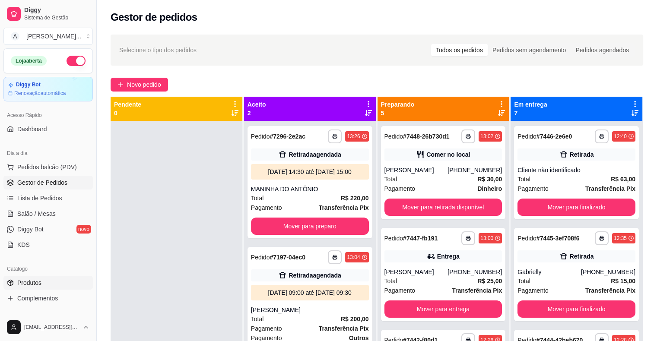
click at [34, 280] on span "Produtos" at bounding box center [29, 283] width 24 height 9
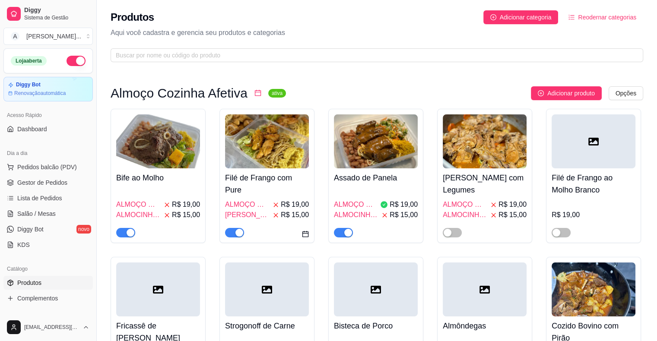
click at [379, 166] on img at bounding box center [376, 141] width 84 height 54
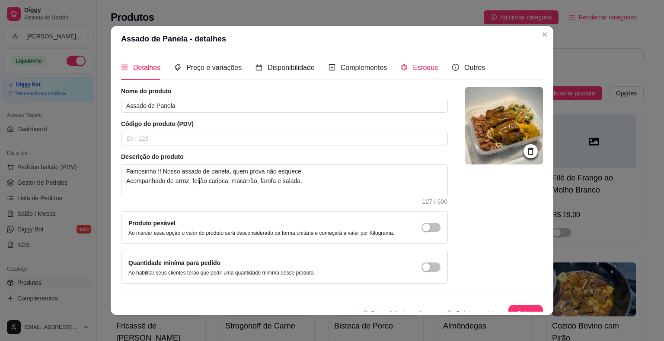
click at [418, 65] on span "Estoque" at bounding box center [425, 67] width 25 height 7
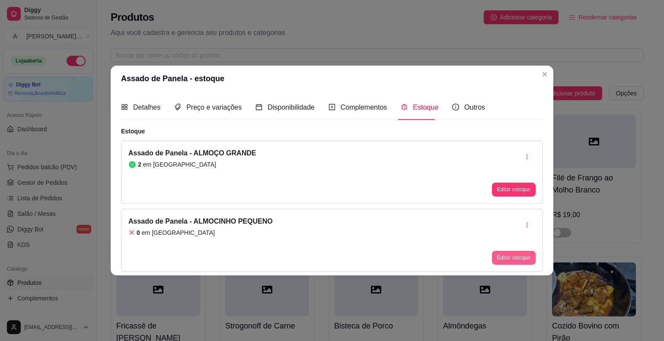
click at [509, 255] on button "Editar estoque" at bounding box center [514, 258] width 44 height 14
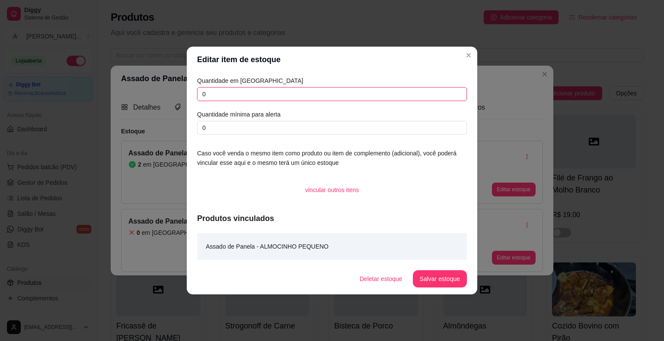
drag, startPoint x: 216, startPoint y: 91, endPoint x: 181, endPoint y: 92, distance: 35.4
click at [181, 92] on div "Editar item de estoque Quantidade em estoque 0 Quantidade mínima para alerta 0 …" at bounding box center [332, 170] width 664 height 341
type input "3"
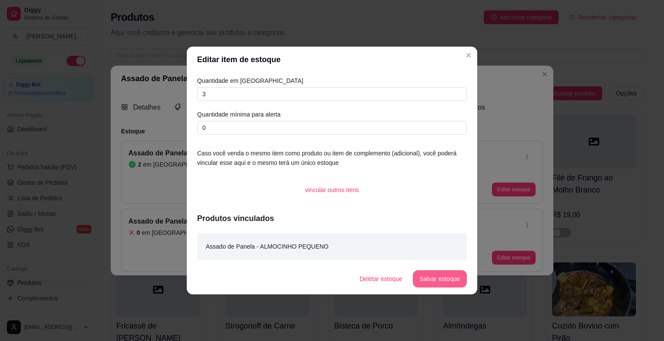
click at [435, 280] on button "Salvar estoque" at bounding box center [440, 278] width 54 height 17
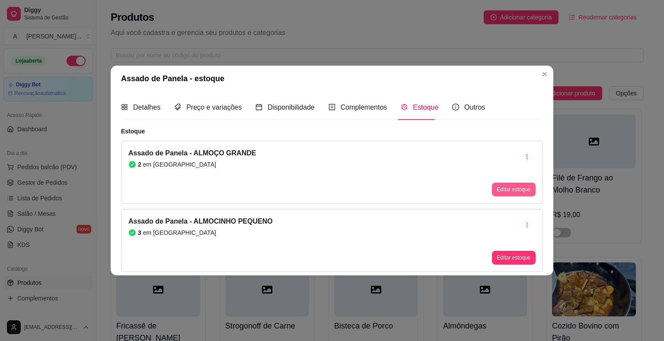
click at [505, 188] on button "Editar estoque" at bounding box center [514, 190] width 44 height 14
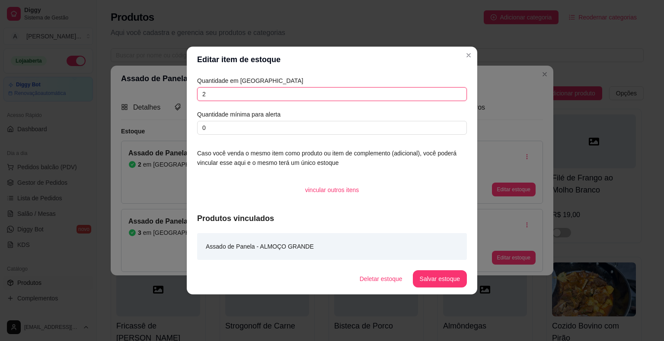
drag, startPoint x: 294, startPoint y: 95, endPoint x: 200, endPoint y: 92, distance: 94.7
click at [200, 92] on input "2" at bounding box center [332, 94] width 270 height 14
type input "0"
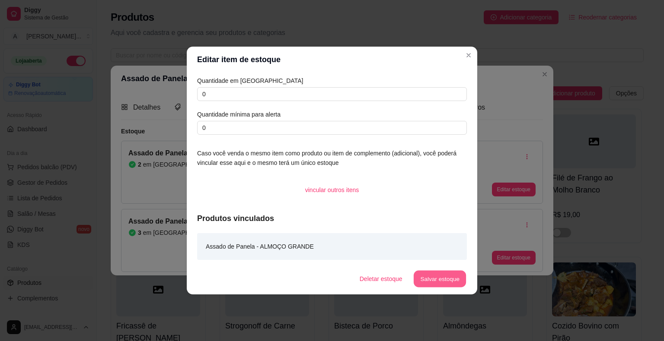
click at [432, 283] on button "Salvar estoque" at bounding box center [439, 279] width 53 height 17
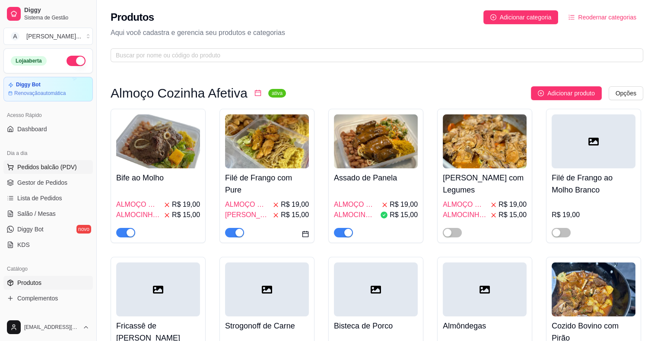
click at [26, 167] on span "Pedidos balcão (PDV)" at bounding box center [47, 167] width 60 height 9
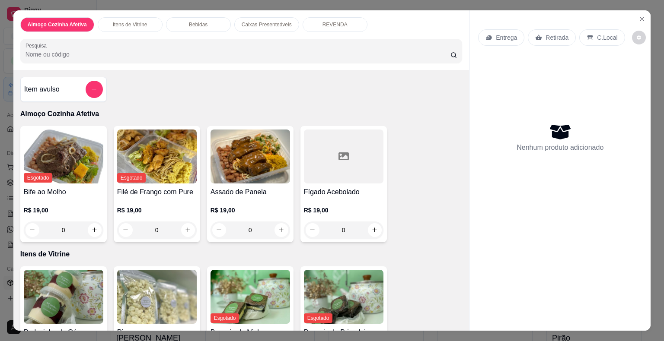
click at [281, 226] on div "0" at bounding box center [249, 230] width 79 height 17
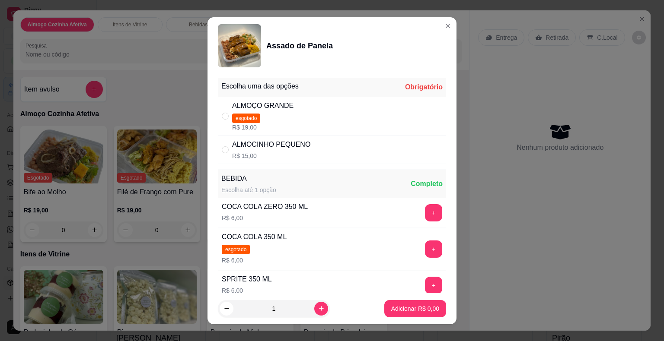
click at [264, 144] on div "ALMOCINHO PEQUENO" at bounding box center [271, 145] width 78 height 10
radio input "true"
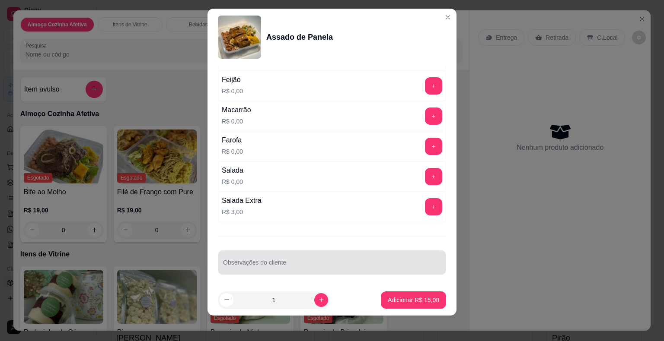
scroll to position [10, 0]
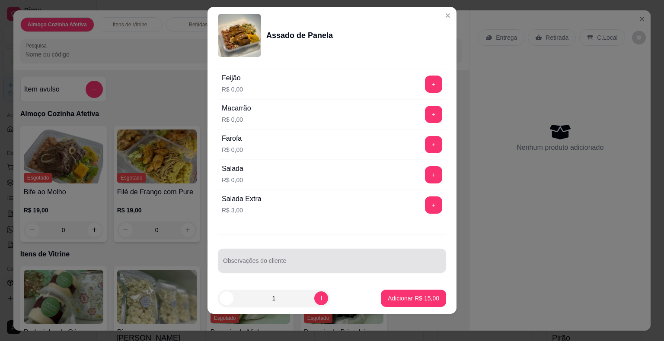
click at [345, 256] on div at bounding box center [332, 260] width 218 height 17
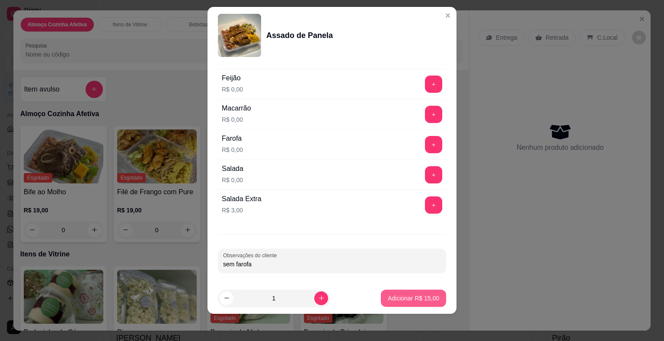
type input "sem farofa"
click at [409, 299] on p "Adicionar R$ 15,00" at bounding box center [413, 298] width 51 height 9
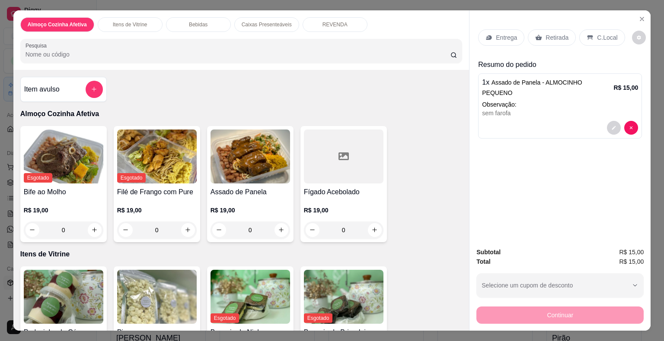
click at [550, 36] on p "Retirada" at bounding box center [556, 37] width 23 height 9
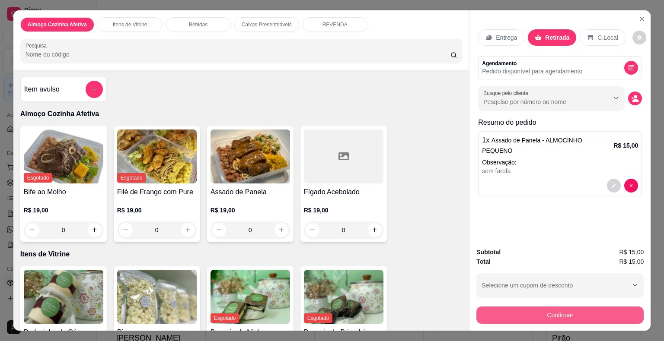
click at [568, 315] on button "Continuar" at bounding box center [559, 315] width 167 height 17
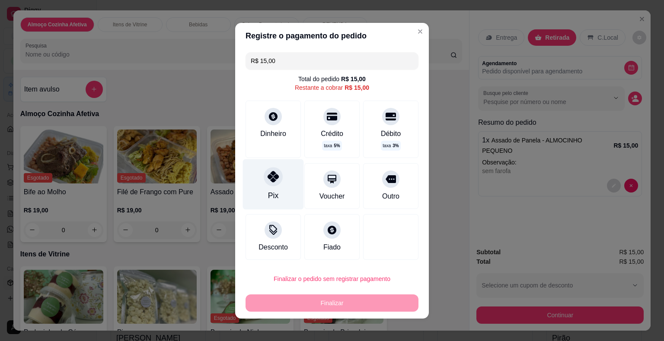
click at [268, 191] on div "Pix" at bounding box center [273, 195] width 10 height 11
type input "R$ 0,00"
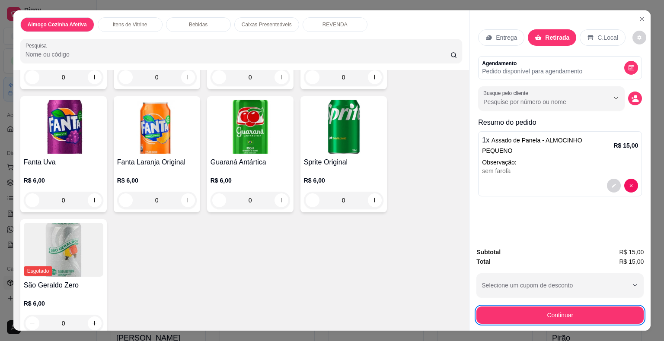
scroll to position [821, 0]
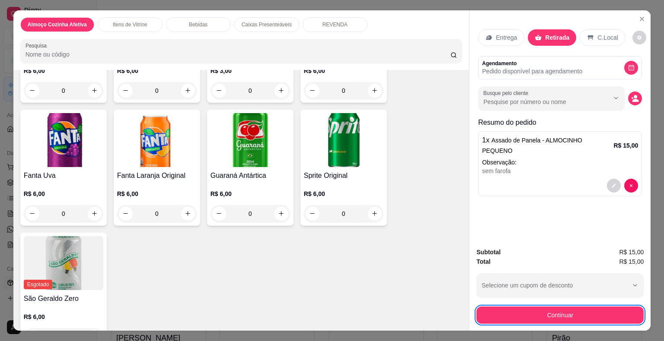
click at [95, 208] on div "0" at bounding box center [63, 213] width 79 height 17
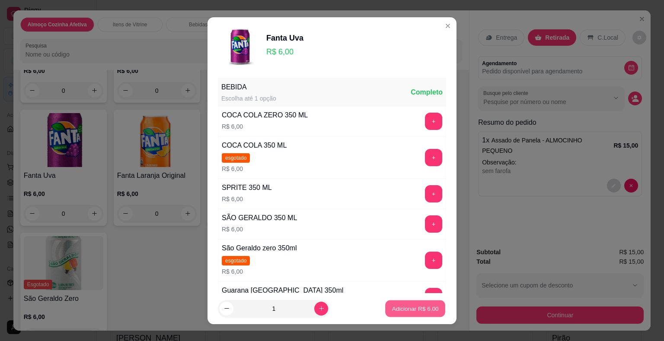
click at [420, 307] on p "Adicionar R$ 6,00" at bounding box center [414, 309] width 47 height 8
type input "1"
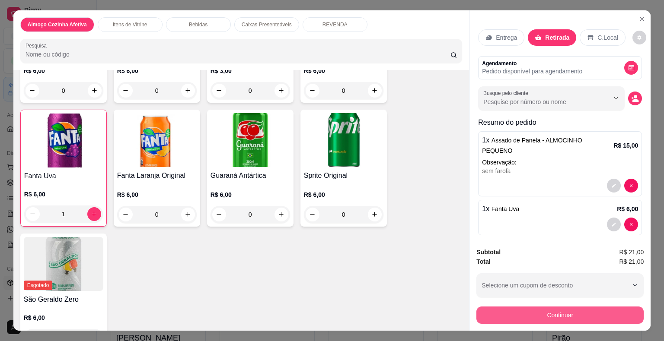
click at [550, 311] on button "Continuar" at bounding box center [559, 315] width 167 height 17
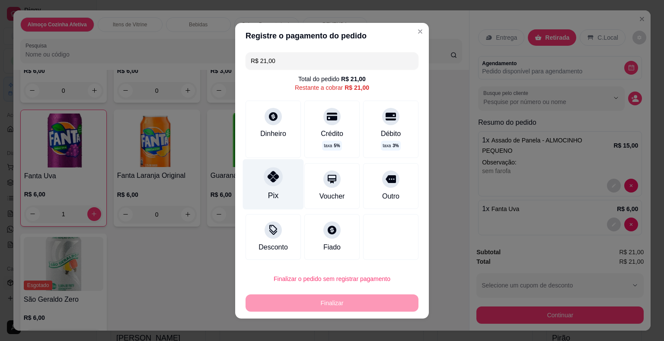
click at [277, 182] on div "Pix" at bounding box center [273, 184] width 61 height 51
type input "R$ 0,00"
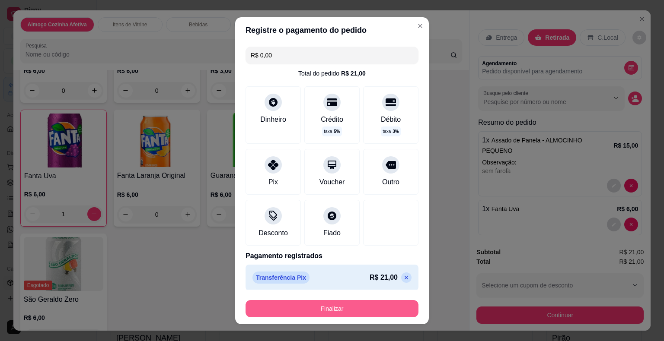
click at [349, 309] on button "Finalizar" at bounding box center [331, 308] width 173 height 17
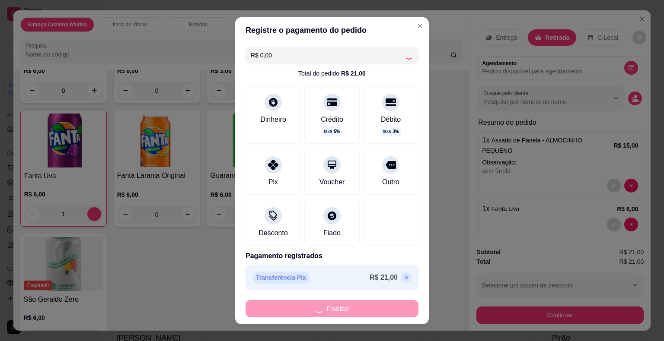
type input "0"
type input "-R$ 21,00"
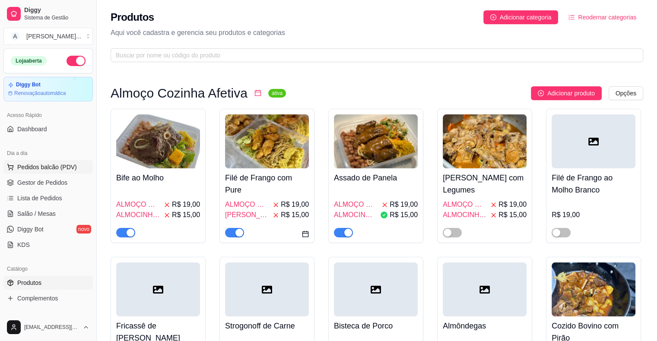
click at [50, 163] on span "Pedidos balcão (PDV)" at bounding box center [47, 167] width 60 height 9
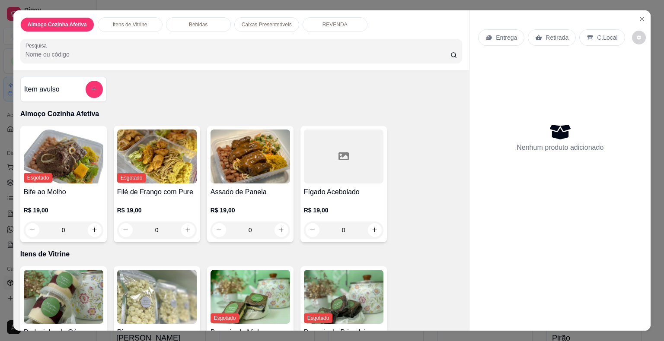
click at [281, 228] on div "0" at bounding box center [249, 230] width 79 height 17
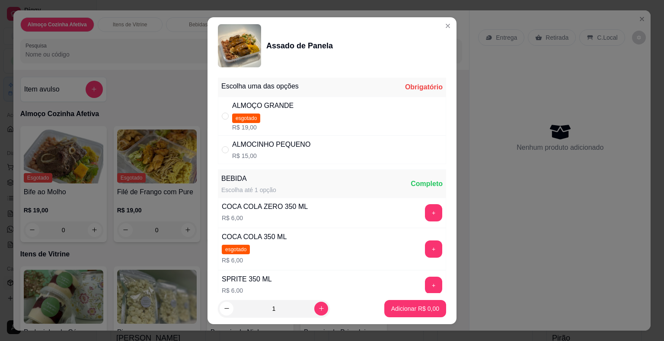
click at [320, 158] on div "ALMOCINHO PEQUENO R$ 15,00" at bounding box center [332, 150] width 228 height 29
radio input "true"
click at [400, 310] on p "Adicionar R$ 15,00" at bounding box center [413, 309] width 51 height 9
type input "1"
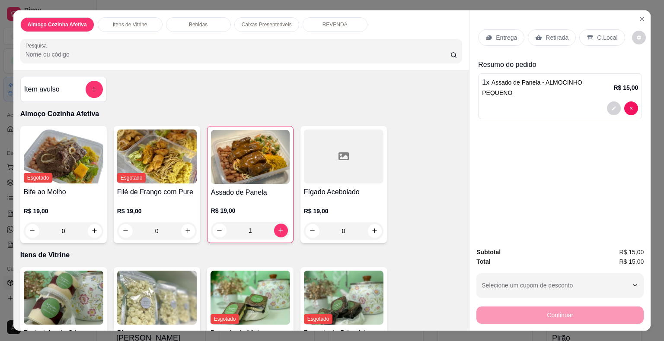
click at [514, 35] on div "Entrega" at bounding box center [501, 37] width 46 height 16
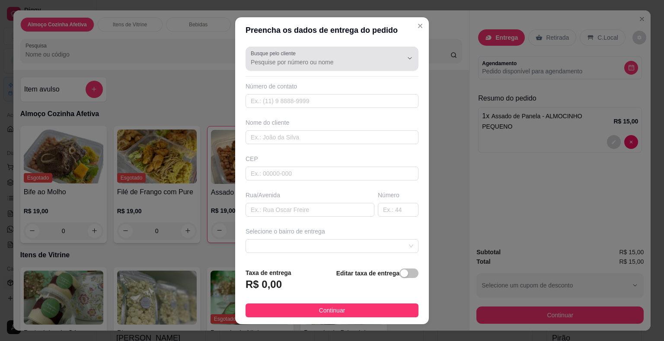
click at [337, 62] on input "Busque pelo cliente" at bounding box center [320, 62] width 138 height 9
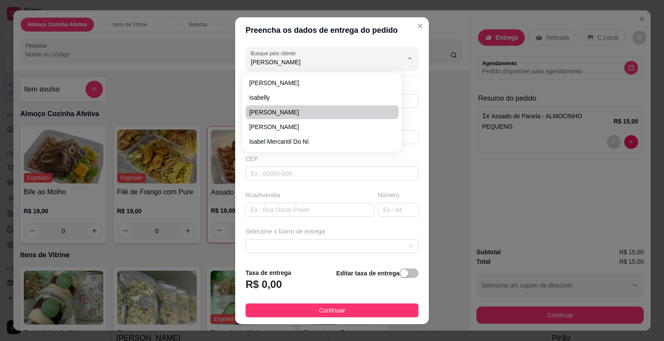
click at [299, 110] on span "[PERSON_NAME]" at bounding box center [317, 112] width 137 height 9
type input "[PERSON_NAME]"
type input "85992752342"
type input "[PERSON_NAME]"
type input "[GEOGRAPHIC_DATA]"
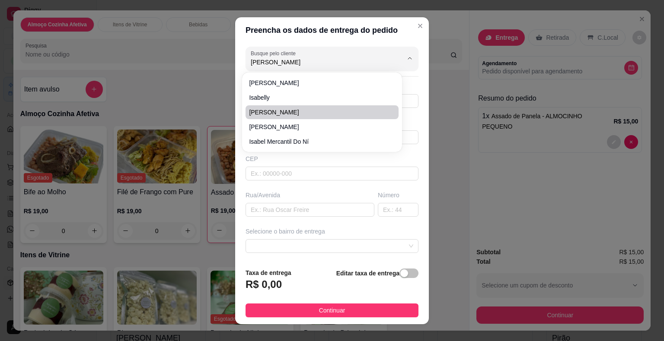
type input "99"
type input "Pacajus-Ce"
type input "Depois tropical Park Passa último quebra mola Entra a direita"
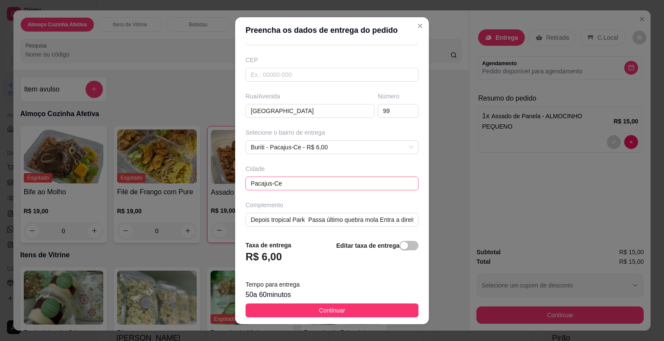
scroll to position [10, 0]
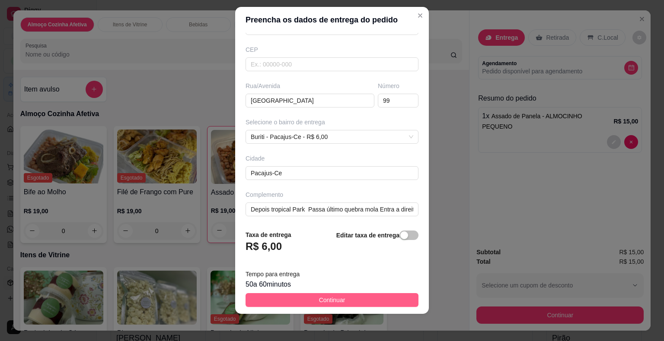
type input "[PERSON_NAME]"
click at [366, 298] on button "Continuar" at bounding box center [331, 300] width 173 height 14
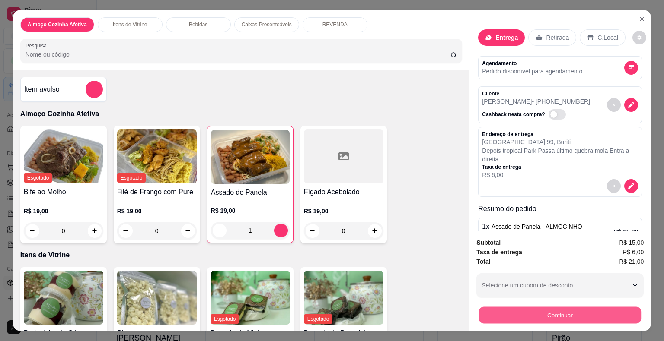
click at [560, 316] on button "Continuar" at bounding box center [560, 315] width 162 height 17
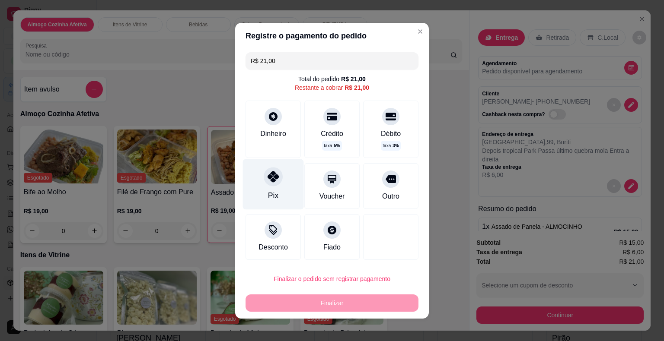
click at [271, 198] on div "Pix" at bounding box center [273, 195] width 10 height 11
type input "R$ 0,00"
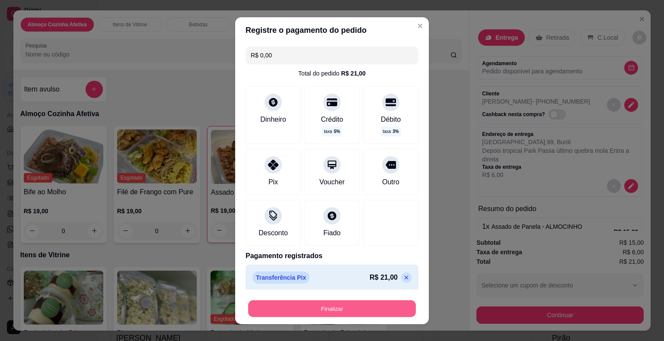
click at [340, 309] on button "Finalizar" at bounding box center [332, 308] width 168 height 17
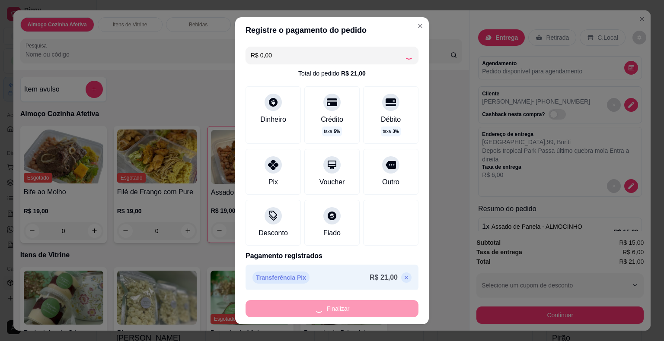
type input "0"
type input "-R$ 21,00"
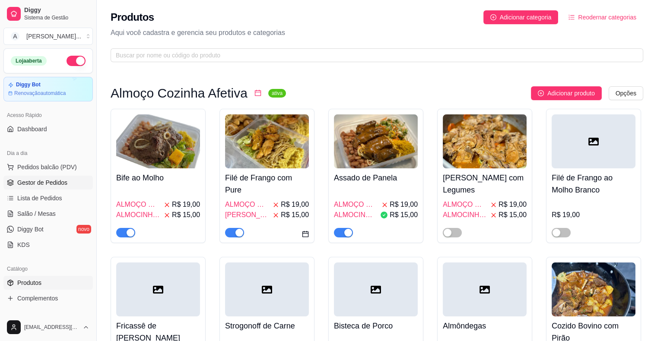
click at [43, 182] on span "Gestor de Pedidos" at bounding box center [42, 182] width 50 height 9
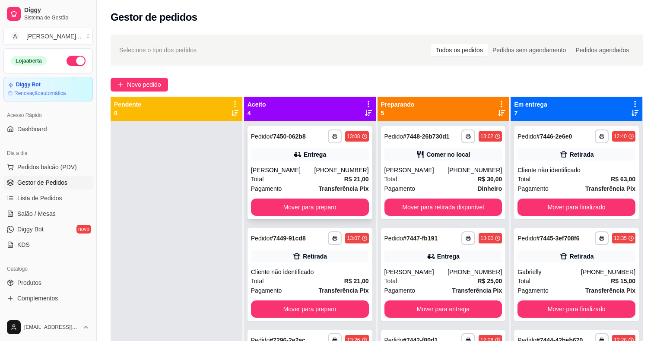
click at [300, 166] on div "[PERSON_NAME]" at bounding box center [283, 170] width 64 height 9
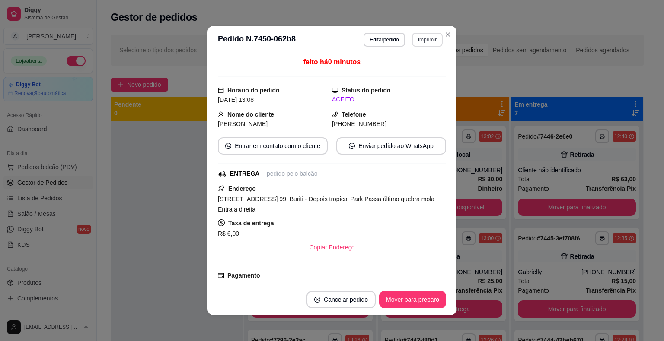
click at [413, 37] on button "Imprimir" at bounding box center [427, 40] width 31 height 14
click at [420, 73] on button "IMPRESSORA" at bounding box center [409, 70] width 63 height 14
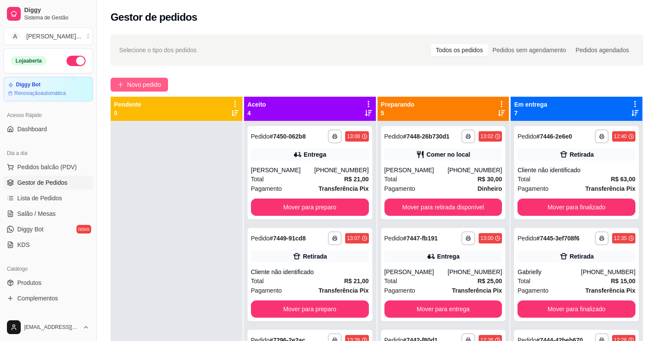
click at [133, 91] on button "Novo pedido" at bounding box center [139, 85] width 57 height 14
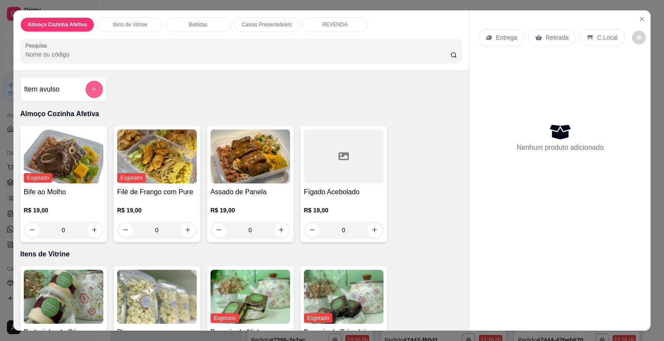
click at [92, 87] on icon "add-separate-item" at bounding box center [94, 89] width 5 height 5
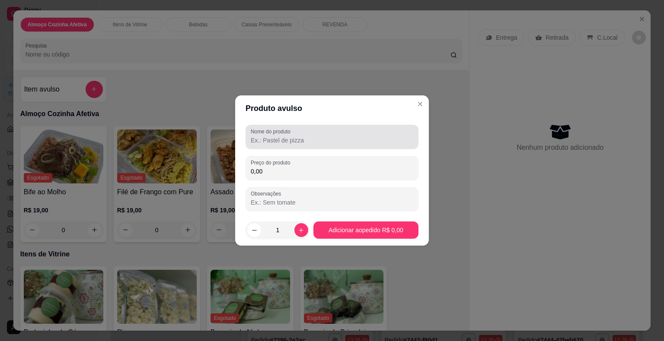
click at [311, 139] on input "Nome do produto" at bounding box center [332, 140] width 162 height 9
type input "bolo cenoura"
drag, startPoint x: 257, startPoint y: 172, endPoint x: 206, endPoint y: 174, distance: 50.6
click at [211, 173] on div "Produto avulso Nome do produto bolo cenoura Preço do produto 15,00 Observações …" at bounding box center [332, 170] width 664 height 341
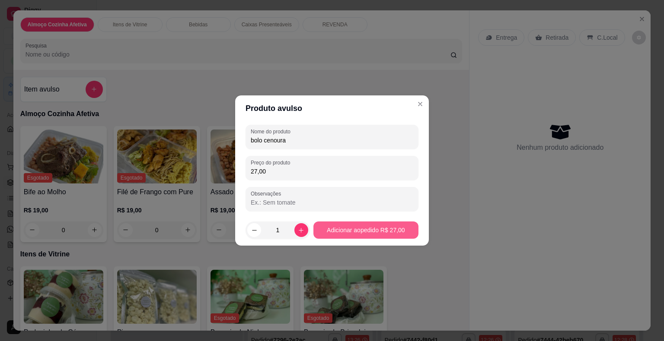
type input "27,00"
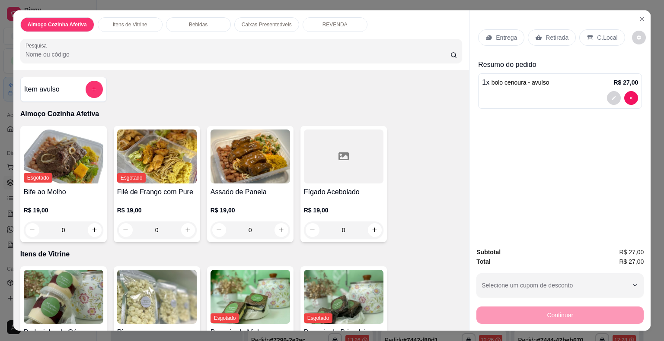
click at [500, 38] on p "Entrega" at bounding box center [506, 37] width 21 height 9
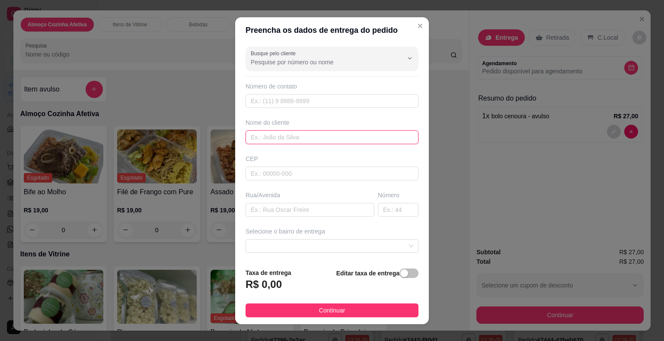
click at [275, 134] on input "text" at bounding box center [331, 137] width 173 height 14
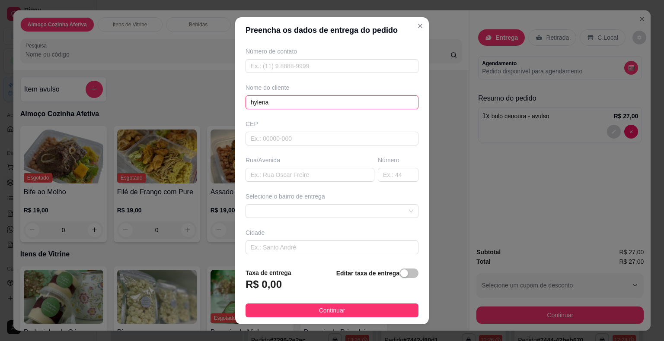
scroll to position [71, 0]
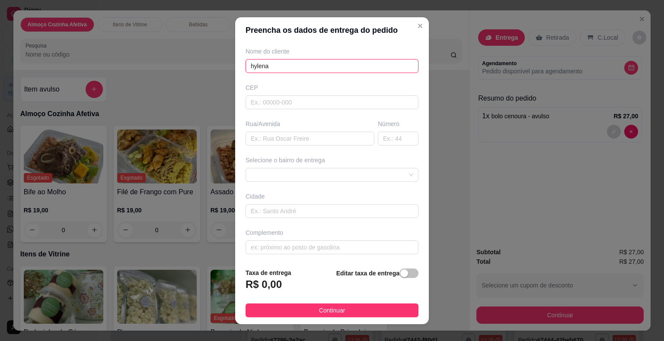
type input "hylena"
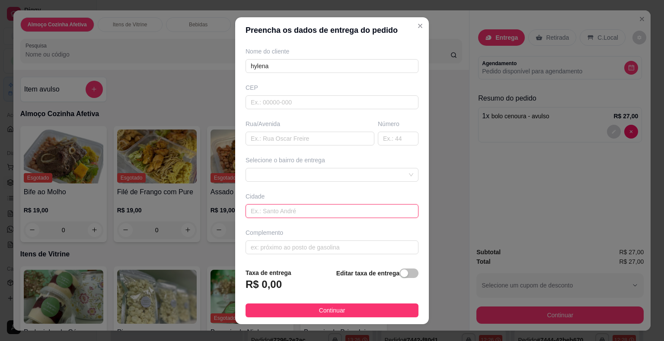
click at [278, 207] on input "text" at bounding box center [331, 211] width 173 height 14
click at [271, 173] on span at bounding box center [332, 175] width 162 height 13
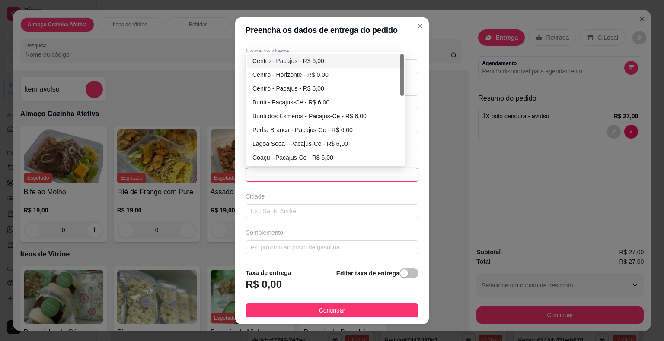
click at [296, 56] on div "Centro - Pacajus - R$ 6,00" at bounding box center [325, 61] width 146 height 10
type input "Pacajus"
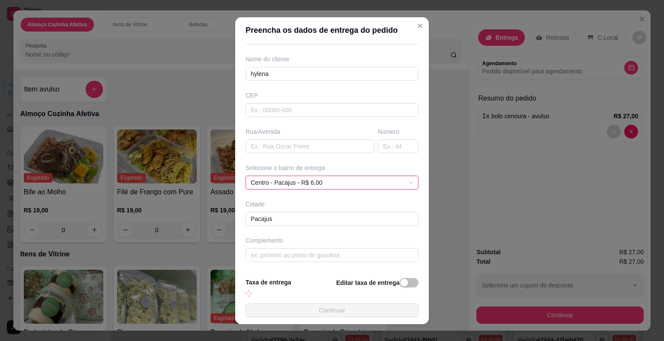
scroll to position [62, 0]
click at [286, 137] on div "Rua/Avenida" at bounding box center [310, 142] width 132 height 26
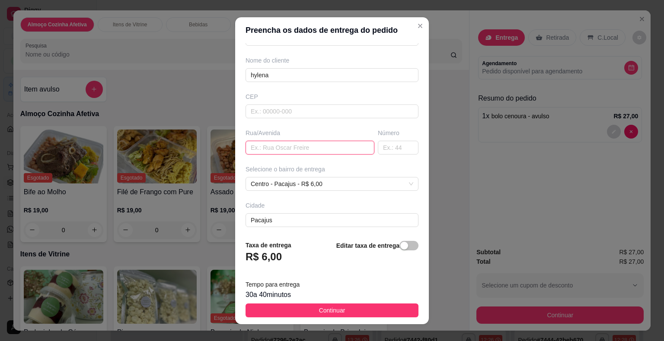
click at [290, 150] on input "text" at bounding box center [309, 148] width 129 height 14
paste input "[STREET_ADDRESS][PERSON_NAME]"
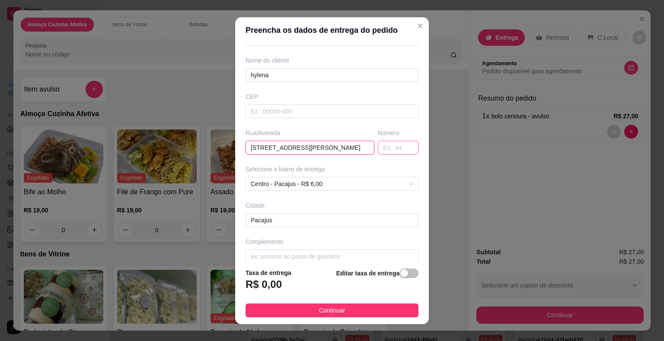
type input "[STREET_ADDRESS][PERSON_NAME]"
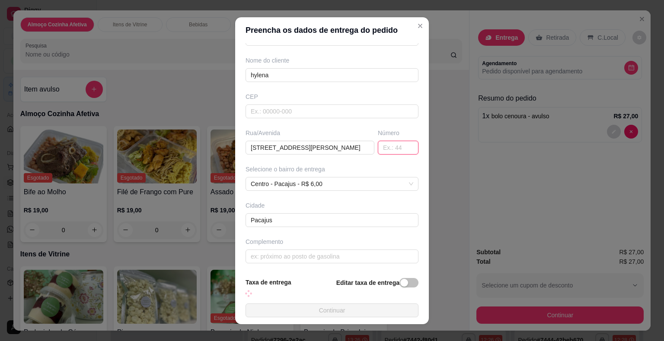
click at [378, 144] on input "text" at bounding box center [398, 148] width 41 height 14
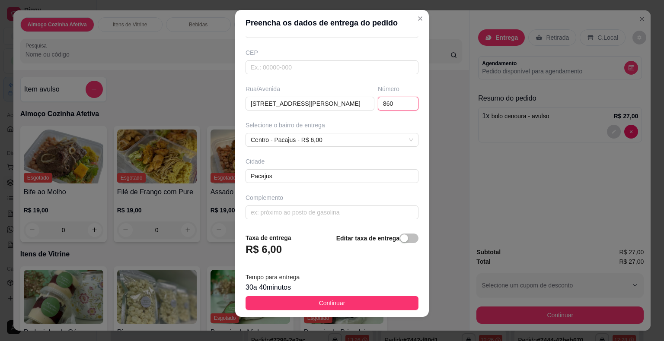
scroll to position [10, 0]
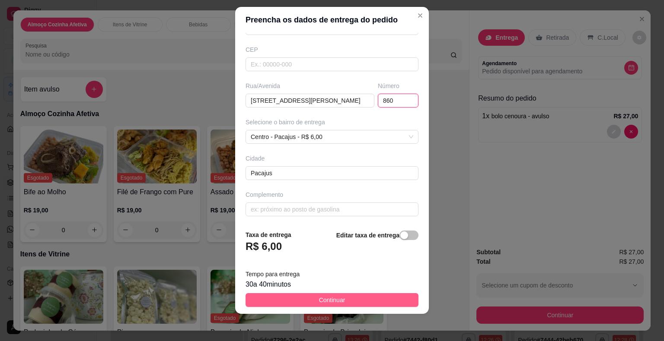
type input "860"
click at [350, 304] on button "Continuar" at bounding box center [331, 300] width 173 height 14
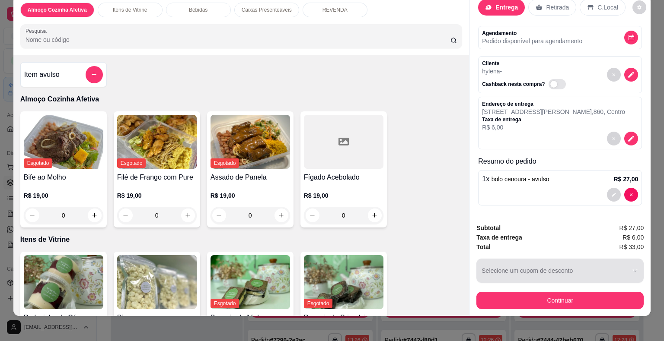
scroll to position [21, 0]
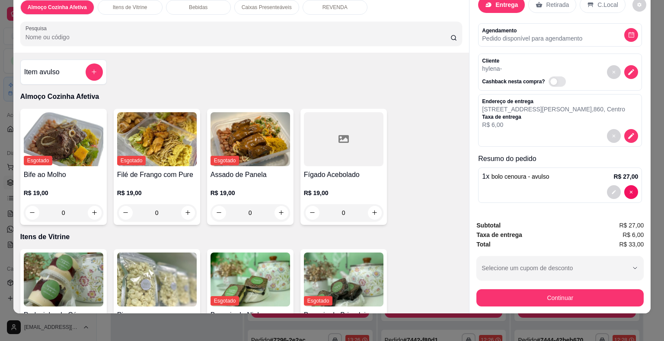
click at [607, 185] on button "decrease-product-quantity" at bounding box center [614, 192] width 14 height 14
click at [554, 121] on p "R$ 6,00" at bounding box center [553, 125] width 143 height 9
click at [628, 133] on icon "decrease-product-quantity" at bounding box center [631, 136] width 6 height 6
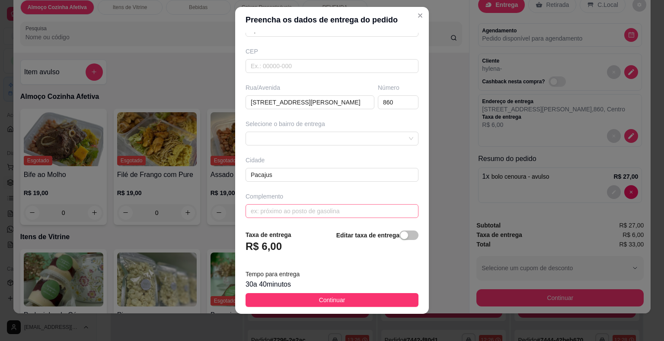
scroll to position [99, 0]
click at [291, 213] on input "text" at bounding box center [331, 210] width 173 height 14
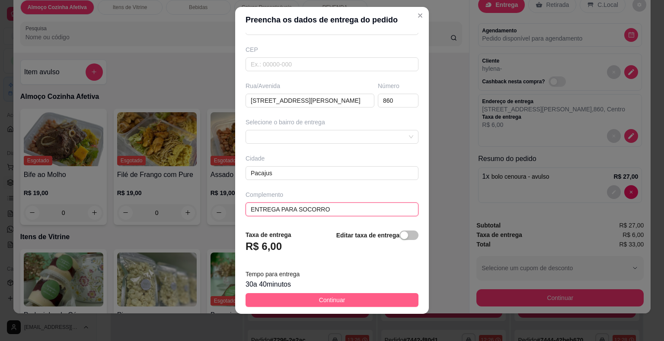
type input "ENTREGA PARA SOCORRO"
click at [323, 300] on span "Continuar" at bounding box center [332, 301] width 26 height 10
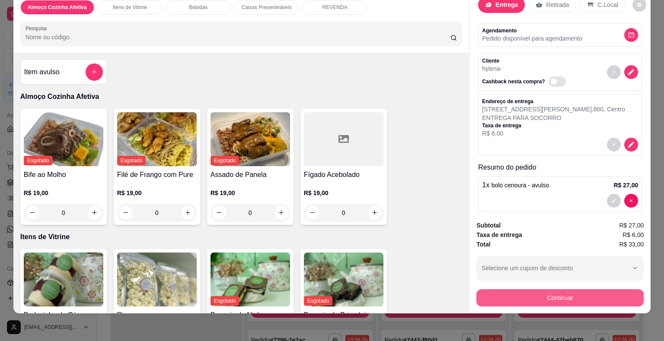
click at [517, 289] on button "Continuar" at bounding box center [559, 297] width 167 height 17
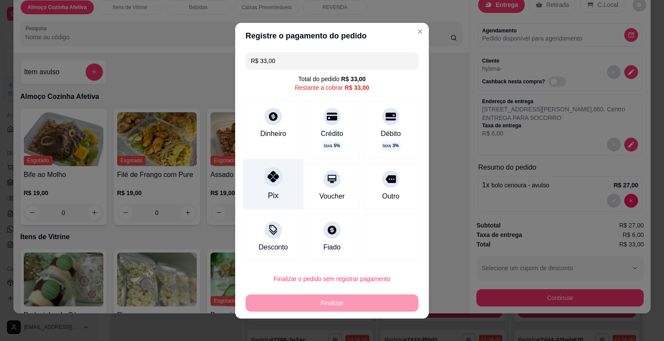
click at [264, 176] on div at bounding box center [273, 176] width 19 height 19
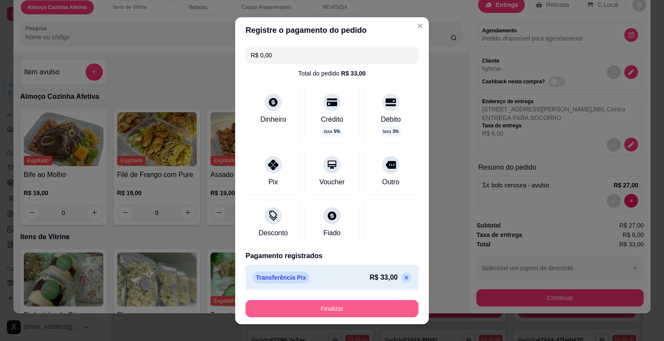
click at [360, 309] on button "Finalizar" at bounding box center [331, 308] width 173 height 17
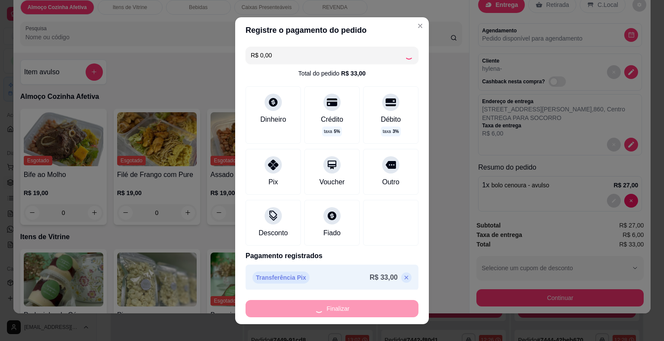
type input "-R$ 33,00"
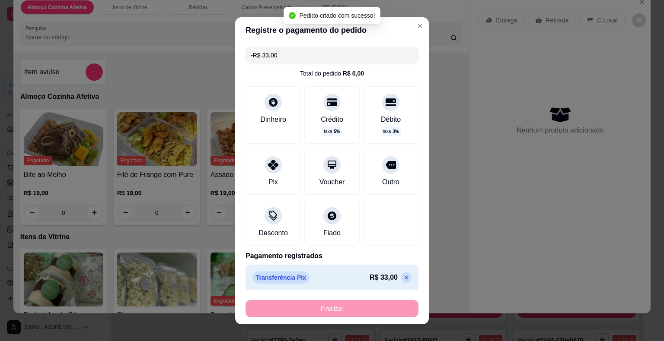
scroll to position [0, 0]
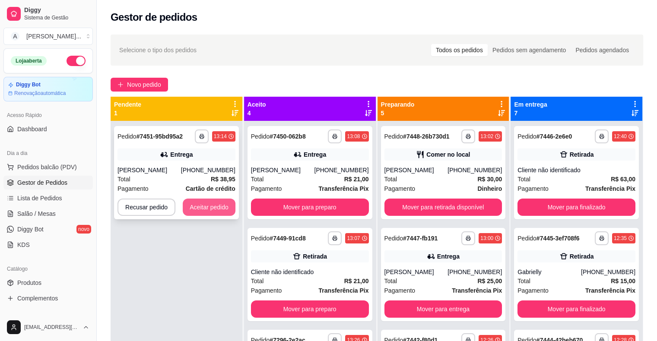
click at [207, 202] on button "Aceitar pedido" at bounding box center [209, 207] width 53 height 17
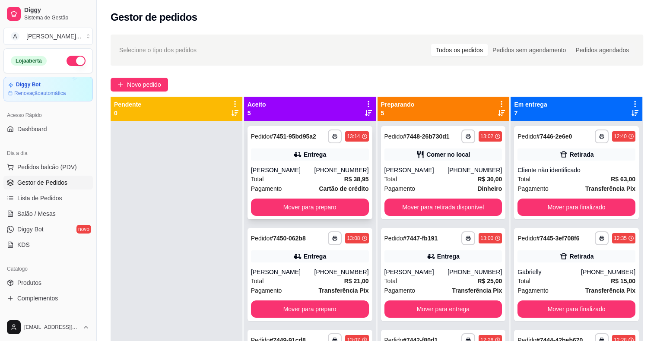
click at [290, 160] on div "Entrega" at bounding box center [310, 155] width 118 height 12
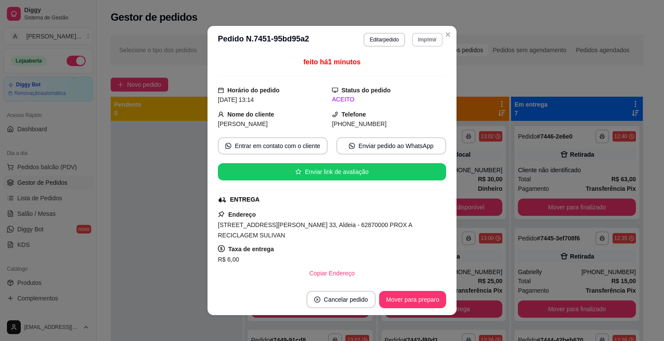
click at [415, 39] on button "Imprimir" at bounding box center [427, 40] width 31 height 14
click at [416, 69] on button "IMPRESSORA" at bounding box center [408, 69] width 60 height 13
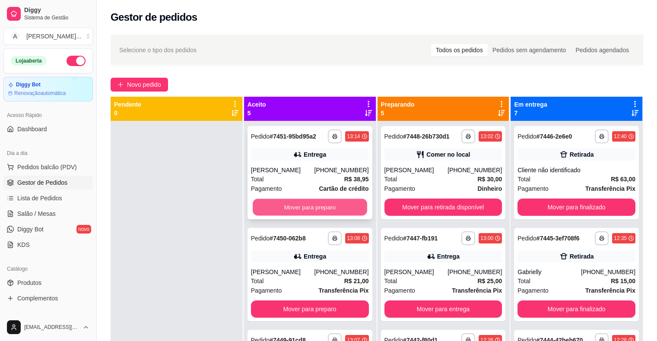
click at [304, 213] on button "Mover para preparo" at bounding box center [310, 207] width 114 height 17
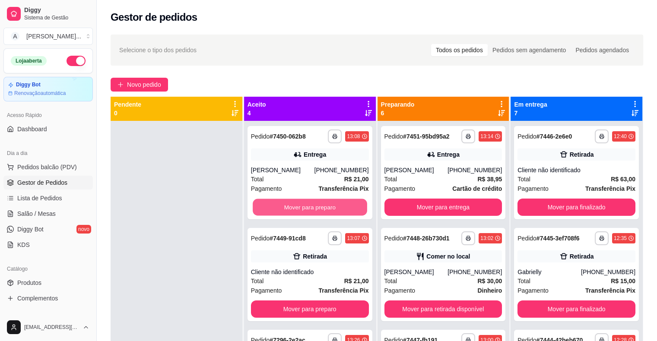
click at [304, 213] on button "Mover para preparo" at bounding box center [310, 207] width 114 height 17
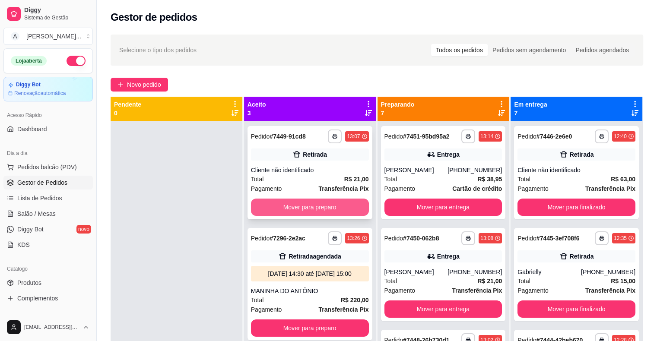
click at [304, 212] on button "Mover para preparo" at bounding box center [310, 207] width 118 height 17
click at [302, 172] on div "hylena" at bounding box center [310, 170] width 118 height 9
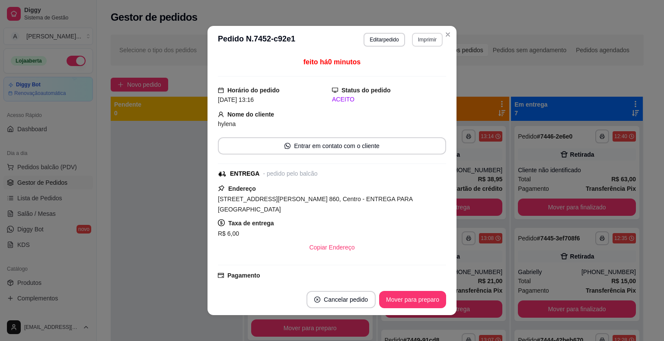
click at [415, 42] on button "Imprimir" at bounding box center [427, 40] width 31 height 14
click at [413, 65] on button "IMPRESSORA" at bounding box center [408, 69] width 60 height 13
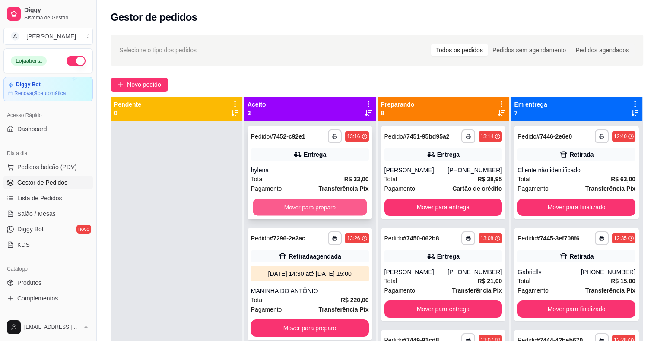
click at [290, 209] on button "Mover para preparo" at bounding box center [310, 207] width 114 height 17
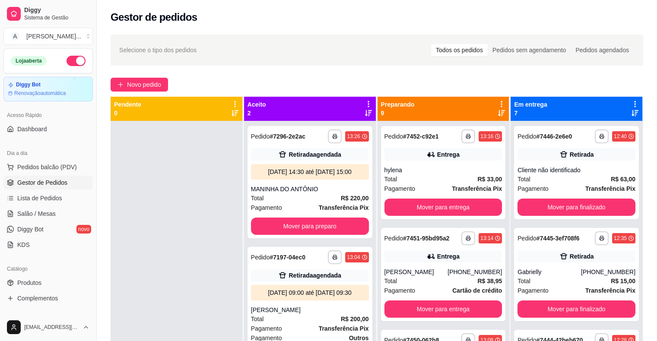
click at [200, 191] on div at bounding box center [177, 291] width 132 height 341
click at [408, 171] on div "hylena" at bounding box center [444, 170] width 118 height 9
click at [406, 272] on div "[PERSON_NAME]" at bounding box center [417, 272] width 64 height 9
click at [447, 209] on button "Mover para entrega" at bounding box center [444, 207] width 118 height 17
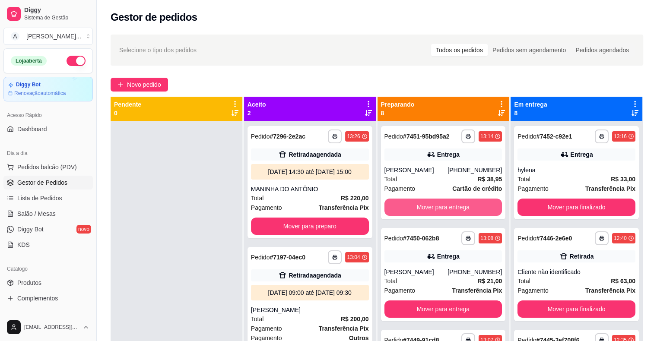
click at [447, 209] on button "Mover para entrega" at bounding box center [444, 207] width 118 height 17
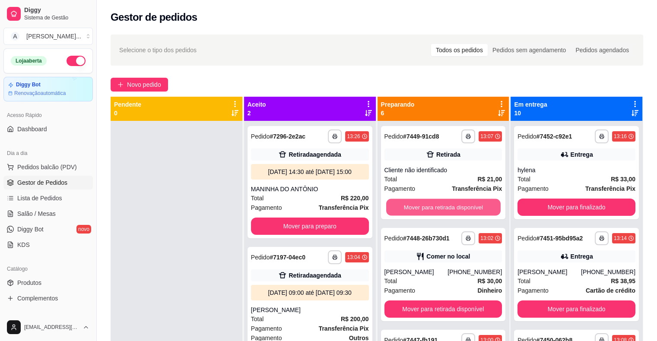
click at [447, 209] on button "Mover para retirada disponível" at bounding box center [443, 207] width 114 height 17
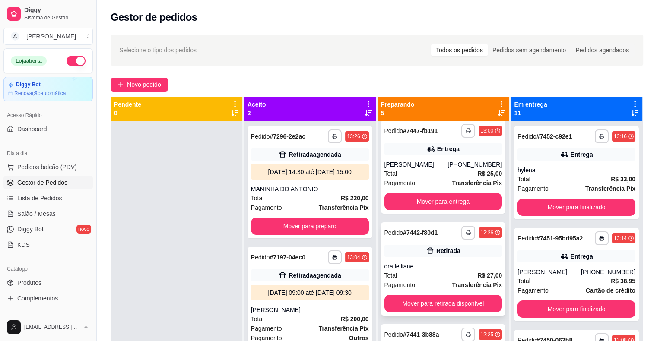
scroll to position [130, 0]
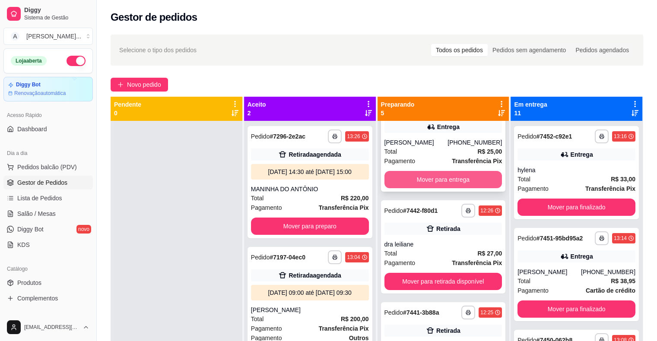
click at [442, 188] on button "Mover para entrega" at bounding box center [444, 179] width 118 height 17
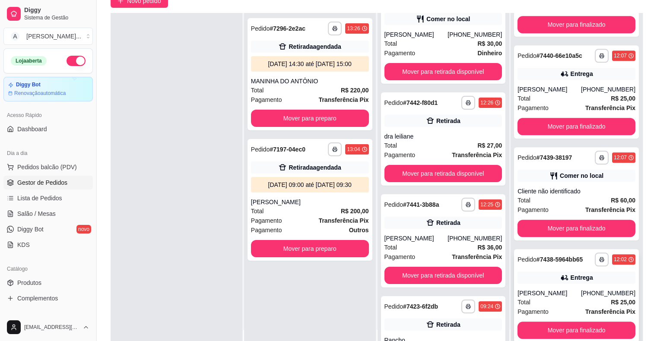
scroll to position [131, 0]
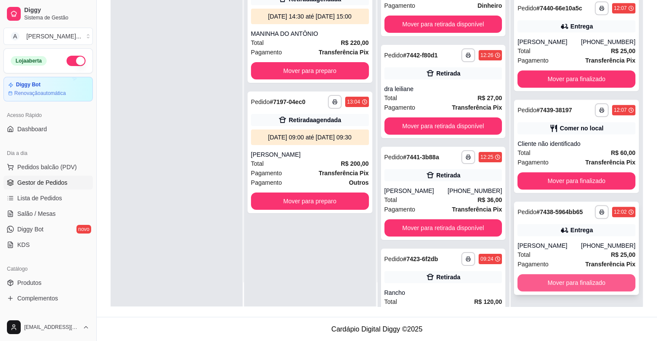
click at [587, 284] on button "Mover para finalizado" at bounding box center [577, 282] width 118 height 17
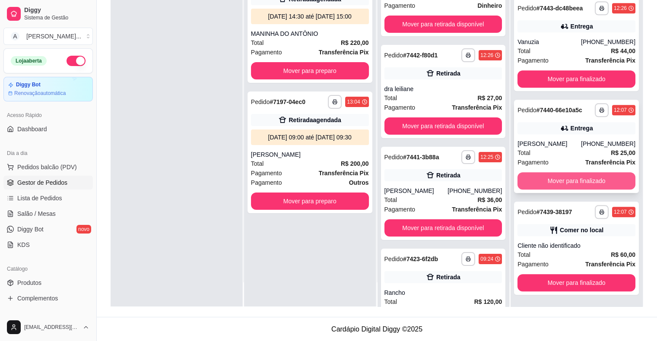
click at [562, 185] on button "Mover para finalizado" at bounding box center [577, 180] width 118 height 17
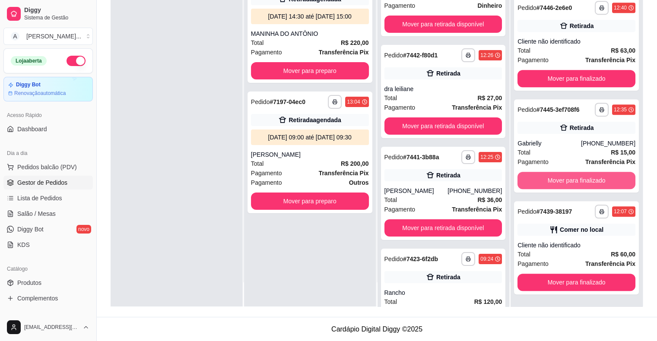
scroll to position [483, 0]
click at [562, 185] on button "Mover para finalizado" at bounding box center [576, 181] width 114 height 17
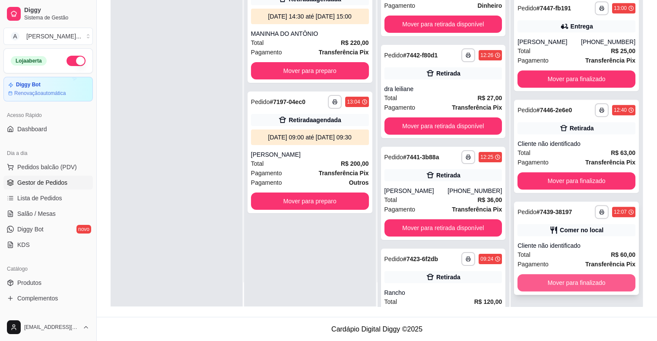
click at [582, 282] on button "Mover para finalizado" at bounding box center [577, 282] width 118 height 17
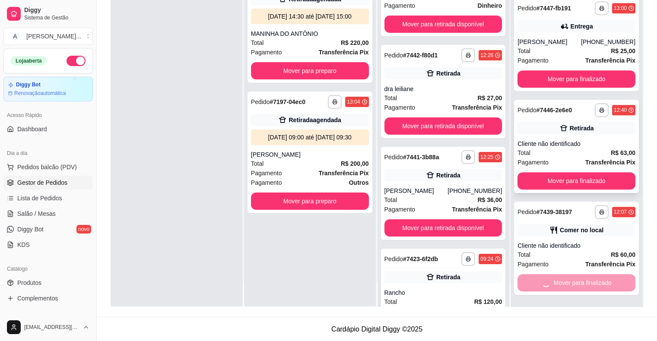
scroll to position [279, 0]
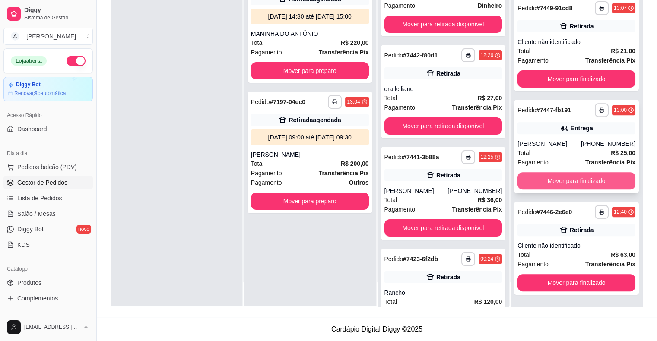
click at [565, 181] on button "Mover para finalizado" at bounding box center [577, 180] width 118 height 17
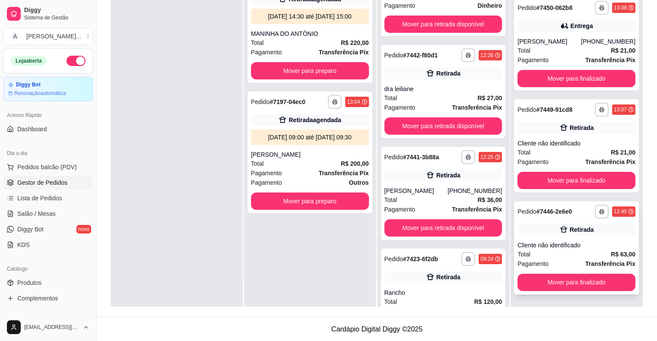
scroll to position [177, 0]
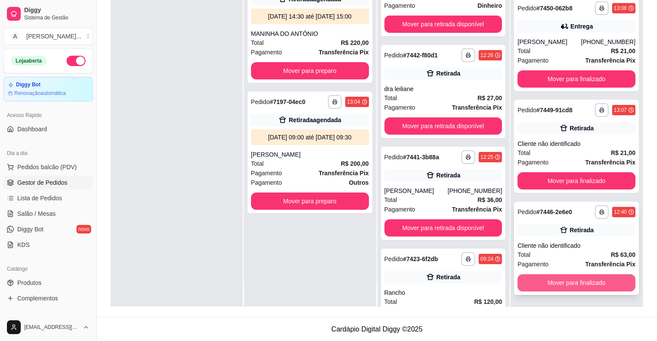
click at [594, 287] on button "Mover para finalizado" at bounding box center [577, 282] width 118 height 17
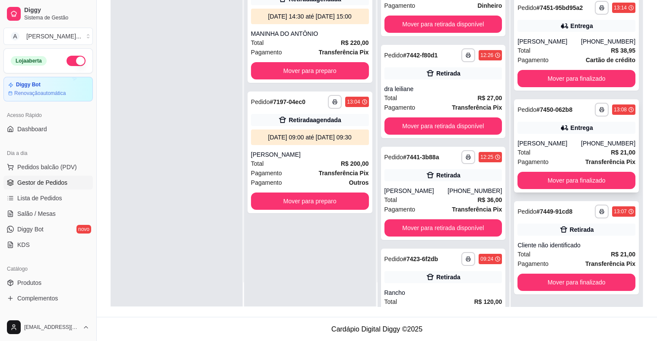
scroll to position [75, 0]
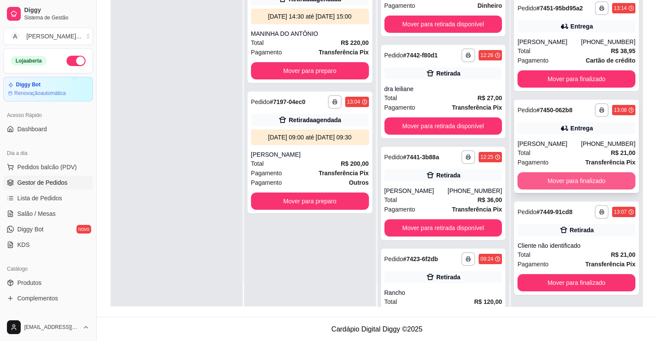
click at [552, 188] on button "Mover para finalizado" at bounding box center [577, 180] width 118 height 17
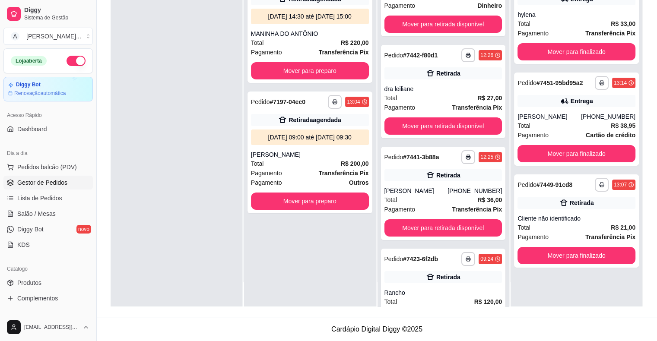
scroll to position [0, 0]
click at [592, 258] on button "Mover para finalizado" at bounding box center [577, 255] width 118 height 17
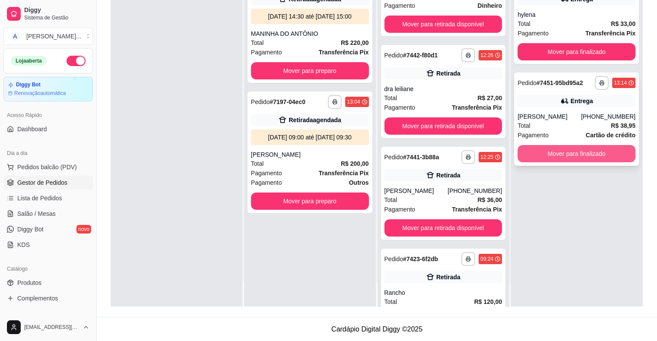
click at [581, 154] on button "Mover para finalizado" at bounding box center [577, 153] width 118 height 17
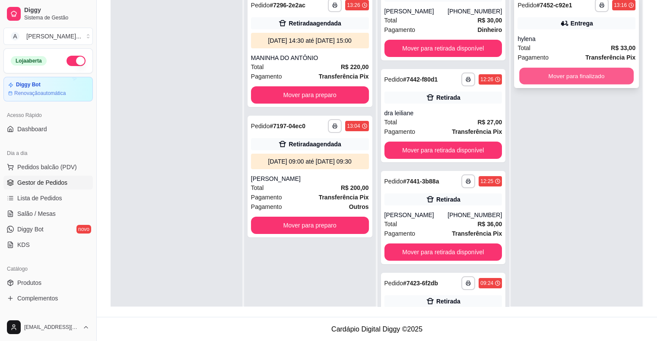
click at [574, 79] on button "Mover para finalizado" at bounding box center [576, 76] width 114 height 17
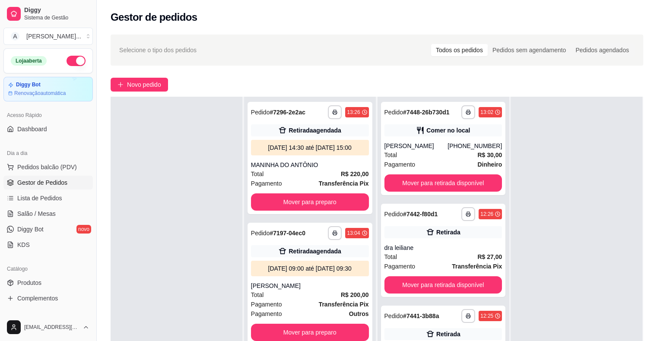
click at [205, 173] on div at bounding box center [177, 267] width 132 height 341
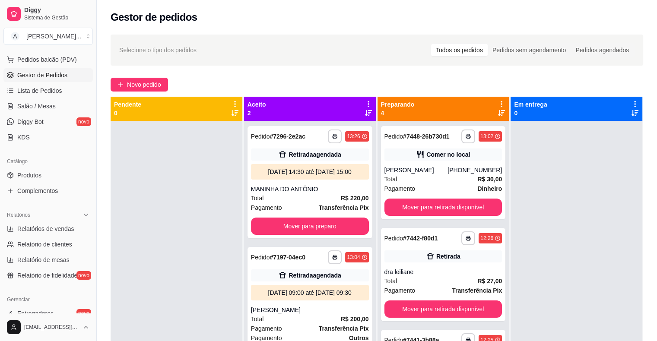
scroll to position [130, 0]
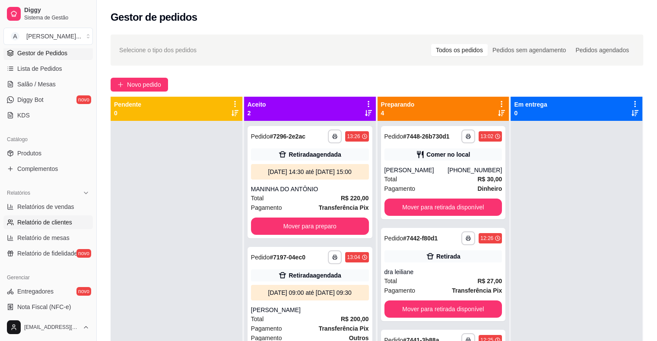
click at [51, 226] on link "Relatório de clientes" at bounding box center [47, 223] width 89 height 14
select select "30"
select select "HIGHEST_TOTAL_SPENT_WITH_ORDERS"
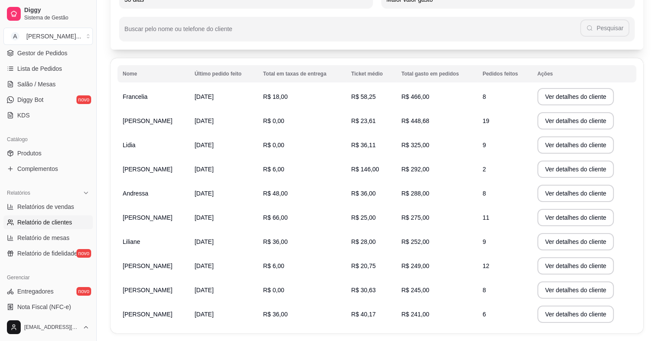
scroll to position [86, 0]
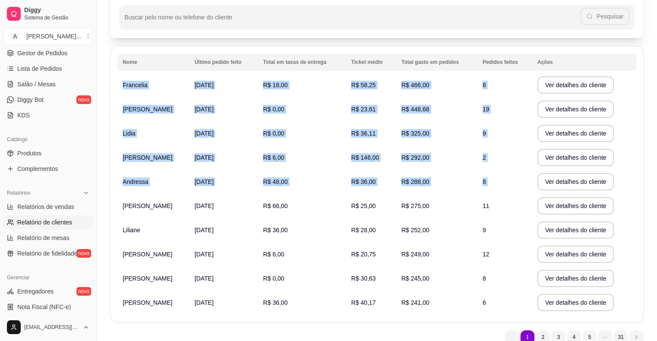
drag, startPoint x: 121, startPoint y: 82, endPoint x: 137, endPoint y: 213, distance: 132.3
click at [137, 213] on tbody "Francelia [DATE] R$ 18,00 R$ 58,25 R$ 466,00 8 Ver detalhes do cliente [PERSON_…" at bounding box center [377, 194] width 519 height 242
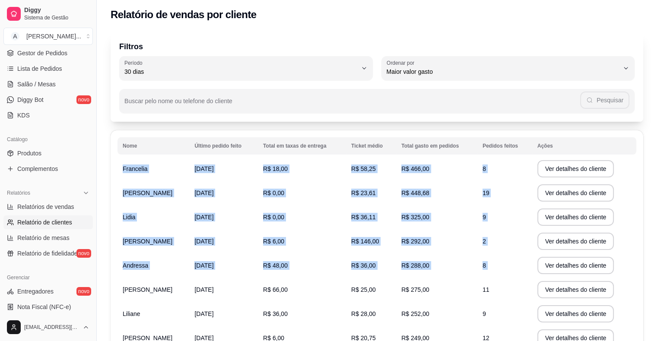
scroll to position [0, 0]
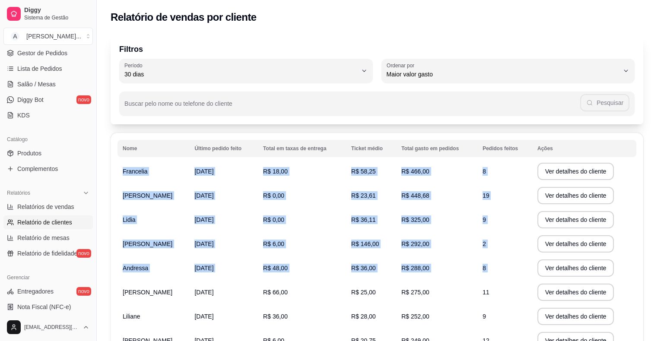
click at [168, 162] on td "Francelia" at bounding box center [154, 171] width 72 height 24
click at [152, 162] on td "Francelia" at bounding box center [154, 171] width 72 height 24
click at [149, 170] on td "Francelia" at bounding box center [154, 171] width 72 height 24
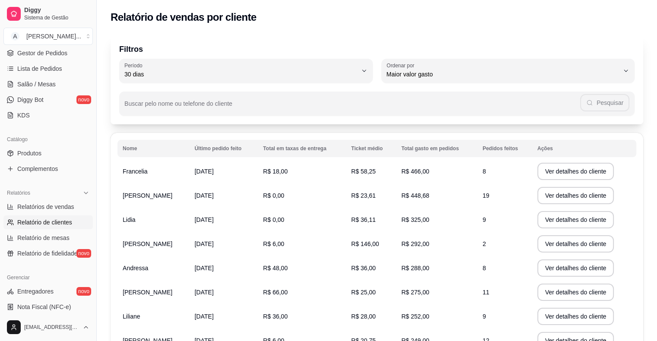
scroll to position [43, 0]
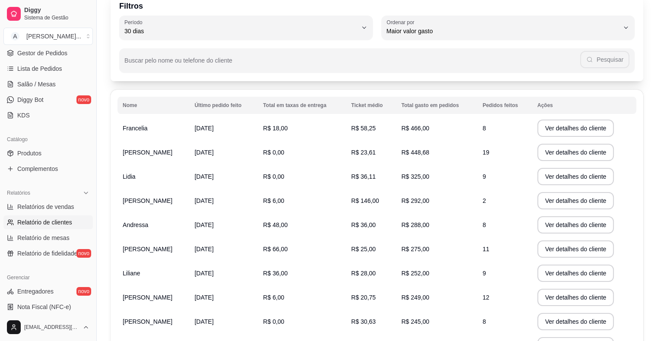
drag, startPoint x: 198, startPoint y: 297, endPoint x: 216, endPoint y: 296, distance: 17.7
click at [214, 296] on tr "[PERSON_NAME] [DATE] R$ 6,00 R$ 20,75 R$ 249,00 12 Ver detalhes do cliente" at bounding box center [377, 298] width 519 height 24
click at [284, 294] on span "R$ 6,00" at bounding box center [273, 297] width 21 height 7
click at [396, 295] on td "R$ 20,75" at bounding box center [371, 298] width 50 height 24
drag, startPoint x: 504, startPoint y: 300, endPoint x: 496, endPoint y: 299, distance: 7.4
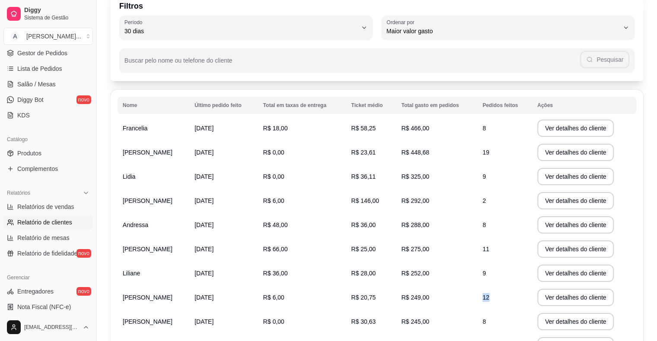
click at [496, 299] on td "12" at bounding box center [504, 298] width 55 height 24
click at [503, 296] on td "12" at bounding box center [504, 298] width 55 height 24
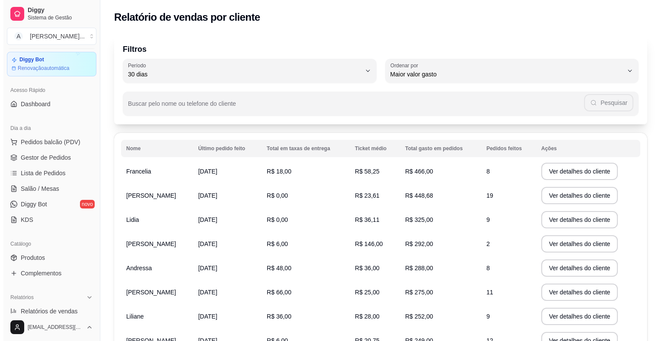
scroll to position [0, 0]
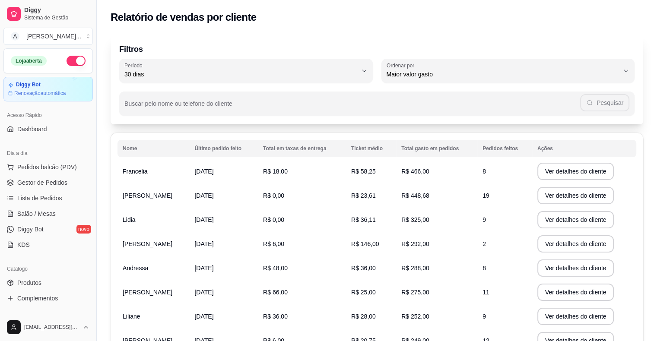
click at [41, 175] on ul "Pedidos balcão (PDV) Gestor de Pedidos Lista de Pedidos Salão / Mesas Diggy Bot…" at bounding box center [47, 206] width 89 height 92
click at [43, 169] on span "Pedidos balcão (PDV)" at bounding box center [47, 167] width 60 height 9
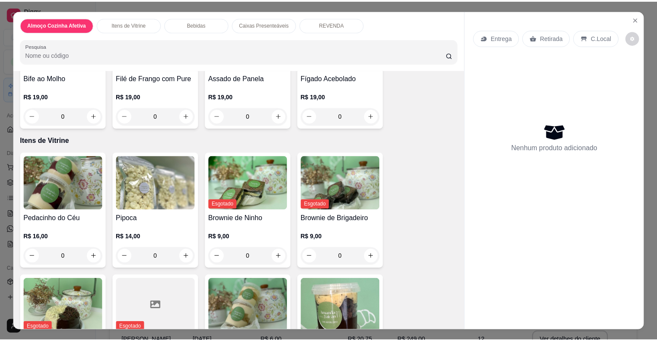
scroll to position [130, 0]
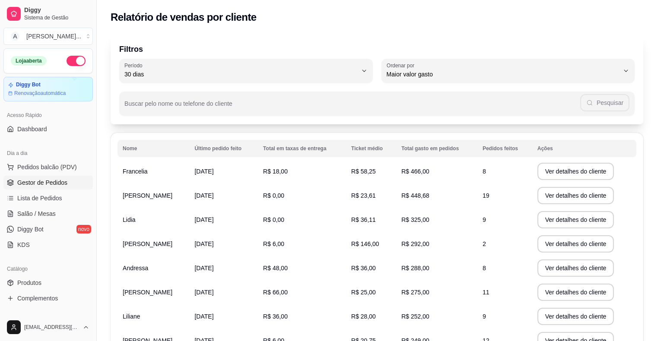
click at [55, 184] on span "Gestor de Pedidos" at bounding box center [42, 182] width 50 height 9
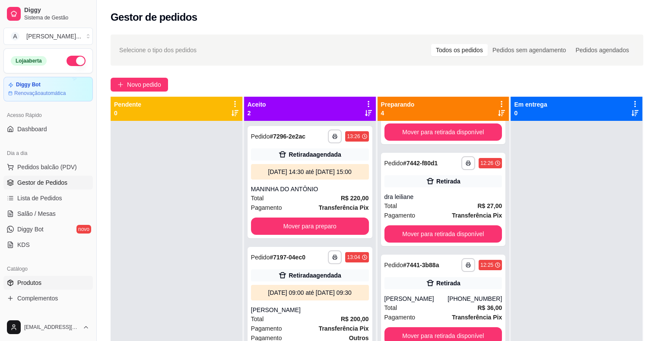
click at [29, 288] on link "Produtos" at bounding box center [47, 283] width 89 height 14
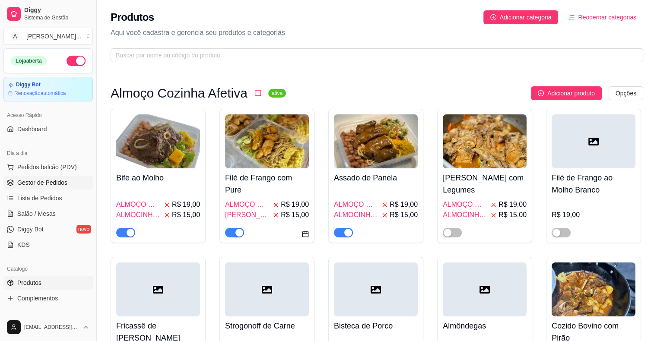
click at [27, 184] on span "Gestor de Pedidos" at bounding box center [42, 182] width 50 height 9
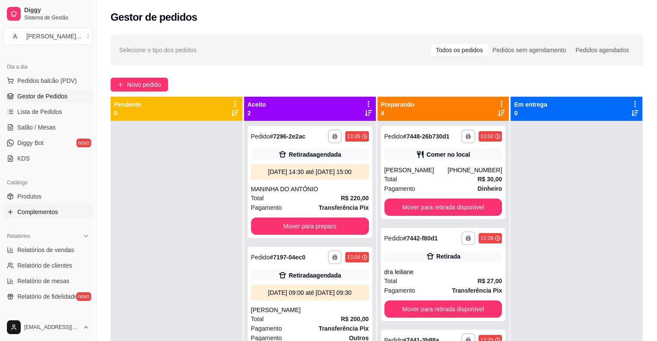
scroll to position [130, 0]
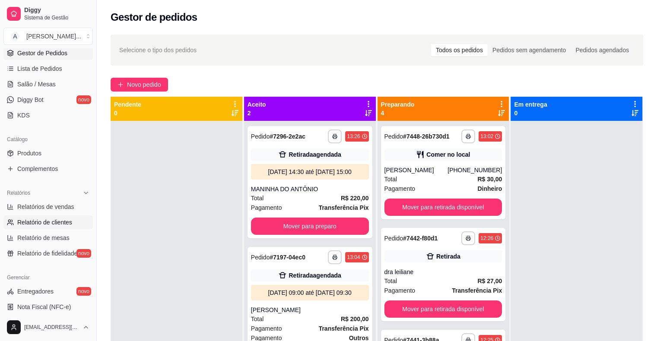
click at [35, 219] on span "Relatório de clientes" at bounding box center [44, 222] width 55 height 9
select select "30"
select select "HIGHEST_TOTAL_SPENT_WITH_ORDERS"
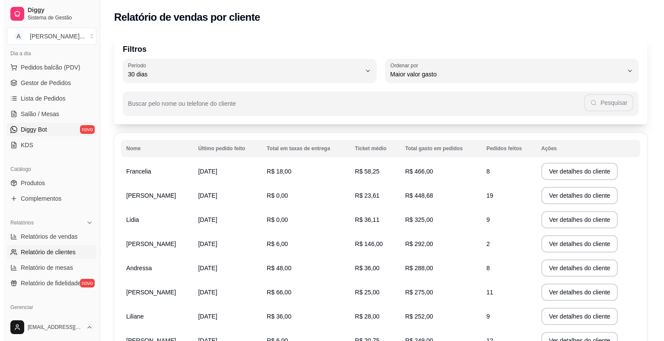
scroll to position [86, 0]
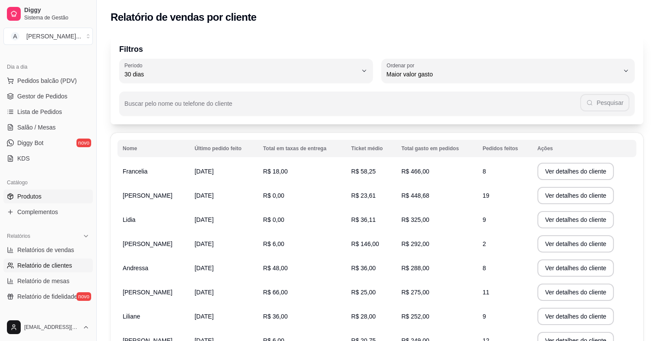
click at [41, 194] on link "Produtos" at bounding box center [47, 197] width 89 height 14
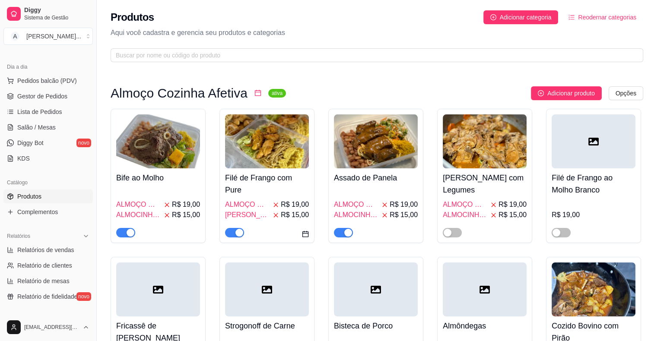
click at [146, 200] on span "ALMOÇO GRANDE" at bounding box center [138, 205] width 44 height 10
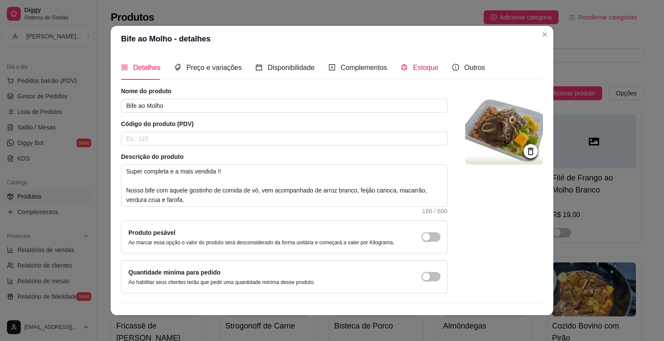
click at [421, 66] on span "Estoque" at bounding box center [425, 67] width 25 height 7
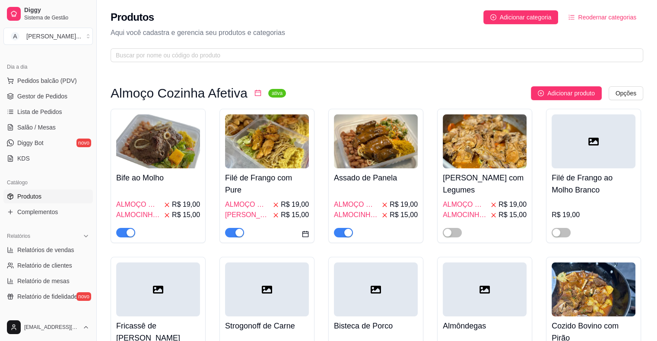
click at [393, 198] on div "ALMOÇO GRANDE R$ 19,00 ALMOCINHO PEQUENO R$ 15,00" at bounding box center [376, 213] width 84 height 50
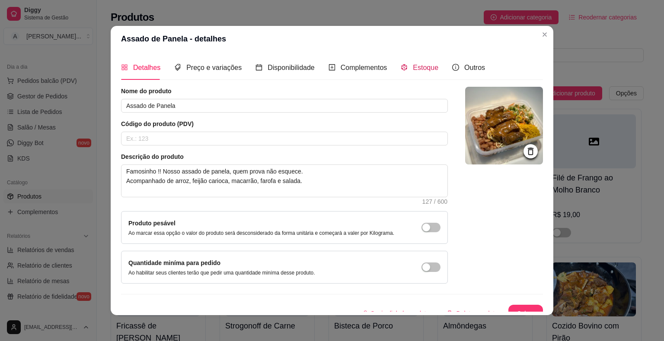
click at [427, 67] on span "Estoque" at bounding box center [425, 67] width 25 height 7
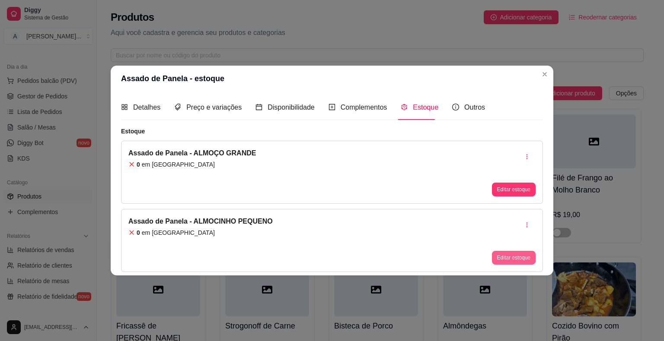
click at [506, 252] on button "Editar estoque" at bounding box center [514, 258] width 44 height 14
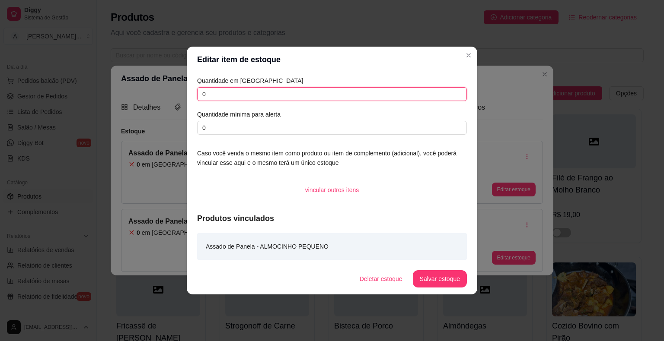
click at [264, 88] on input "0" at bounding box center [332, 94] width 270 height 14
type input "1"
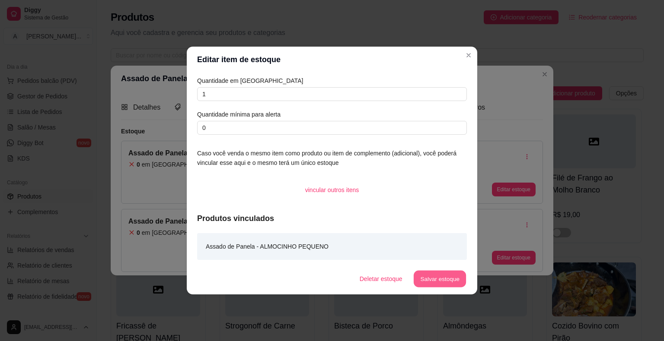
click at [434, 274] on button "Salvar estoque" at bounding box center [439, 279] width 53 height 17
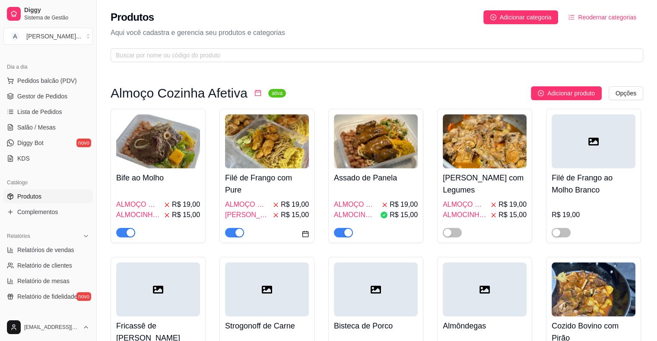
click at [373, 205] on span "ALMOÇO GRANDE" at bounding box center [356, 205] width 44 height 10
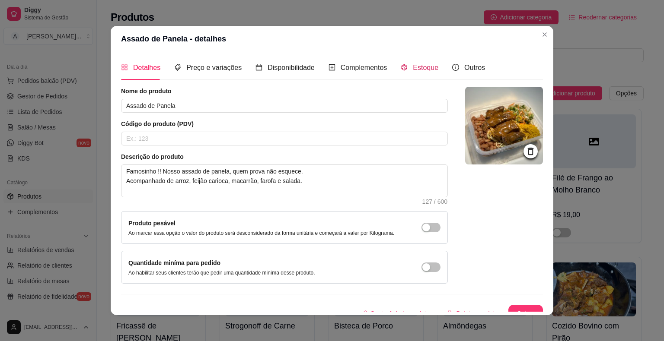
click at [427, 70] on span "Estoque" at bounding box center [425, 67] width 25 height 7
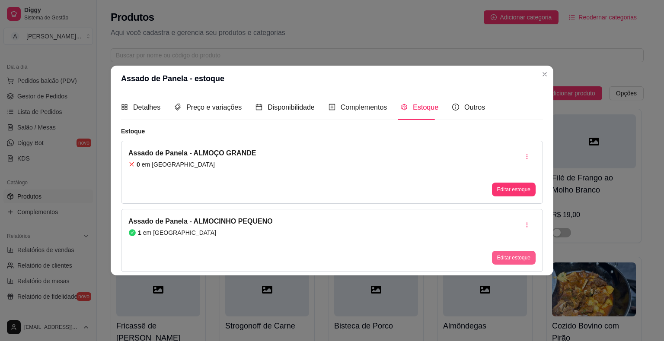
click at [509, 257] on button "Editar estoque" at bounding box center [514, 258] width 44 height 14
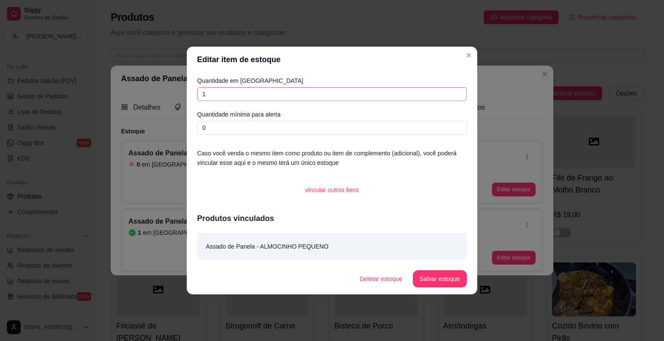
drag, startPoint x: 269, startPoint y: 83, endPoint x: 258, endPoint y: 93, distance: 14.7
click at [267, 84] on article "Quantidade em [GEOGRAPHIC_DATA]" at bounding box center [332, 81] width 270 height 10
drag, startPoint x: 258, startPoint y: 93, endPoint x: 167, endPoint y: 103, distance: 92.1
click at [169, 103] on div "Editar item de estoque Quantidade em estoque 1 Quantidade mínima para alerta 0 …" at bounding box center [332, 170] width 664 height 341
type input "0"
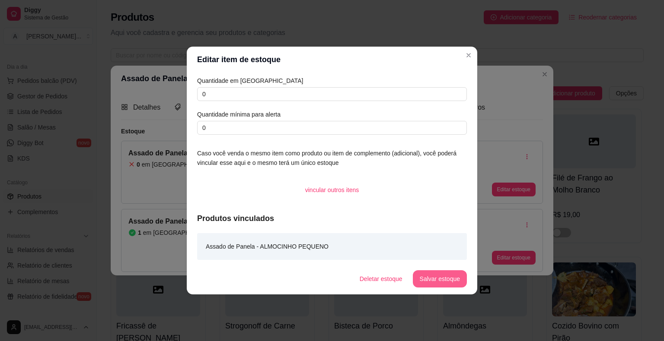
click at [439, 276] on button "Salvar estoque" at bounding box center [440, 278] width 54 height 17
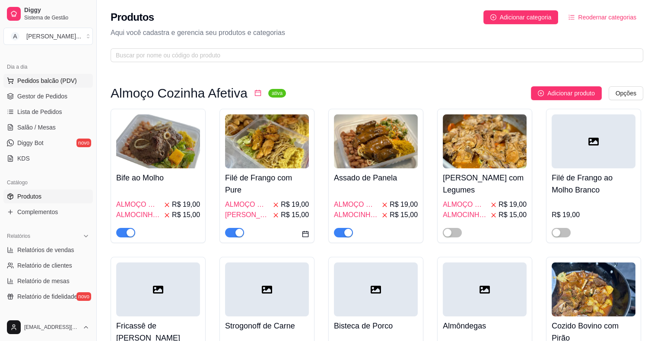
click at [50, 80] on span "Pedidos balcão (PDV)" at bounding box center [47, 80] width 60 height 9
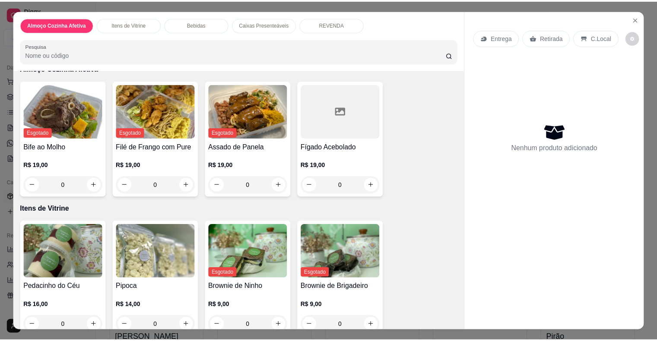
scroll to position [86, 0]
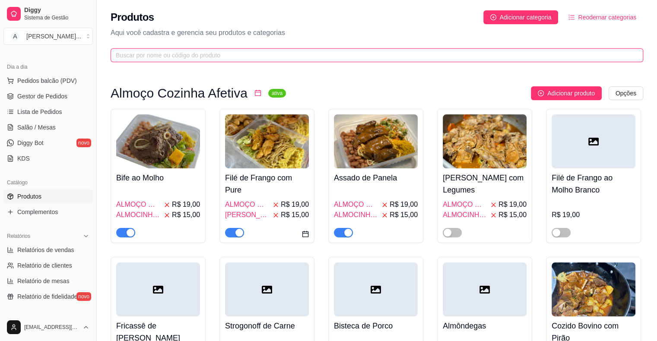
click at [165, 57] on input "text" at bounding box center [373, 56] width 515 height 10
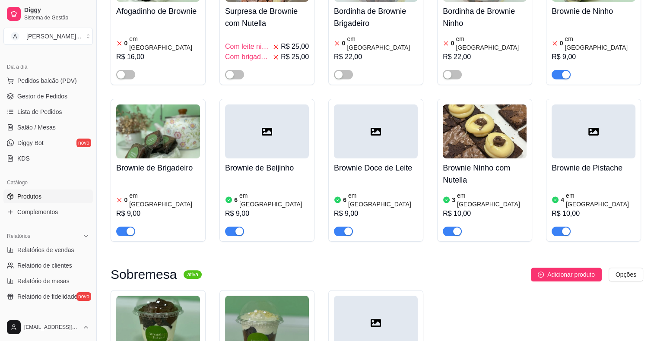
scroll to position [86, 0]
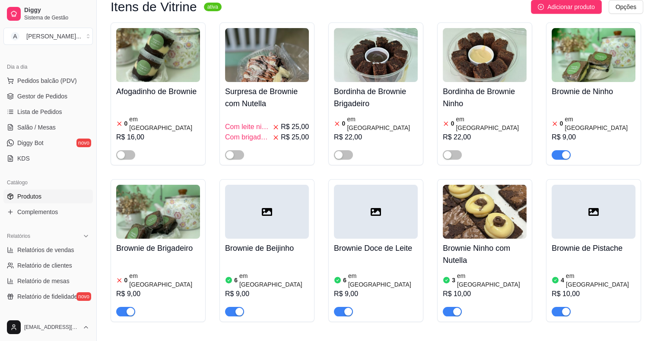
type input "brow"
click at [585, 119] on article "em [GEOGRAPHIC_DATA]" at bounding box center [600, 123] width 71 height 17
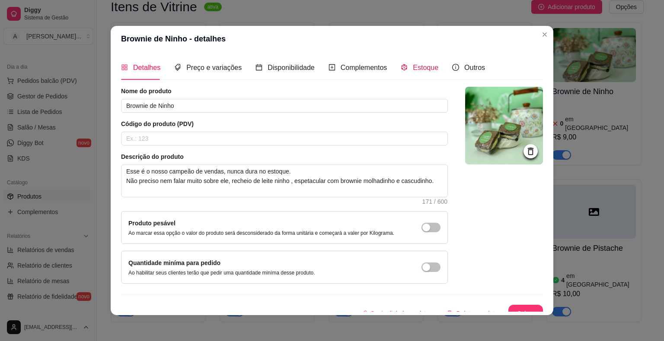
click at [416, 70] on span "Estoque" at bounding box center [425, 67] width 25 height 7
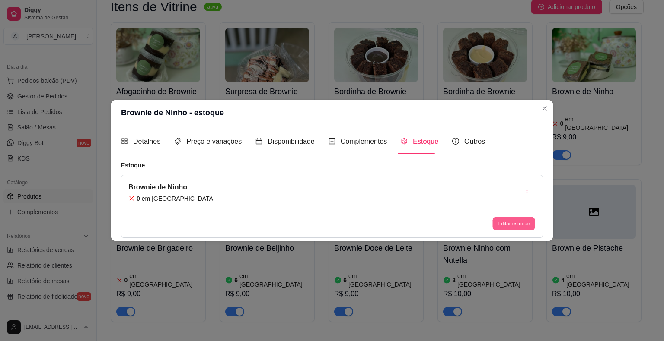
click at [512, 225] on button "Editar estoque" at bounding box center [513, 223] width 42 height 13
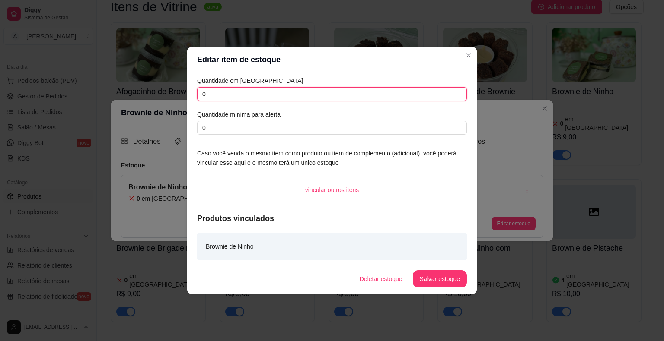
click at [247, 91] on input "0" at bounding box center [332, 94] width 270 height 14
type input "3"
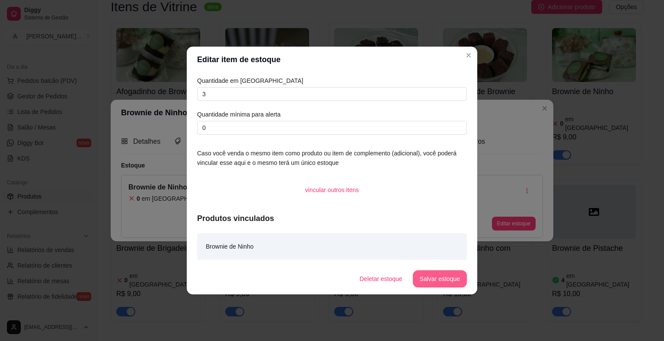
click at [453, 283] on button "Salvar estoque" at bounding box center [440, 278] width 54 height 17
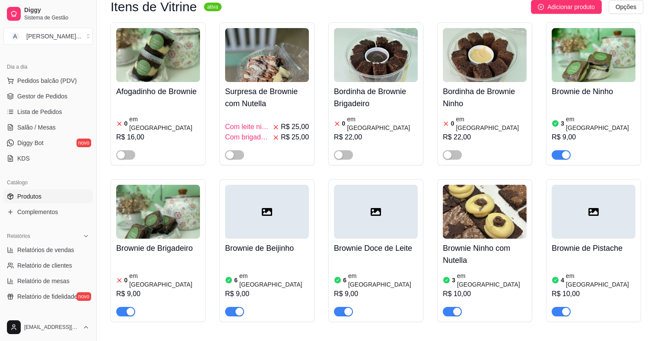
click at [495, 289] on div "R$ 10,00" at bounding box center [485, 294] width 84 height 10
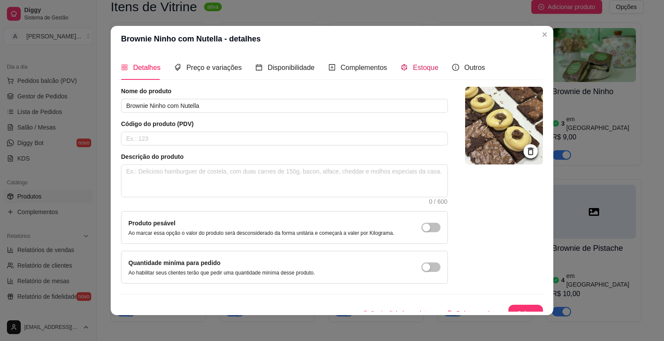
click at [413, 64] on span "Estoque" at bounding box center [425, 67] width 25 height 7
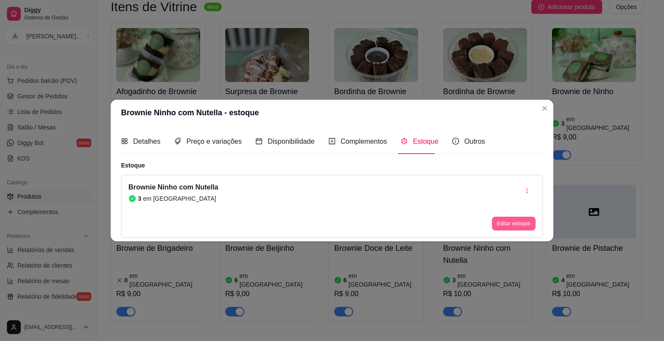
click at [529, 225] on button "Editar estoque" at bounding box center [514, 224] width 44 height 14
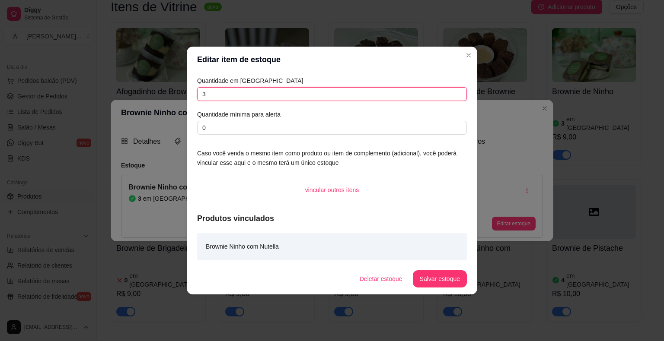
click at [237, 92] on input "3" at bounding box center [332, 94] width 270 height 14
type input "5"
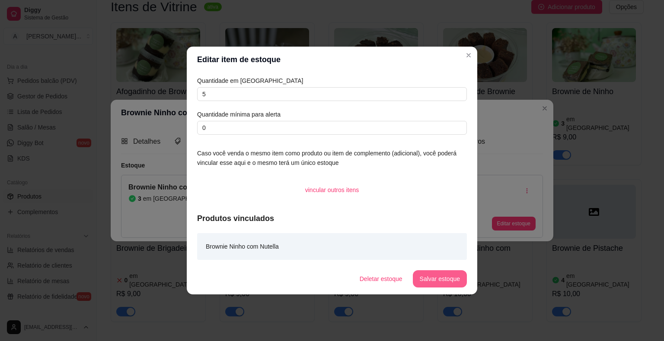
click at [432, 278] on button "Salvar estoque" at bounding box center [440, 278] width 54 height 17
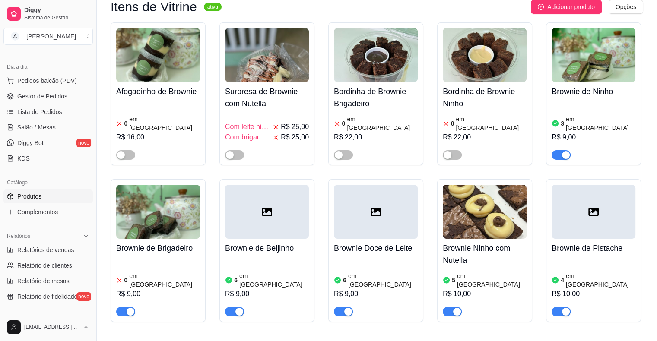
click at [607, 299] on div at bounding box center [594, 307] width 84 height 17
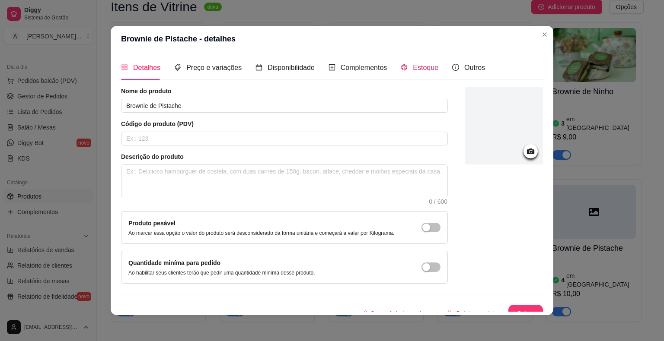
click at [413, 70] on span "Estoque" at bounding box center [425, 67] width 25 height 7
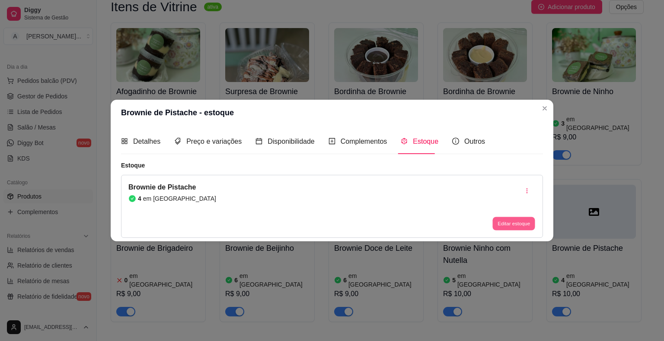
click at [502, 219] on button "Editar estoque" at bounding box center [513, 223] width 42 height 13
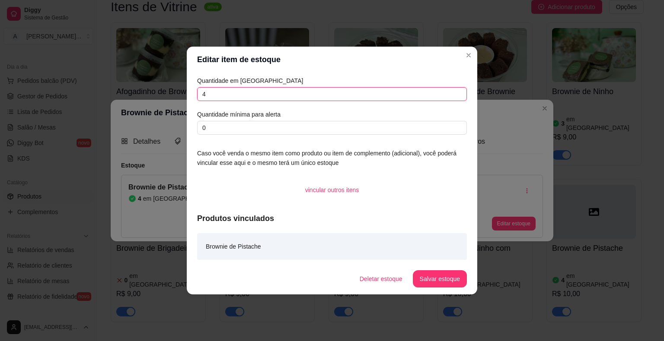
click at [294, 92] on input "4" at bounding box center [332, 94] width 270 height 14
type input "3"
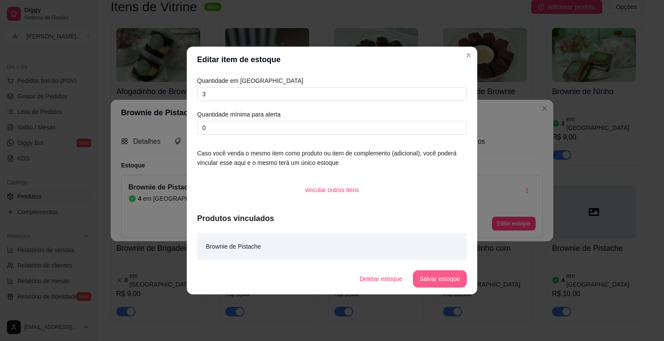
click at [435, 275] on button "Salvar estoque" at bounding box center [440, 278] width 54 height 17
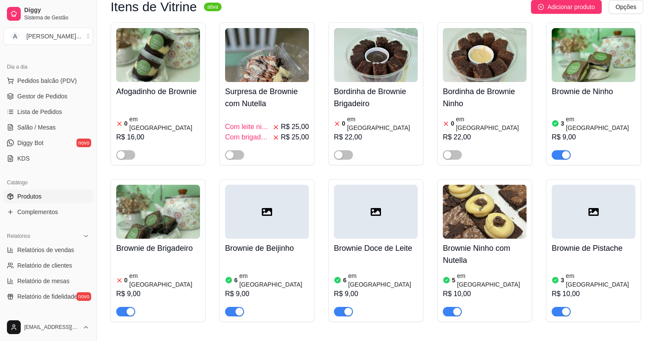
click at [178, 222] on img at bounding box center [158, 212] width 84 height 54
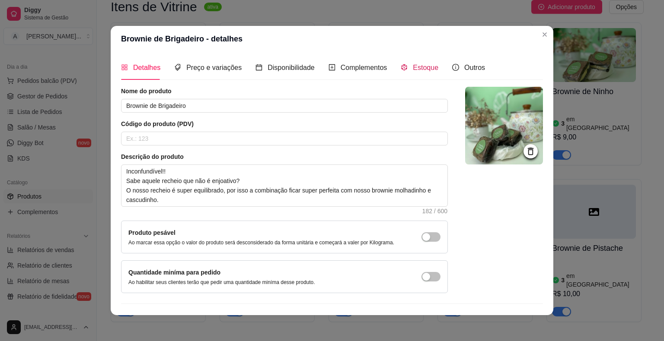
click at [411, 72] on div "Estoque" at bounding box center [420, 67] width 38 height 11
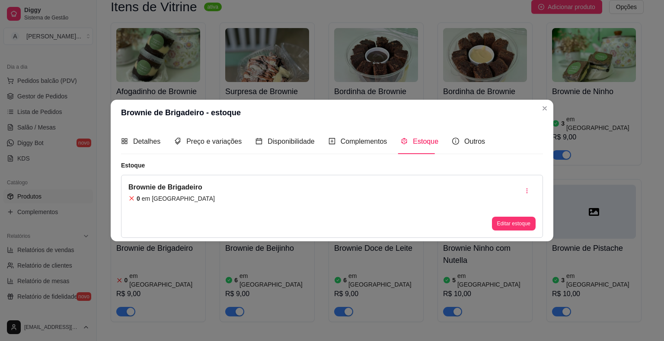
click at [512, 217] on button "Editar estoque" at bounding box center [514, 224] width 44 height 14
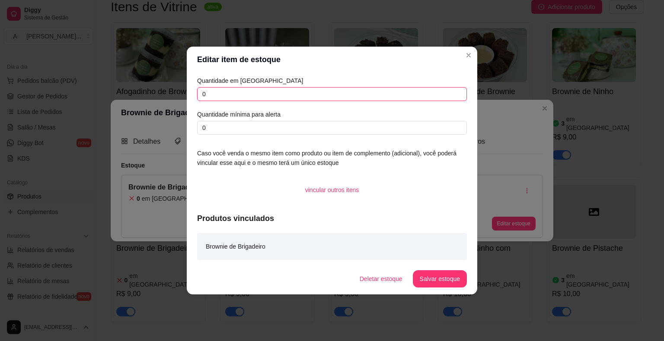
click at [268, 94] on input "0" at bounding box center [332, 94] width 270 height 14
type input "7"
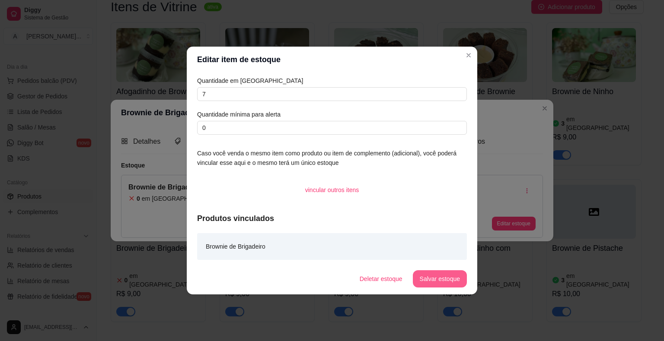
click at [448, 284] on button "Salvar estoque" at bounding box center [440, 278] width 54 height 17
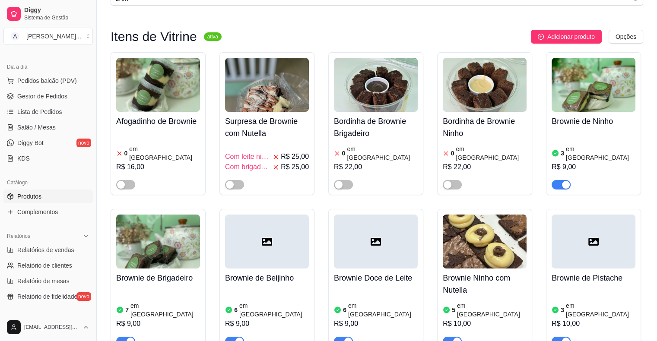
scroll to position [43, 0]
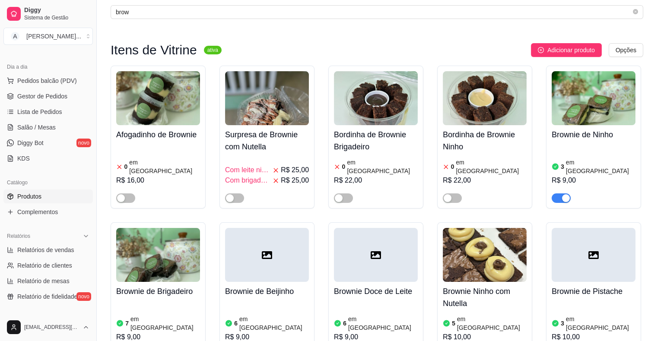
click at [258, 271] on div at bounding box center [267, 255] width 84 height 54
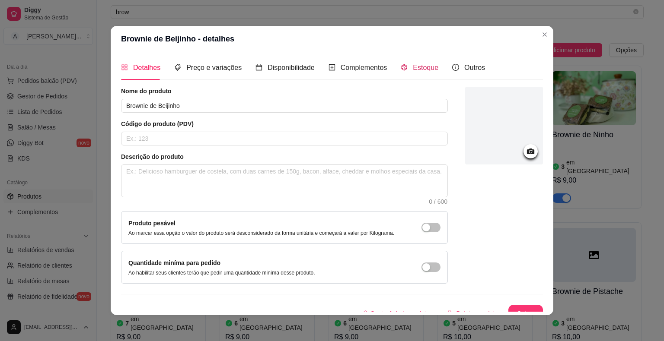
click at [416, 69] on span "Estoque" at bounding box center [425, 67] width 25 height 7
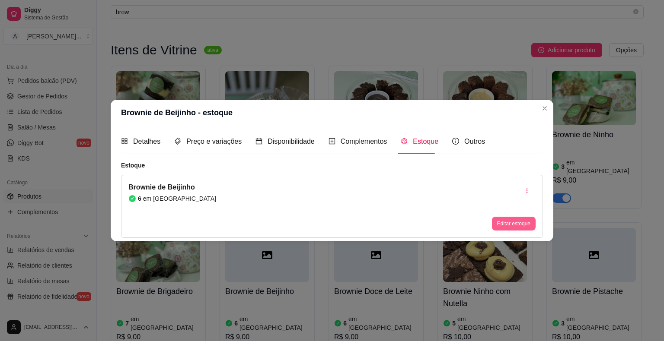
click at [519, 224] on button "Editar estoque" at bounding box center [514, 224] width 44 height 14
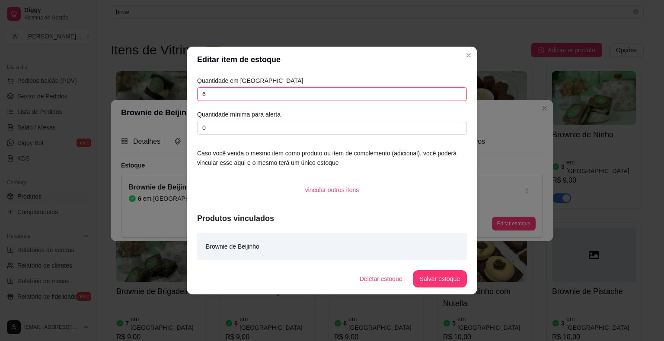
click at [239, 94] on input "6" at bounding box center [332, 94] width 270 height 14
type input "4"
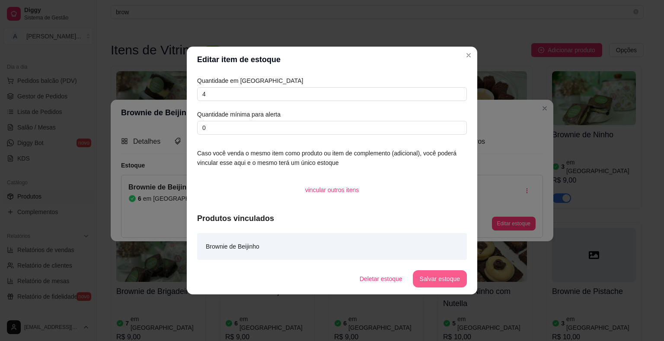
click at [429, 282] on button "Salvar estoque" at bounding box center [440, 278] width 54 height 17
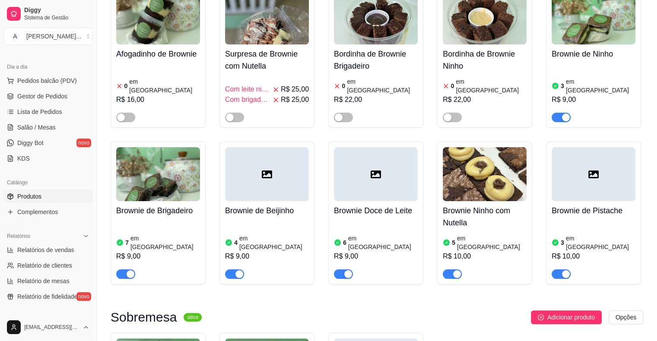
scroll to position [130, 0]
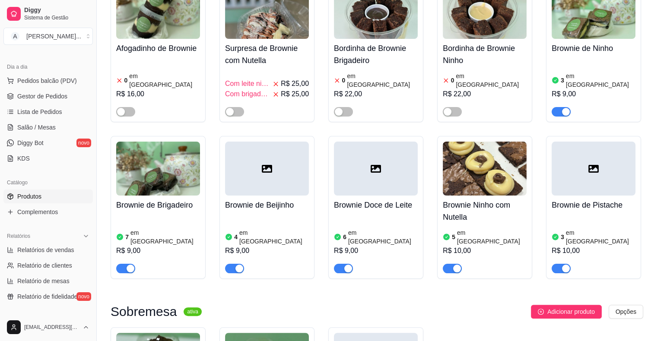
click at [389, 229] on div "6 em [GEOGRAPHIC_DATA]" at bounding box center [376, 237] width 84 height 17
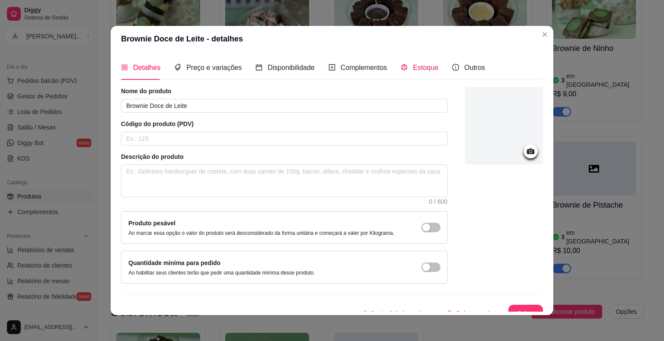
click at [420, 64] on span "Estoque" at bounding box center [425, 67] width 25 height 7
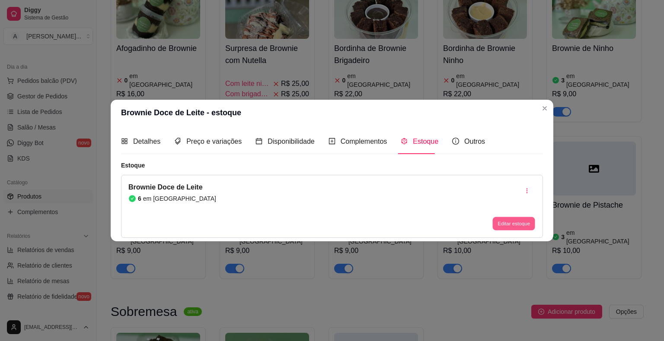
click at [521, 226] on button "Editar estoque" at bounding box center [513, 223] width 42 height 13
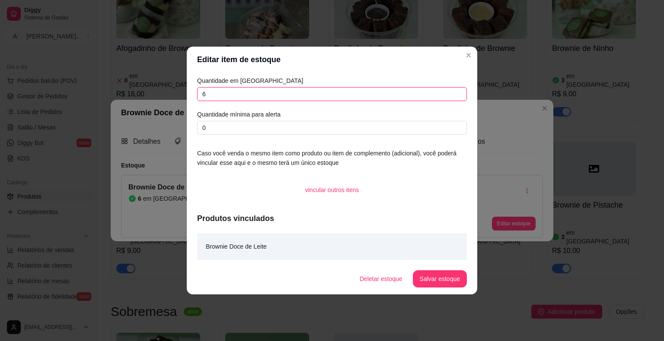
click at [285, 92] on input "6" at bounding box center [332, 94] width 270 height 14
type input "3"
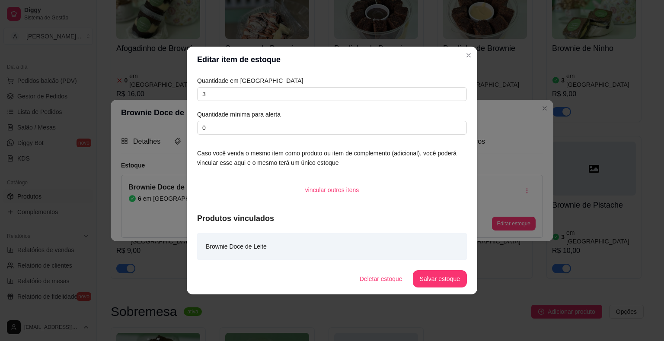
click at [433, 275] on button "Salvar estoque" at bounding box center [440, 278] width 54 height 17
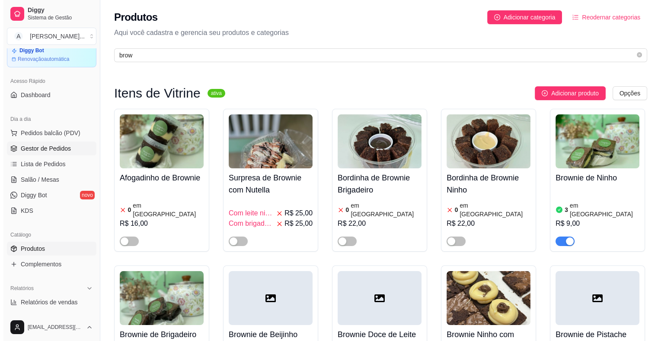
scroll to position [0, 0]
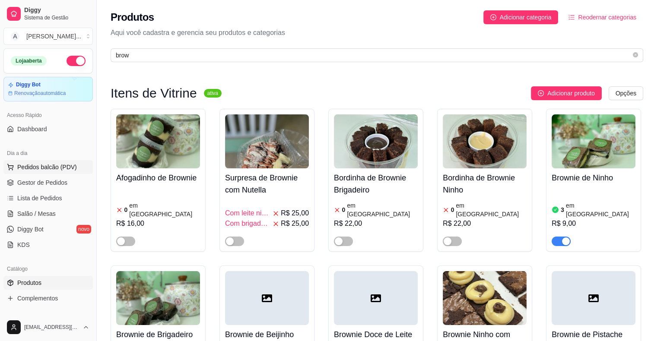
click at [60, 171] on button "Pedidos balcão (PDV)" at bounding box center [47, 167] width 89 height 14
click at [43, 182] on span "Gestor de Pedidos" at bounding box center [42, 182] width 50 height 9
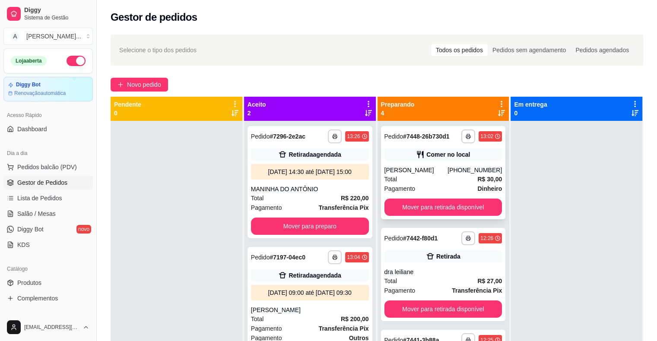
click at [424, 174] on div "[PERSON_NAME]" at bounding box center [417, 170] width 64 height 9
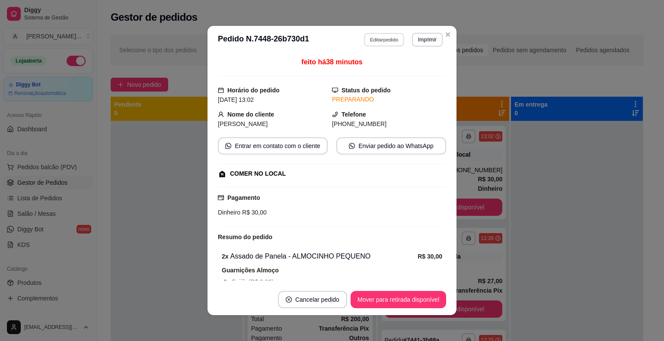
click at [387, 34] on button "Editar pedido" at bounding box center [384, 39] width 40 height 13
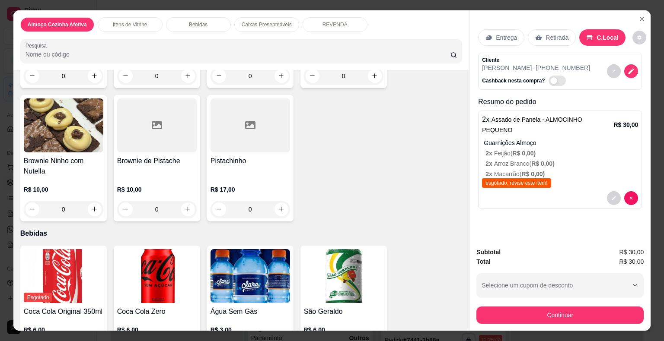
scroll to position [734, 0]
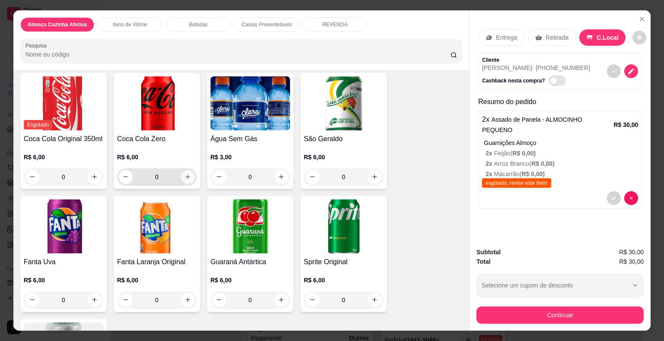
click at [186, 179] on button "increase-product-quantity" at bounding box center [188, 177] width 14 height 14
type input "1"
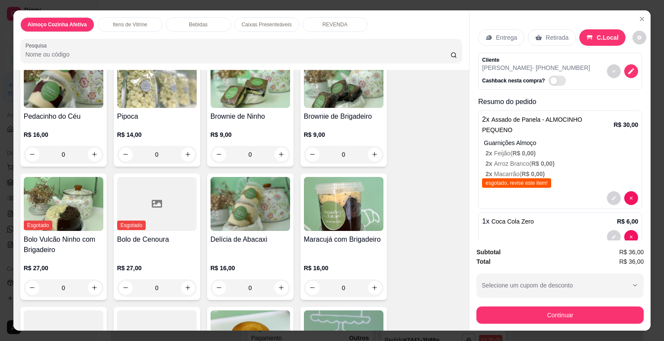
scroll to position [346, 0]
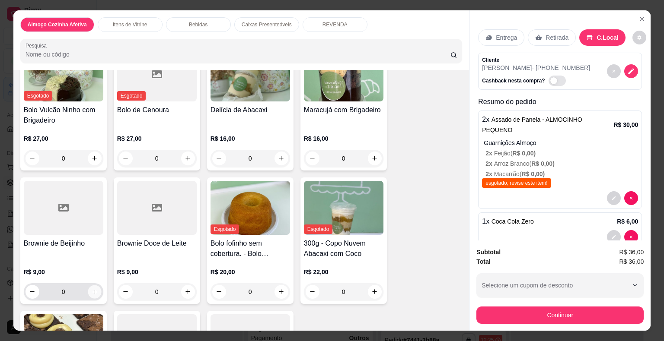
click at [95, 289] on button "increase-product-quantity" at bounding box center [94, 291] width 13 height 13
type input "1"
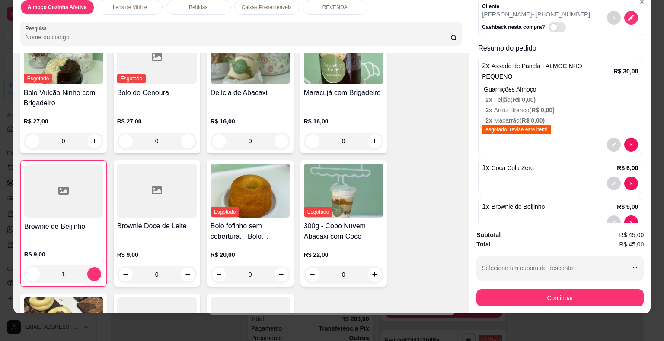
scroll to position [0, 0]
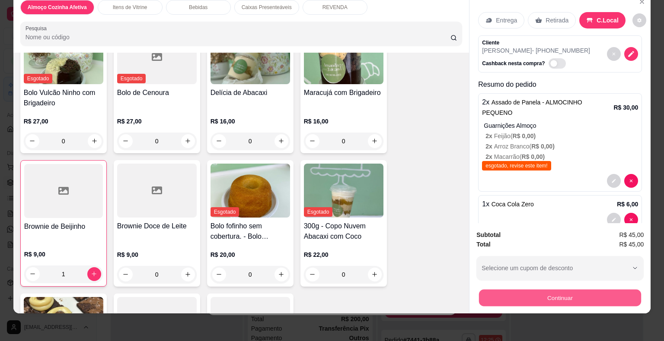
click at [574, 291] on button "Continuar" at bounding box center [560, 298] width 162 height 17
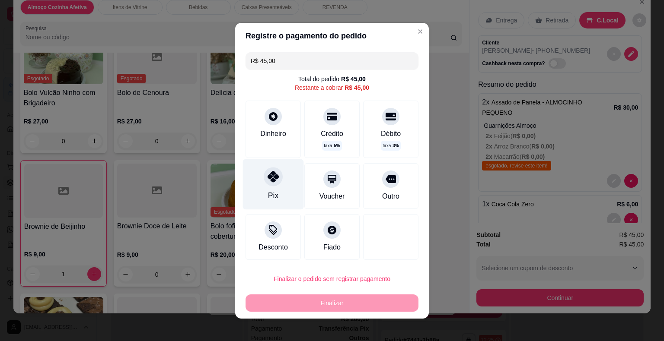
click at [282, 189] on div "Pix" at bounding box center [273, 184] width 61 height 51
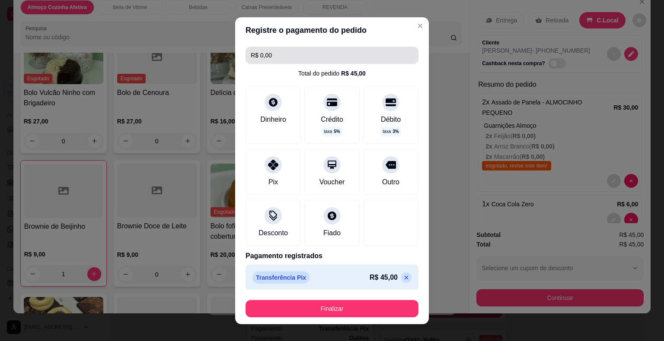
click at [268, 54] on input "R$ 0,00" at bounding box center [332, 55] width 162 height 17
click at [401, 281] on p at bounding box center [406, 278] width 10 height 10
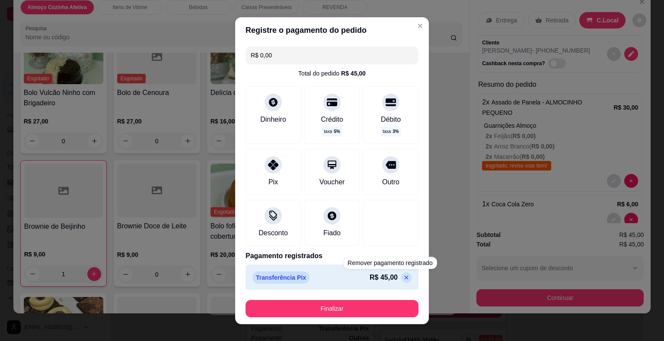
type input "R$ 45,00"
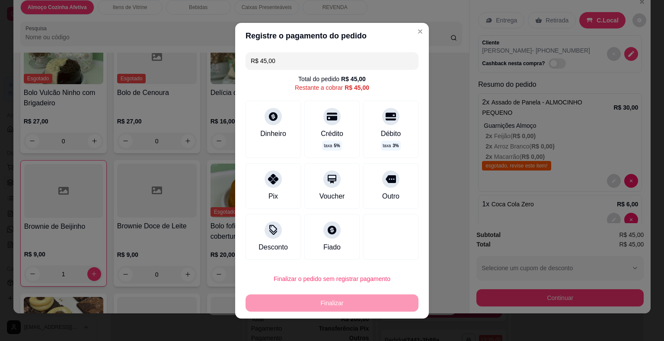
click at [283, 62] on input "R$ 45,00" at bounding box center [332, 60] width 162 height 17
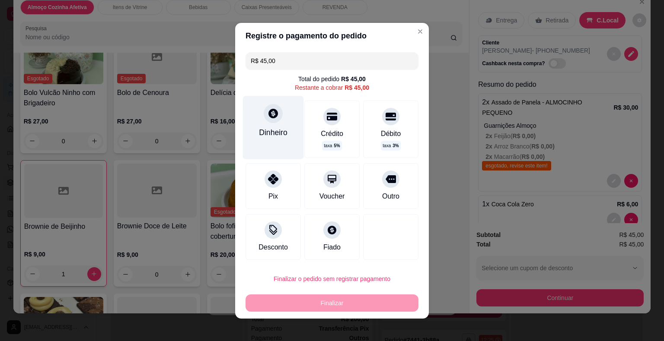
click at [276, 124] on div "Dinheiro" at bounding box center [273, 127] width 61 height 63
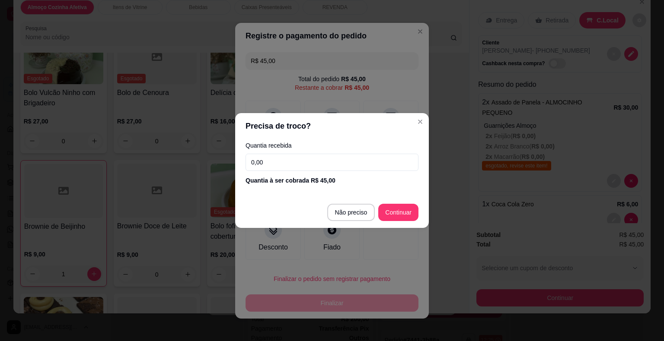
click at [306, 162] on input "0,00" at bounding box center [331, 162] width 173 height 17
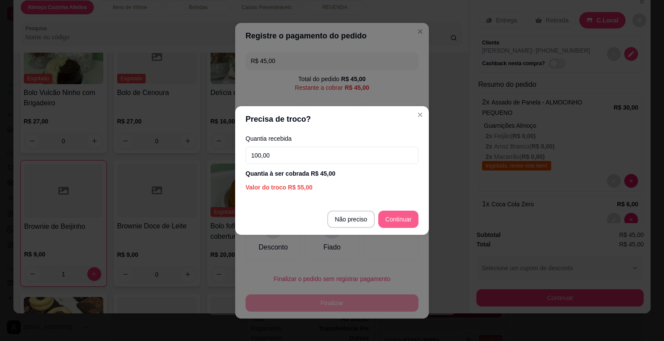
type input "100,00"
type input "R$ 0,00"
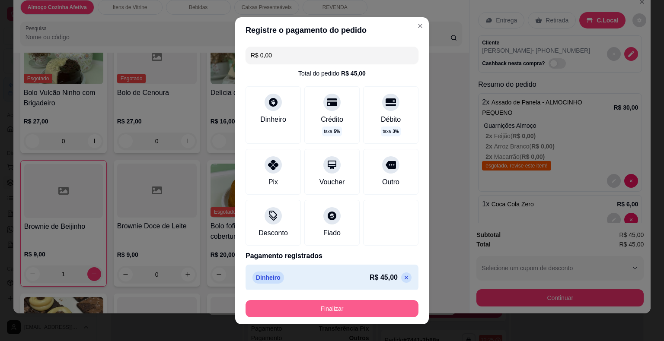
click at [368, 303] on button "Finalizar" at bounding box center [331, 308] width 173 height 17
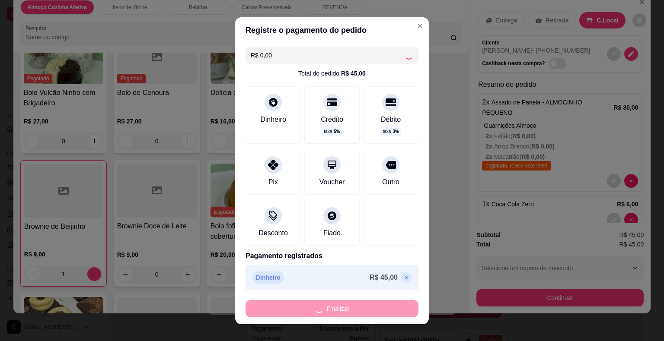
type input "0"
type input "-R$ 45,00"
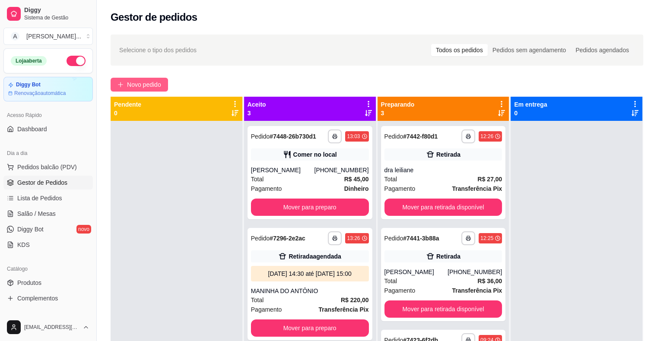
click at [127, 89] on span "Novo pedido" at bounding box center [144, 85] width 34 height 10
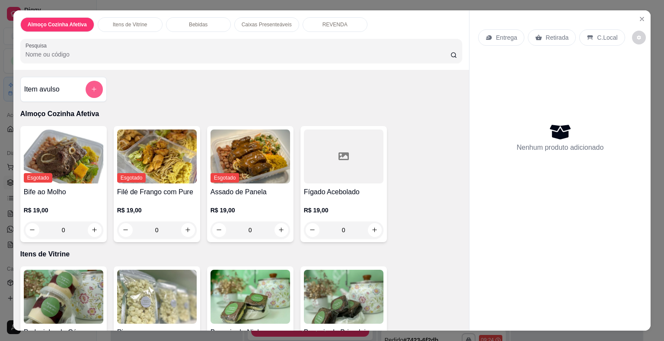
click at [96, 85] on button "add-separate-item" at bounding box center [94, 89] width 17 height 17
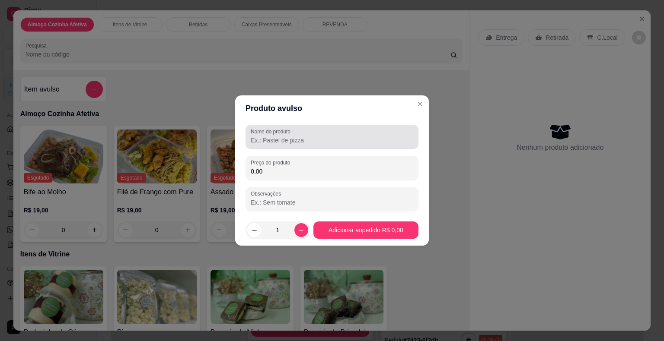
click at [297, 127] on div "Nome do produto" at bounding box center [331, 137] width 173 height 24
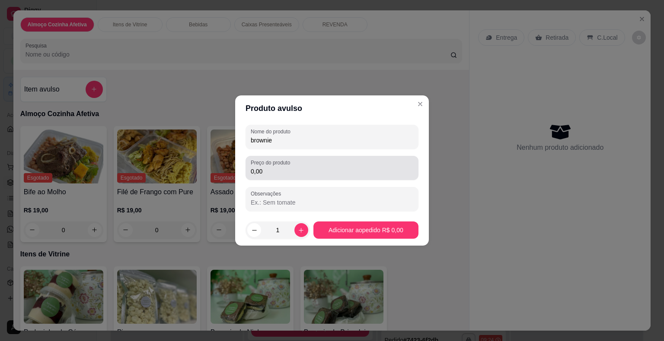
type input "brownie"
click at [263, 176] on div "0,00" at bounding box center [332, 167] width 162 height 17
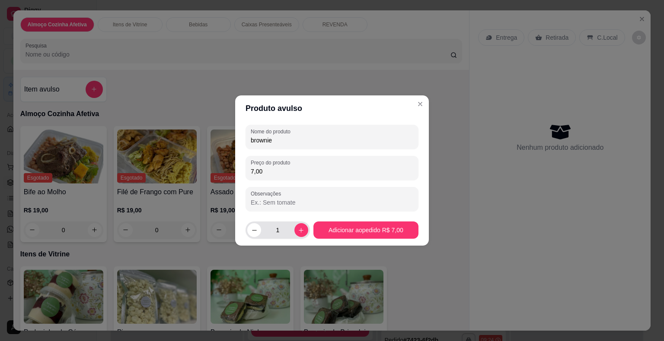
type input "7,00"
drag, startPoint x: 273, startPoint y: 228, endPoint x: 278, endPoint y: 229, distance: 4.8
click at [278, 229] on input "1" at bounding box center [277, 230] width 33 height 17
type input "8"
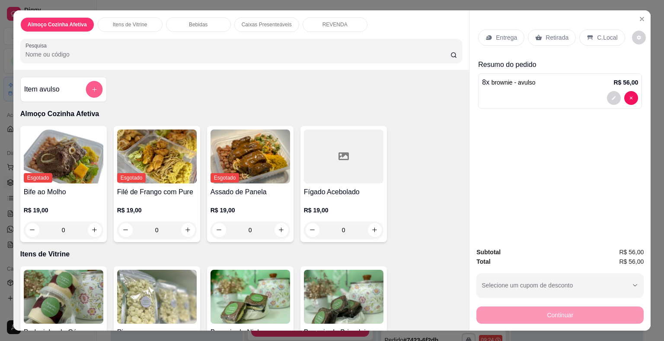
click at [92, 89] on button "add-separate-item" at bounding box center [94, 89] width 17 height 17
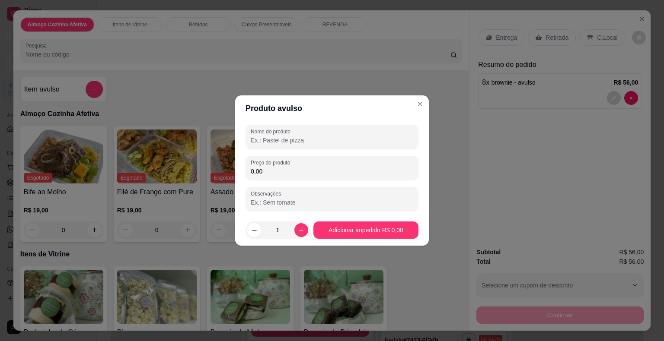
click at [305, 142] on input "Nome do produto" at bounding box center [332, 140] width 162 height 9
type input "Mini Pipoca"
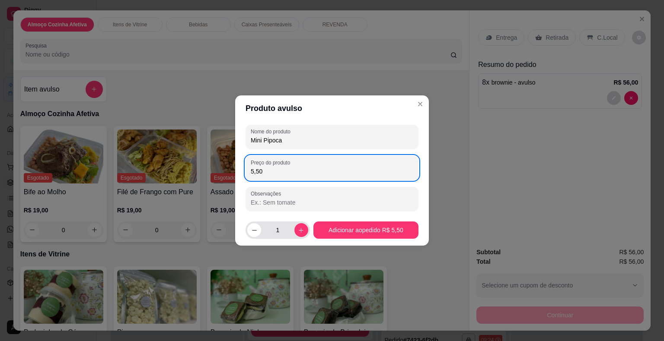
type input "5,50"
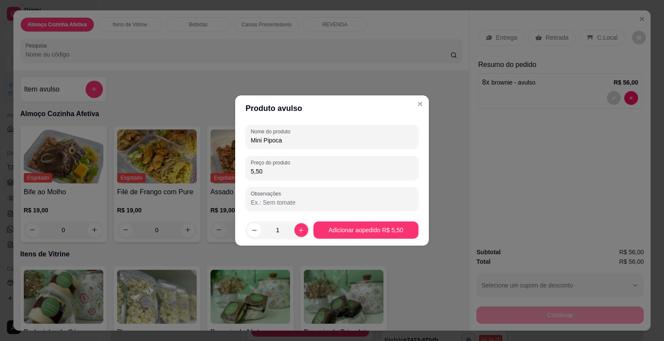
drag, startPoint x: 278, startPoint y: 230, endPoint x: 288, endPoint y: 230, distance: 9.9
click at [288, 230] on input "1" at bounding box center [277, 230] width 33 height 17
drag, startPoint x: 288, startPoint y: 230, endPoint x: 277, endPoint y: 230, distance: 11.2
click at [277, 230] on input "14" at bounding box center [277, 230] width 33 height 17
type input "4"
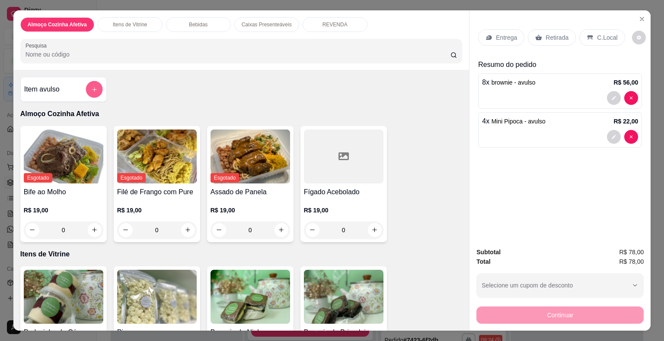
click at [87, 86] on button "add-separate-item" at bounding box center [94, 89] width 17 height 17
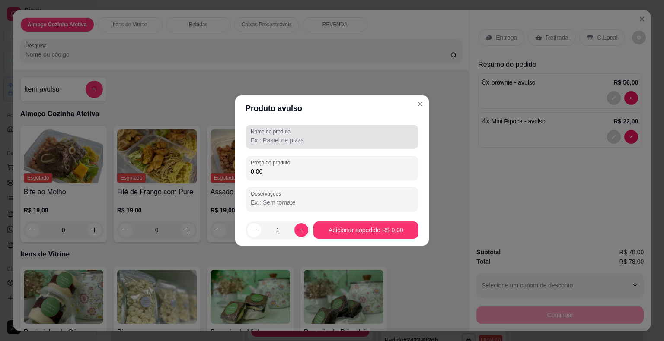
click at [256, 135] on div at bounding box center [332, 136] width 162 height 17
type input "cookie"
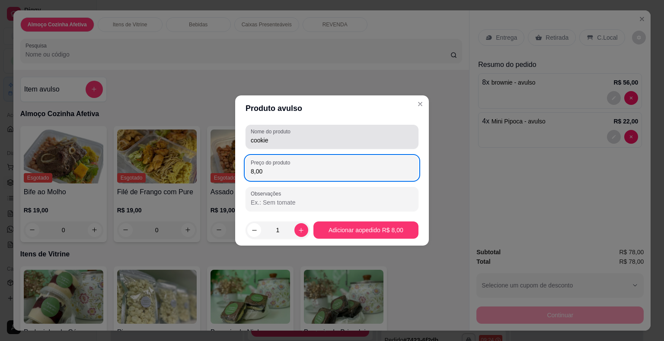
type input "8,00"
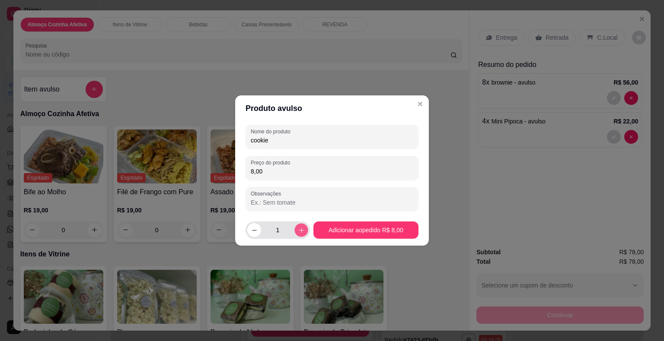
click at [299, 236] on button "increase-product-quantity" at bounding box center [300, 229] width 13 height 13
click at [299, 236] on button "increase-product-quantity" at bounding box center [301, 230] width 14 height 14
type input "3"
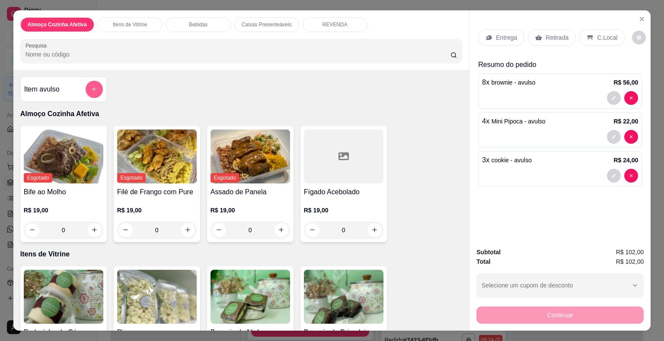
click at [93, 92] on button "add-separate-item" at bounding box center [94, 89] width 17 height 17
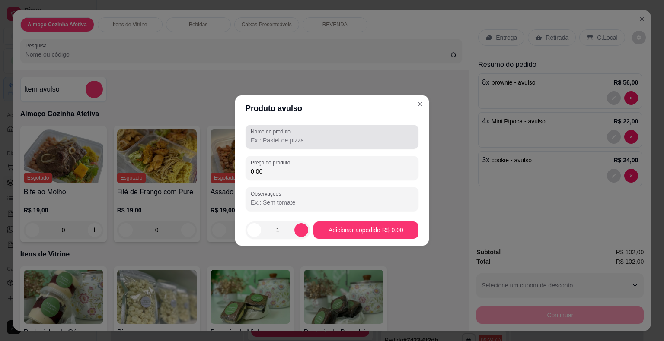
click at [264, 137] on input "Nome do produto" at bounding box center [332, 140] width 162 height 9
type input "cookie"
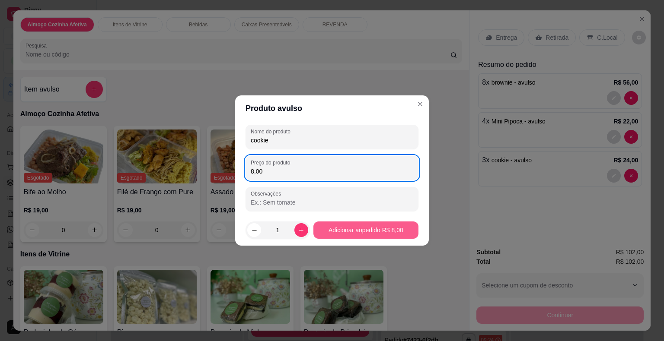
type input "8,00"
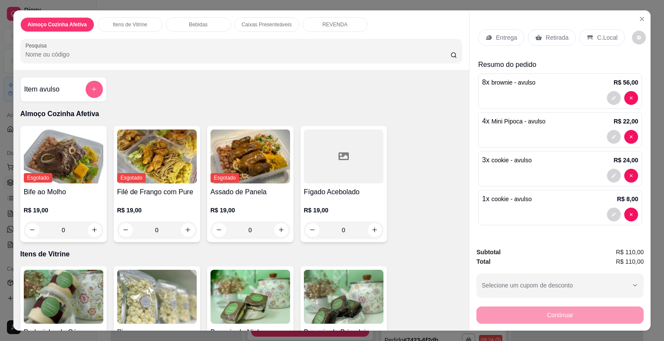
click at [93, 86] on icon "add-separate-item" at bounding box center [94, 89] width 6 height 6
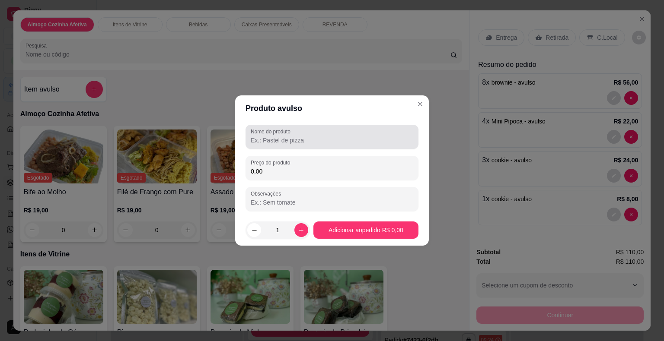
click at [270, 136] on input "Nome do produto" at bounding box center [332, 140] width 162 height 9
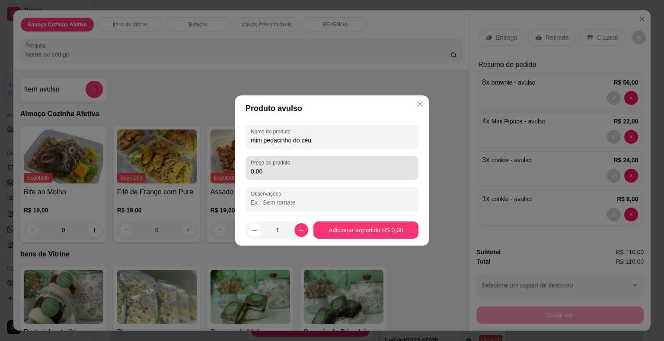
type input "mini pedacinho do céu"
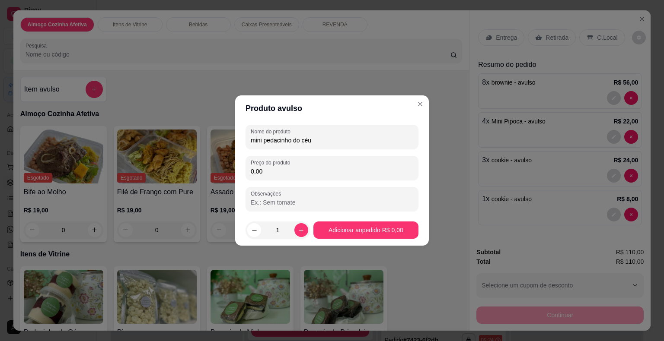
drag, startPoint x: 269, startPoint y: 174, endPoint x: 232, endPoint y: 174, distance: 36.3
click at [232, 174] on div "Produto avulso Nome do produto mini pedacinho do céu Preço do produto 0,00 Obse…" at bounding box center [332, 170] width 664 height 341
type input "7,00"
click at [298, 231] on icon "increase-product-quantity" at bounding box center [301, 230] width 6 height 6
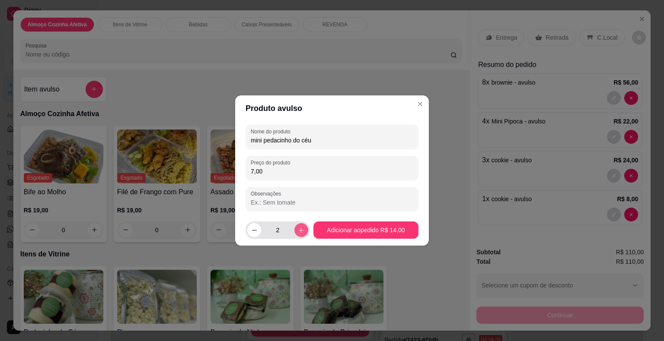
type input "3"
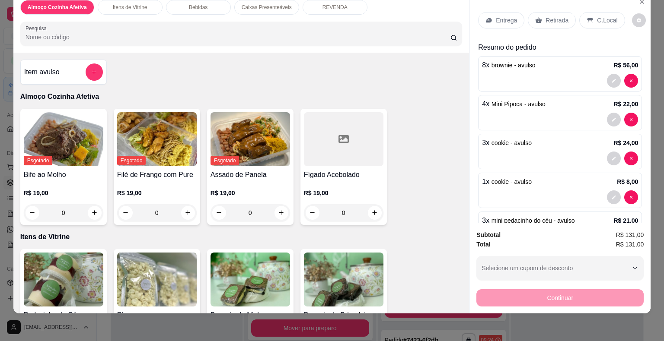
click at [549, 16] on p "Retirada" at bounding box center [556, 20] width 23 height 9
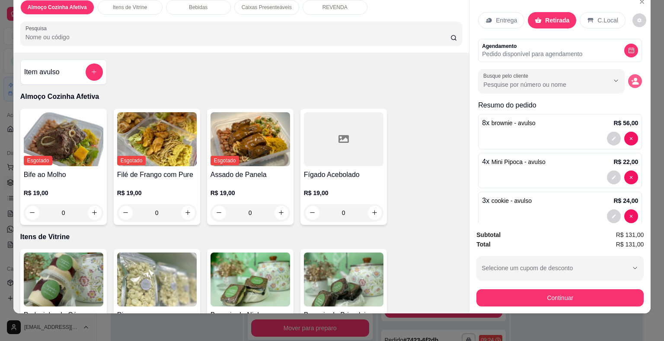
click at [631, 77] on icon "decrease-product-quantity" at bounding box center [635, 81] width 8 height 8
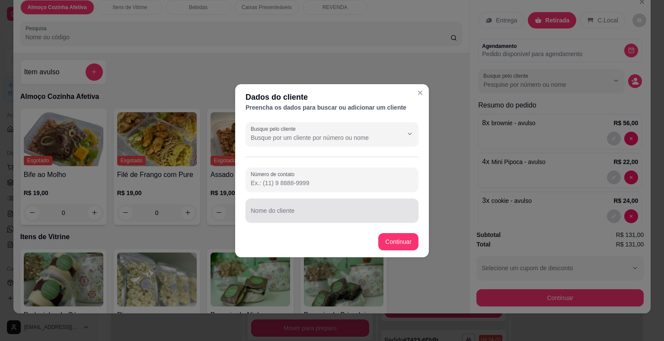
click at [348, 207] on div at bounding box center [332, 210] width 162 height 17
type input "Layla"
click at [359, 191] on div "Número de contato" at bounding box center [331, 180] width 173 height 24
click at [388, 137] on input "Busque pelo cliente" at bounding box center [320, 138] width 138 height 9
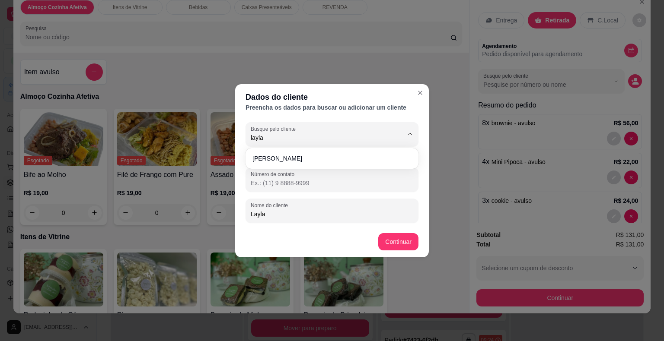
click at [299, 156] on span "[PERSON_NAME]" at bounding box center [327, 158] width 150 height 9
type input "[PERSON_NAME]"
type input "[PHONE_NUMBER]"
type input "[PERSON_NAME]"
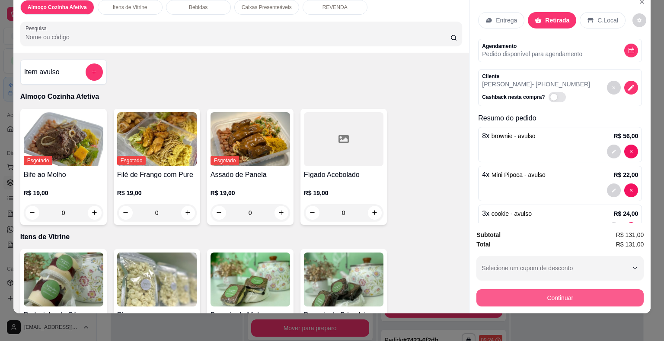
click at [516, 289] on button "Continuar" at bounding box center [559, 297] width 167 height 17
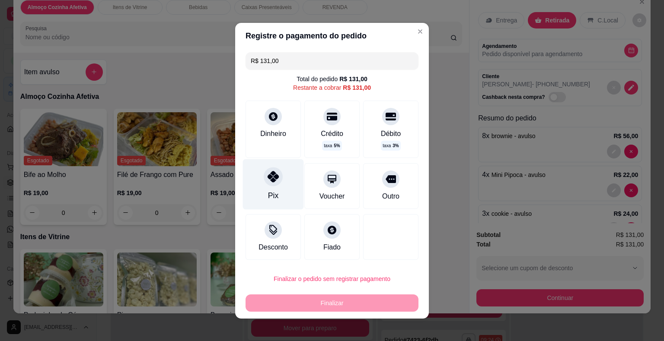
click at [270, 188] on div "Pix" at bounding box center [273, 184] width 61 height 51
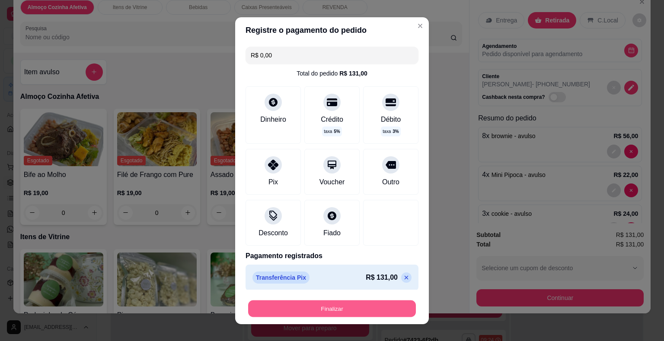
click at [365, 307] on button "Finalizar" at bounding box center [332, 308] width 168 height 17
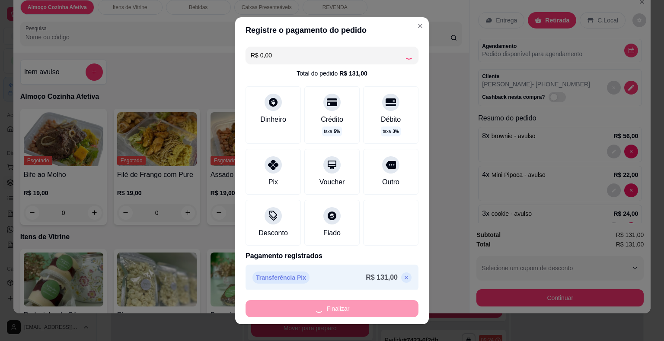
type input "-R$ 131,00"
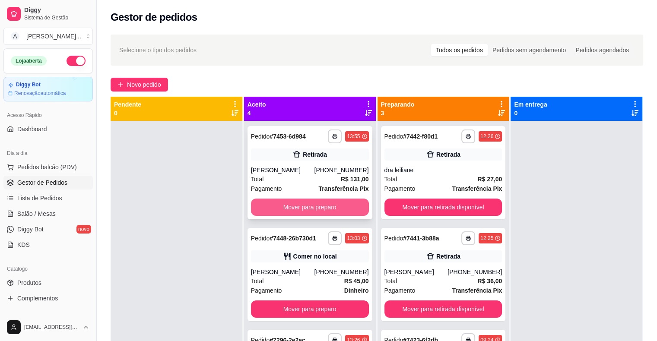
click at [275, 207] on button "Mover para preparo" at bounding box center [310, 207] width 118 height 17
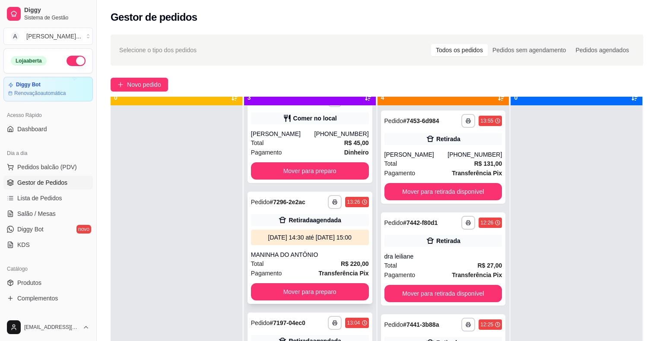
scroll to position [24, 0]
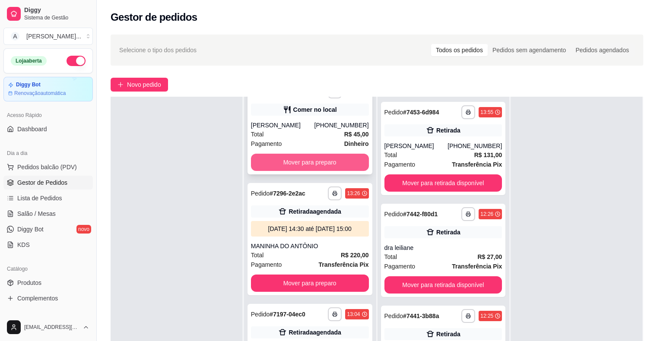
click at [302, 154] on button "Mover para preparo" at bounding box center [310, 162] width 118 height 17
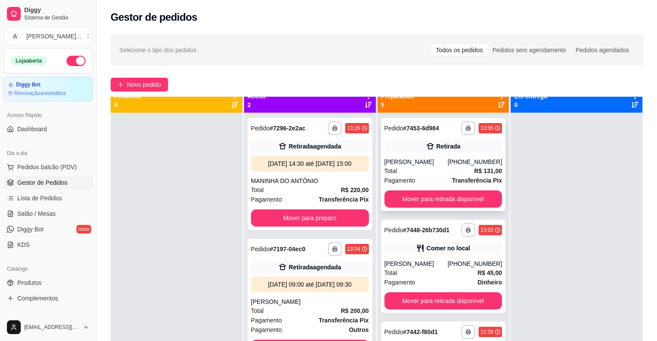
scroll to position [0, 0]
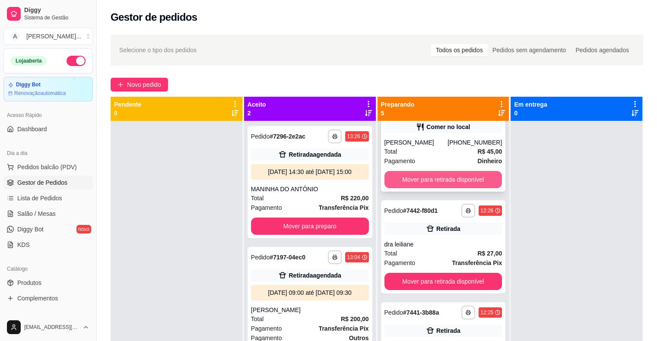
click at [438, 188] on button "Mover para retirada disponível" at bounding box center [444, 179] width 118 height 17
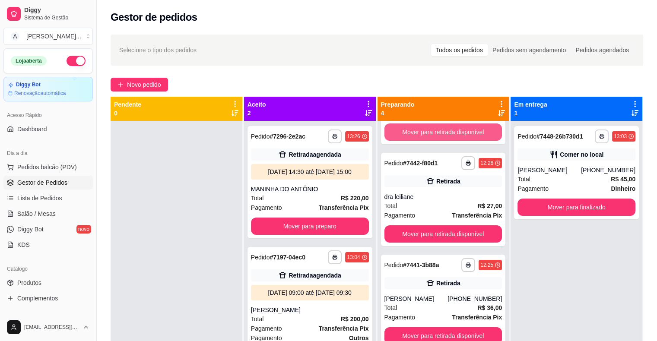
scroll to position [19, 0]
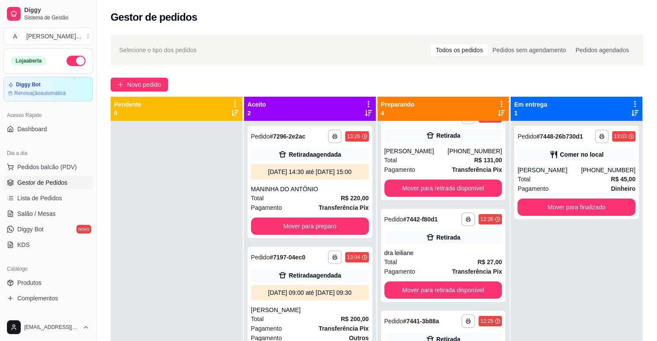
click at [589, 220] on div "**********" at bounding box center [577, 291] width 132 height 341
click at [589, 210] on button "Mover para finalizado" at bounding box center [577, 207] width 118 height 17
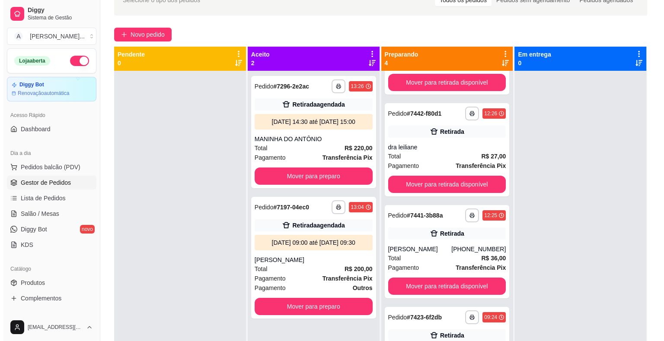
scroll to position [0, 0]
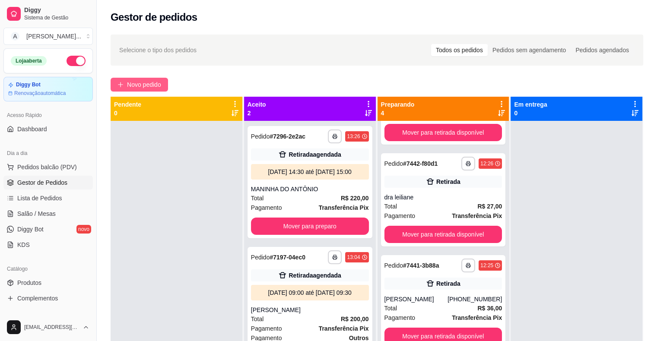
click at [138, 84] on span "Novo pedido" at bounding box center [144, 85] width 34 height 10
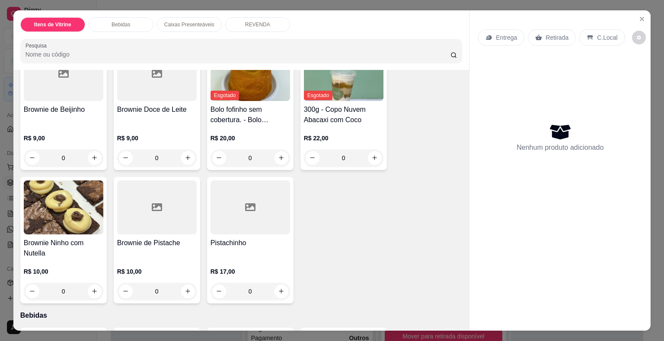
scroll to position [259, 0]
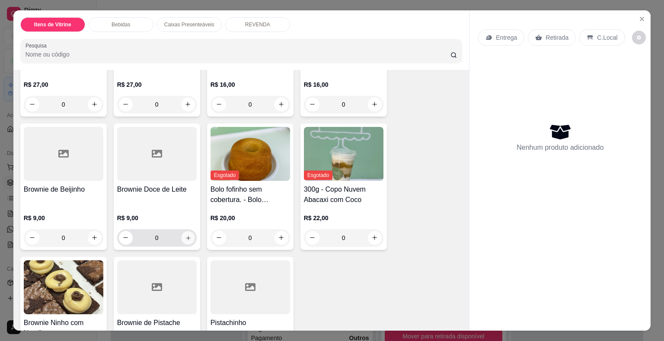
click at [186, 236] on icon "increase-product-quantity" at bounding box center [188, 238] width 4 height 4
type input "1"
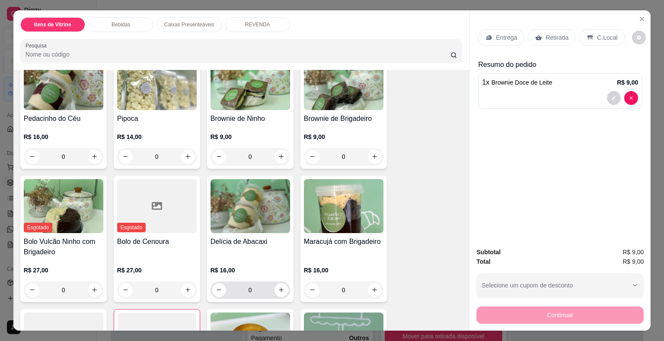
scroll to position [86, 0]
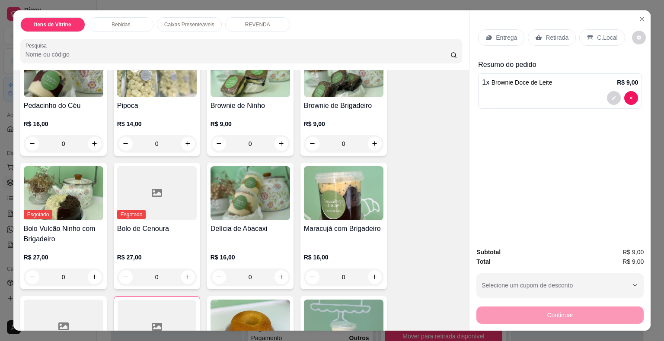
click at [278, 278] on button "increase-product-quantity" at bounding box center [281, 277] width 14 height 14
type input "1"
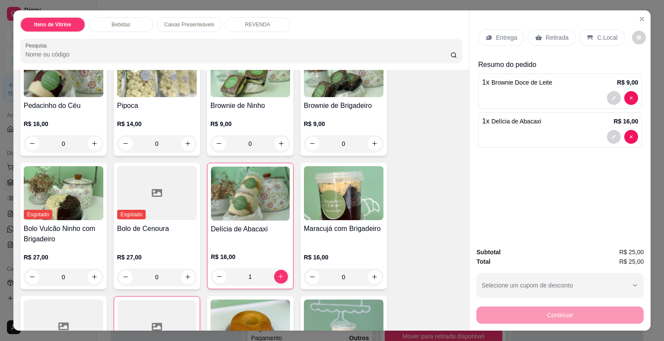
click at [555, 37] on p "Retirada" at bounding box center [556, 37] width 23 height 9
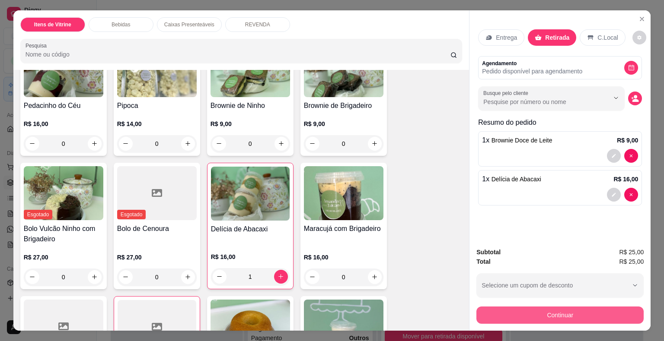
click at [576, 316] on button "Continuar" at bounding box center [559, 315] width 167 height 17
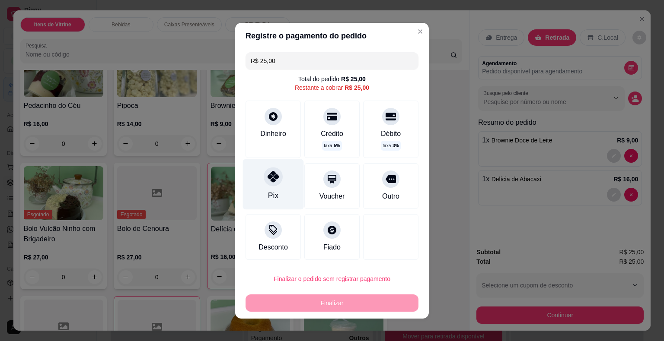
click at [271, 178] on icon at bounding box center [272, 176] width 11 height 11
type input "R$ 0,00"
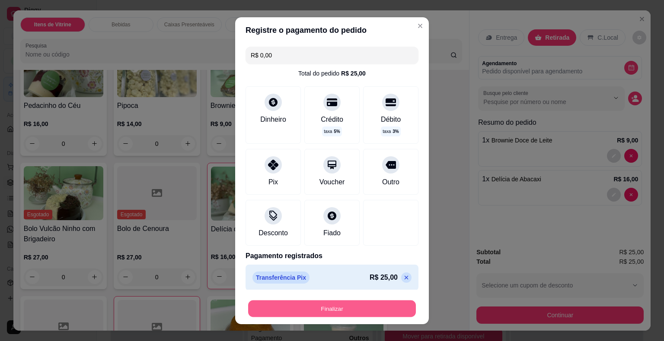
click at [377, 305] on button "Finalizar" at bounding box center [332, 308] width 168 height 17
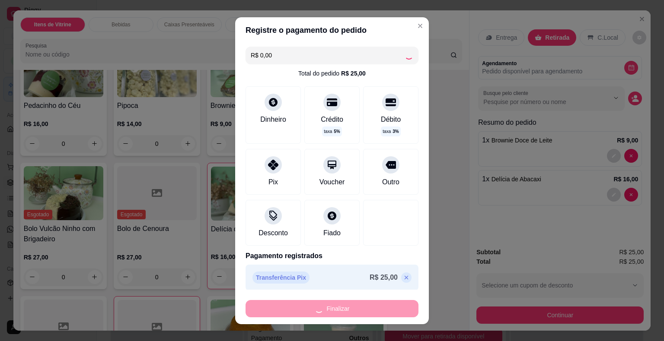
type input "0"
type input "-R$ 25,00"
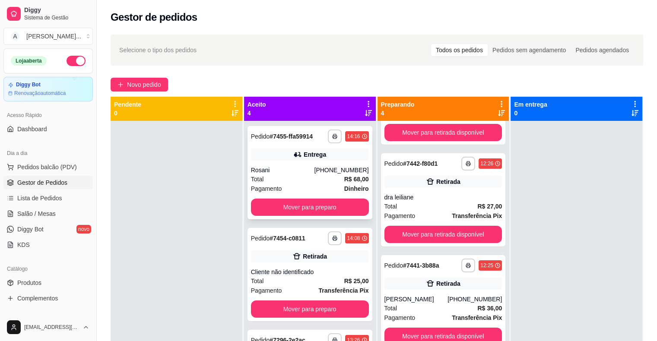
click at [329, 182] on div "Total R$ 68,00" at bounding box center [310, 180] width 118 height 10
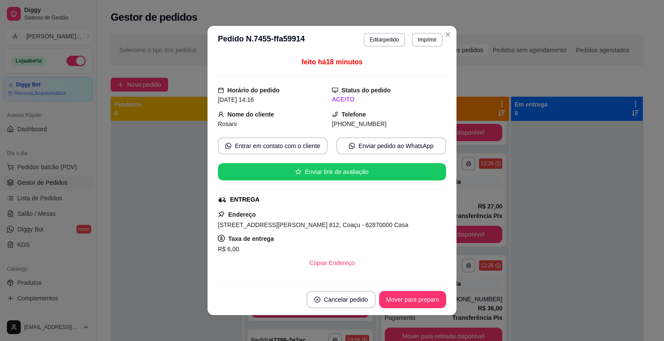
click at [426, 43] on button "Imprimir" at bounding box center [427, 40] width 31 height 14
click at [425, 70] on button "IMPRESSORA" at bounding box center [416, 65] width 50 height 11
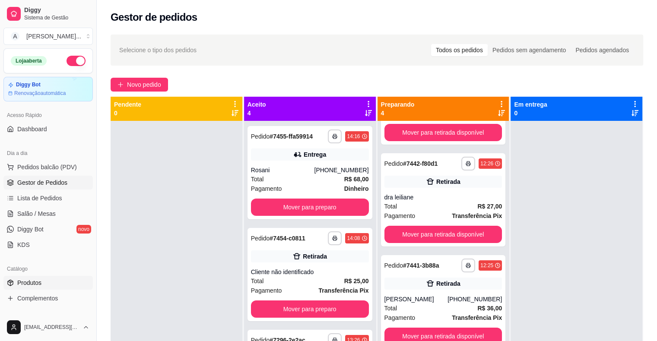
click at [34, 281] on span "Produtos" at bounding box center [29, 283] width 24 height 9
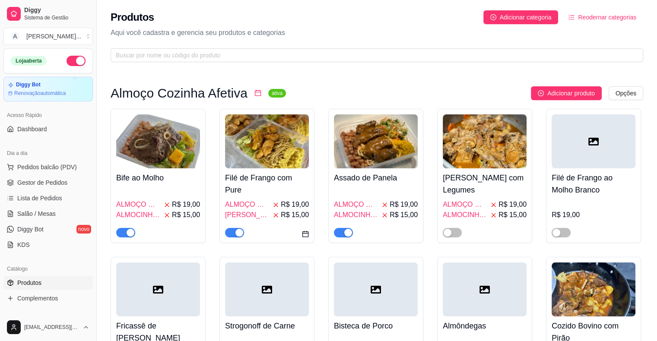
click at [220, 48] on div "Produtos Adicionar categoria Reodernar categorias Aqui você cadastra e gerencia…" at bounding box center [377, 33] width 560 height 67
click at [220, 50] on span at bounding box center [377, 55] width 533 height 14
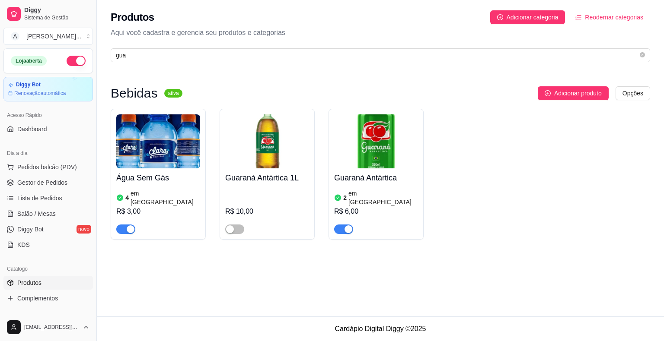
click at [343, 225] on span "button" at bounding box center [343, 230] width 19 height 10
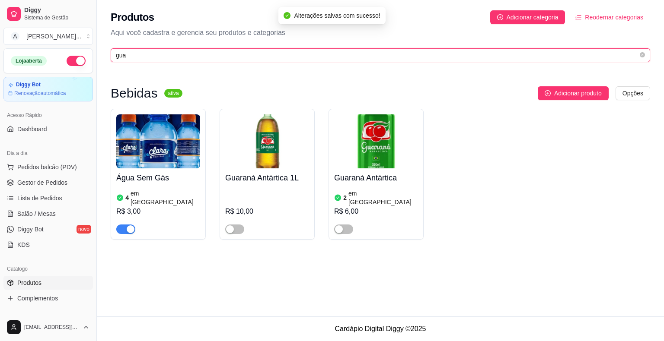
click at [214, 54] on input "gua" at bounding box center [377, 56] width 522 height 10
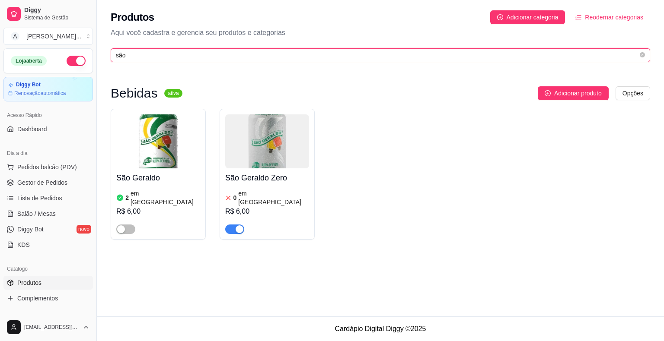
type input "são"
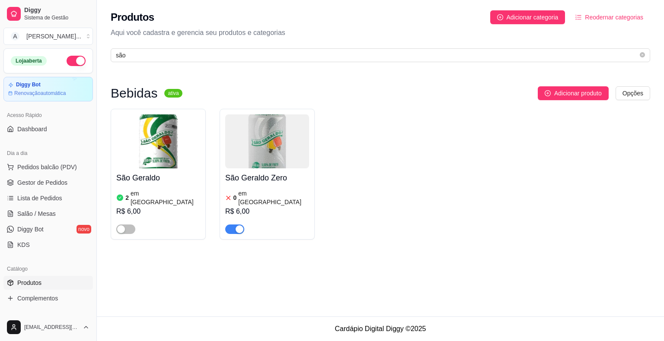
click at [241, 226] on div "button" at bounding box center [239, 230] width 8 height 8
click at [43, 184] on span "Gestor de Pedidos" at bounding box center [42, 182] width 50 height 9
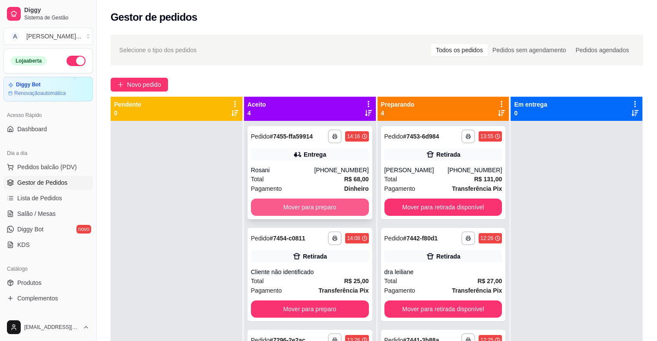
click at [330, 206] on button "Mover para preparo" at bounding box center [310, 207] width 118 height 17
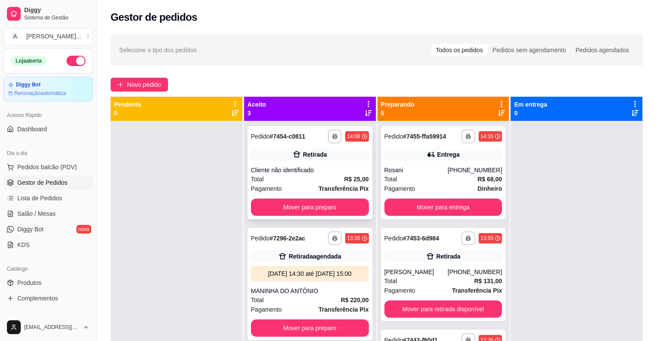
click at [278, 202] on button "Mover para preparo" at bounding box center [310, 207] width 118 height 17
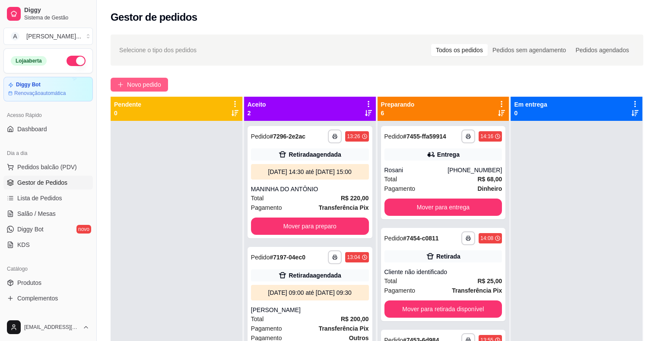
click at [167, 86] on button "Novo pedido" at bounding box center [139, 85] width 57 height 14
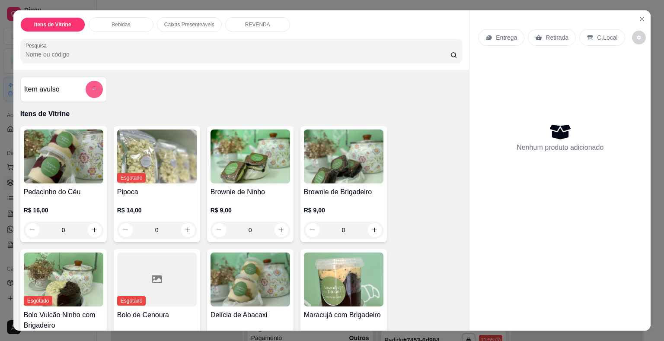
click at [93, 90] on button "add-separate-item" at bounding box center [94, 89] width 17 height 17
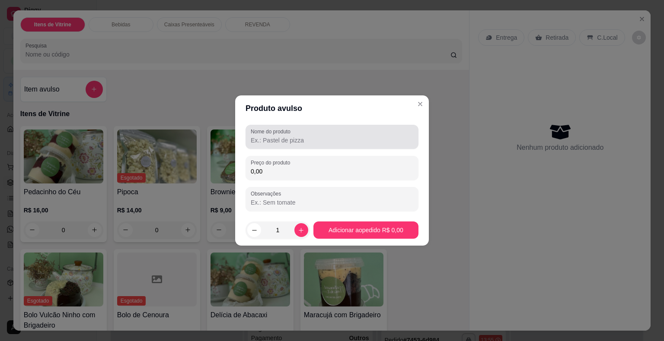
click at [305, 137] on input "Nome do produto" at bounding box center [332, 140] width 162 height 9
type input "cenoura com brigadeiro"
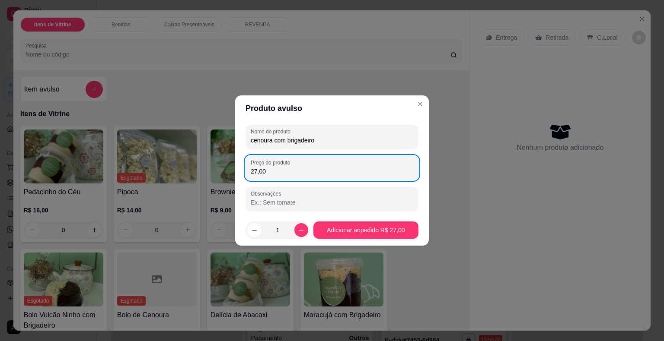
type input "27,00"
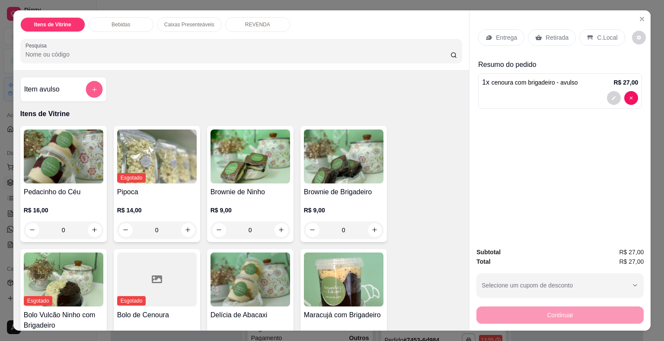
click at [94, 82] on button "add-separate-item" at bounding box center [94, 89] width 17 height 17
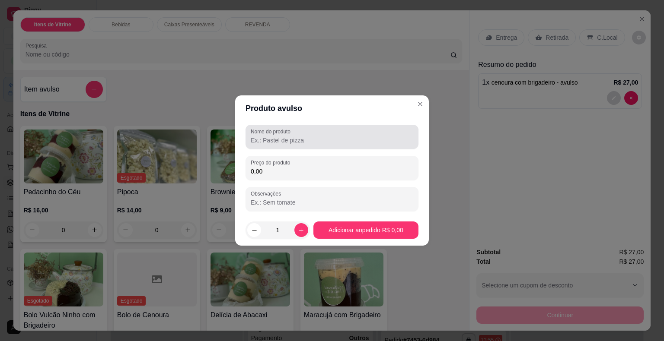
click at [296, 143] on input "Nome do produto" at bounding box center [332, 140] width 162 height 9
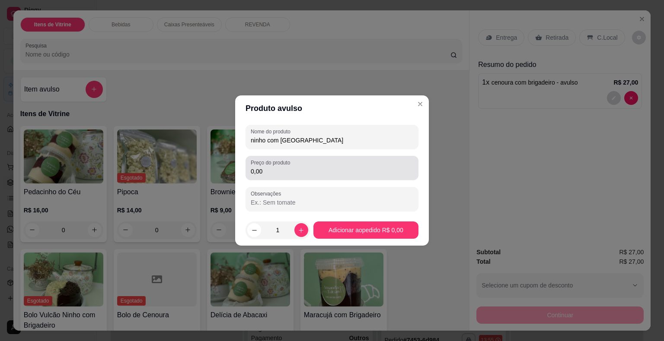
type input "ninho com [GEOGRAPHIC_DATA]"
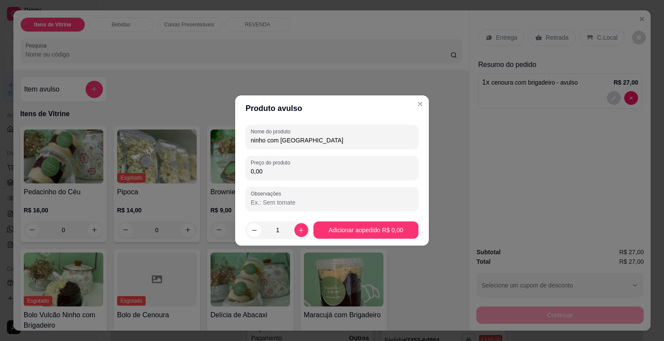
drag, startPoint x: 290, startPoint y: 170, endPoint x: 225, endPoint y: 171, distance: 65.2
click at [225, 171] on div "Produto avulso Nome do produto ninho com goiabada Preço do produto 0,00 Observa…" at bounding box center [332, 170] width 664 height 341
type input "27,00"
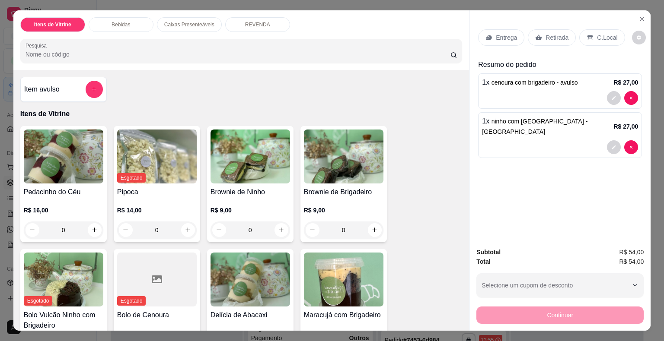
click at [496, 39] on div "Entrega" at bounding box center [501, 37] width 46 height 16
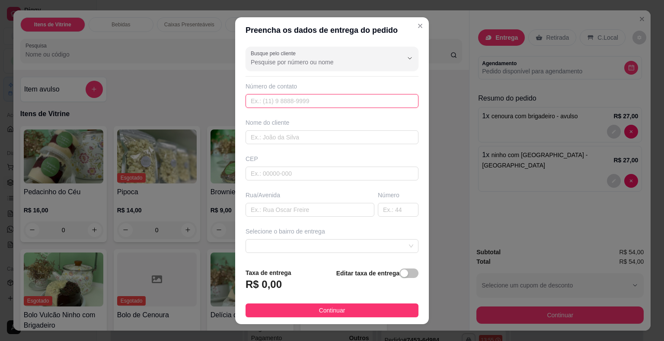
click at [297, 99] on input "text" at bounding box center [331, 101] width 173 height 14
type input "[PHONE_NUMBER]"
type input "[PERSON_NAME]"
type input "rua [PERSON_NAME]"
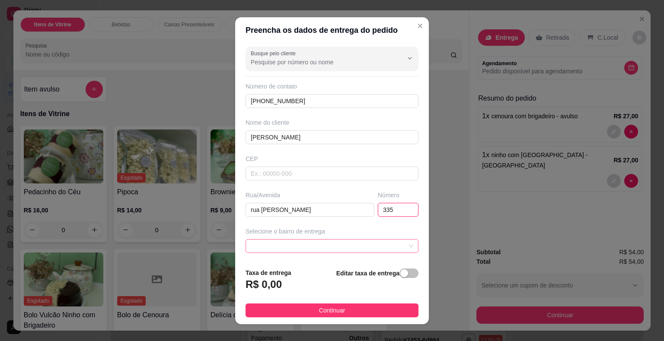
click at [311, 241] on span at bounding box center [332, 246] width 162 height 13
type input "335"
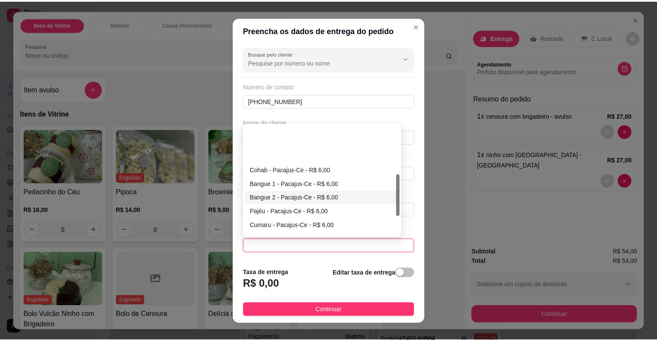
scroll to position [180, 0]
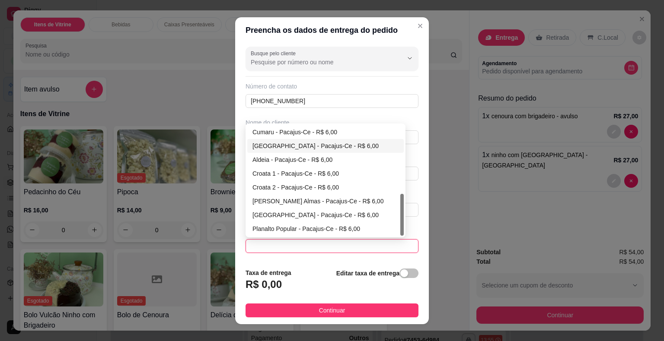
click at [282, 145] on div "[GEOGRAPHIC_DATA] - Pacajus-Ce - R$ 6,00" at bounding box center [325, 146] width 146 height 10
type input "Pacajus-Ce"
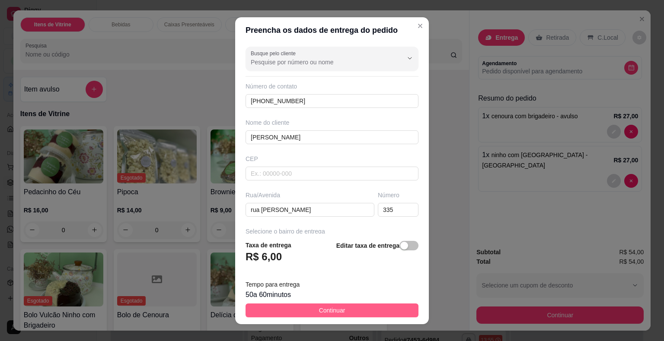
click at [337, 313] on span "Continuar" at bounding box center [332, 311] width 26 height 10
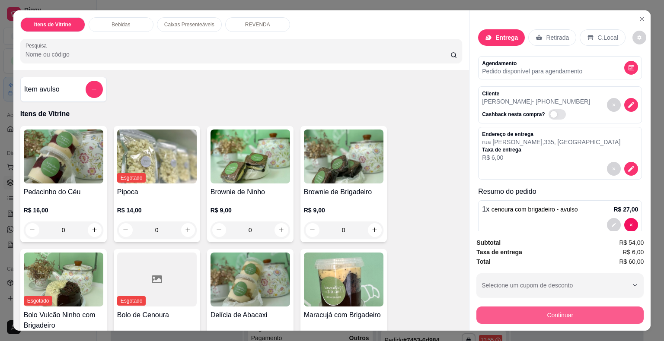
click at [548, 312] on button "Continuar" at bounding box center [559, 315] width 167 height 17
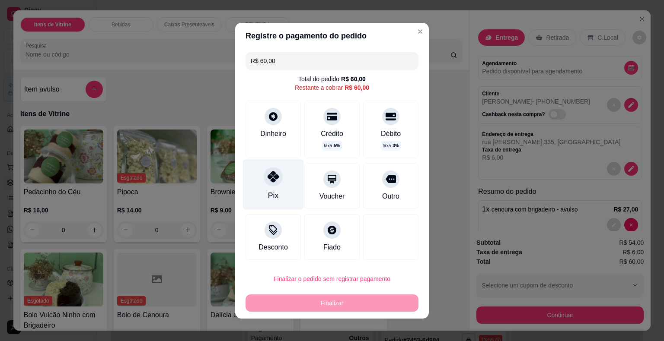
click at [277, 176] on div at bounding box center [273, 176] width 19 height 19
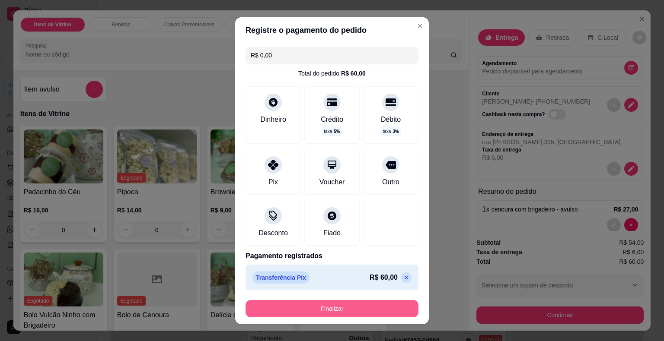
click at [339, 305] on button "Finalizar" at bounding box center [331, 308] width 173 height 17
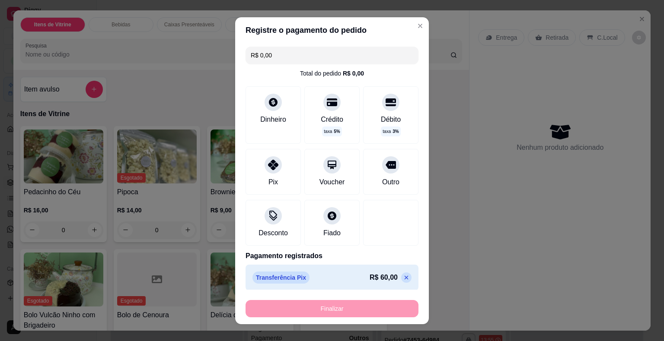
type input "-R$ 60,00"
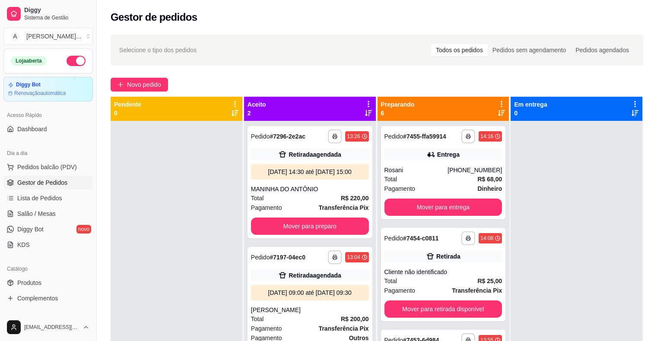
drag, startPoint x: 244, startPoint y: 147, endPoint x: 200, endPoint y: 146, distance: 43.6
